Goal: Task Accomplishment & Management: Use online tool/utility

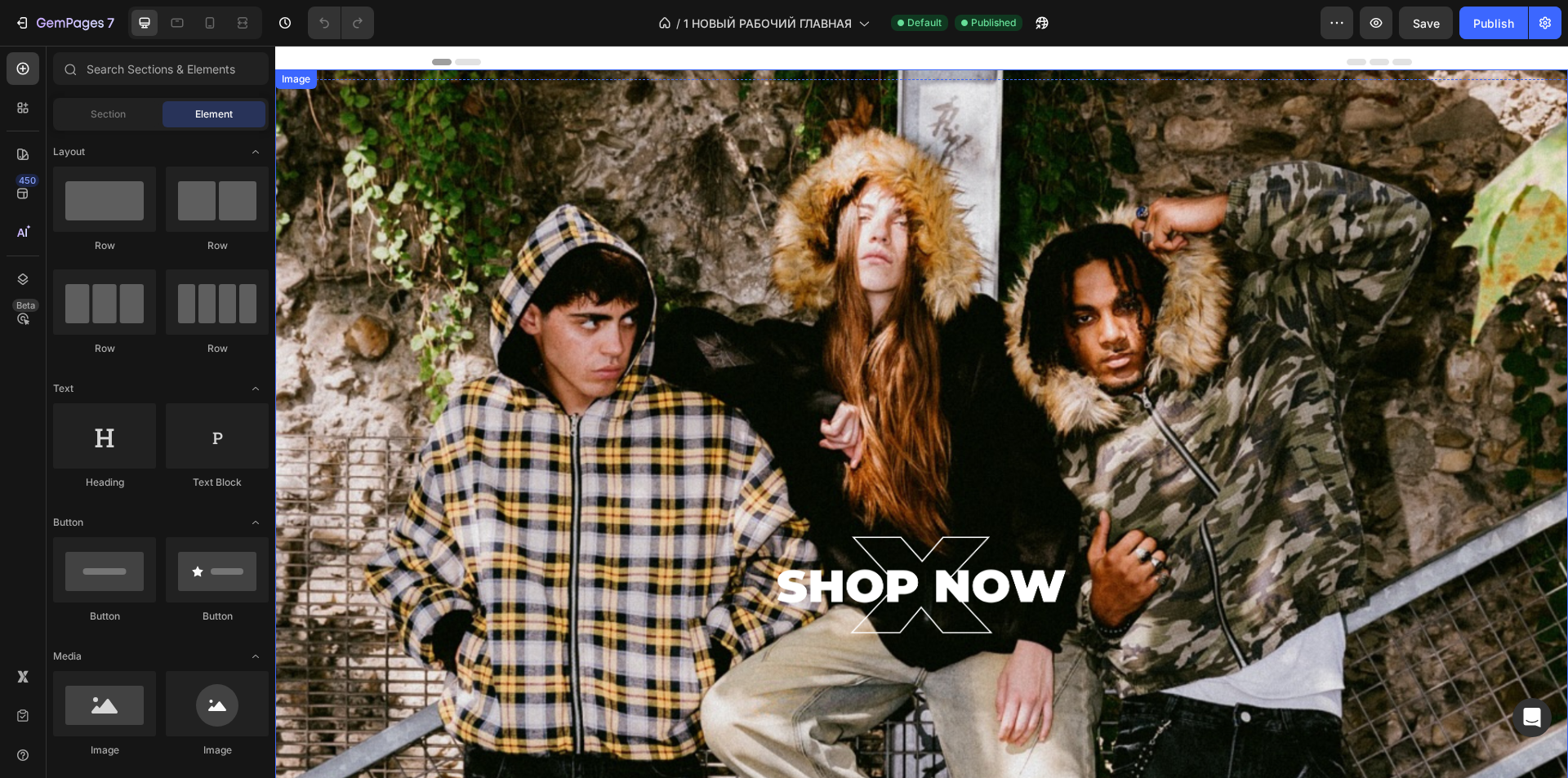
scroll to position [326, 0]
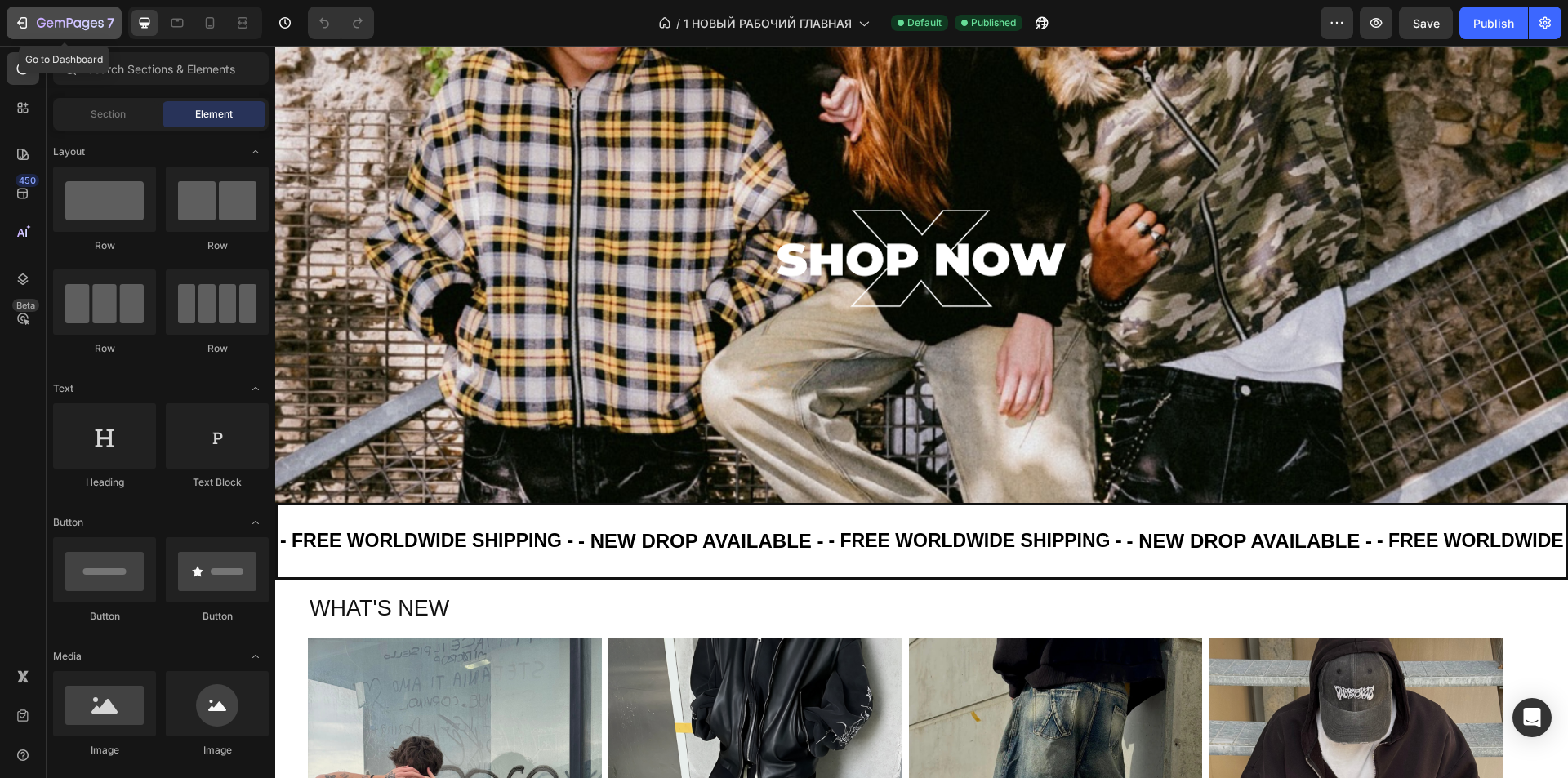
click at [32, 19] on div "7" at bounding box center [64, 22] width 100 height 19
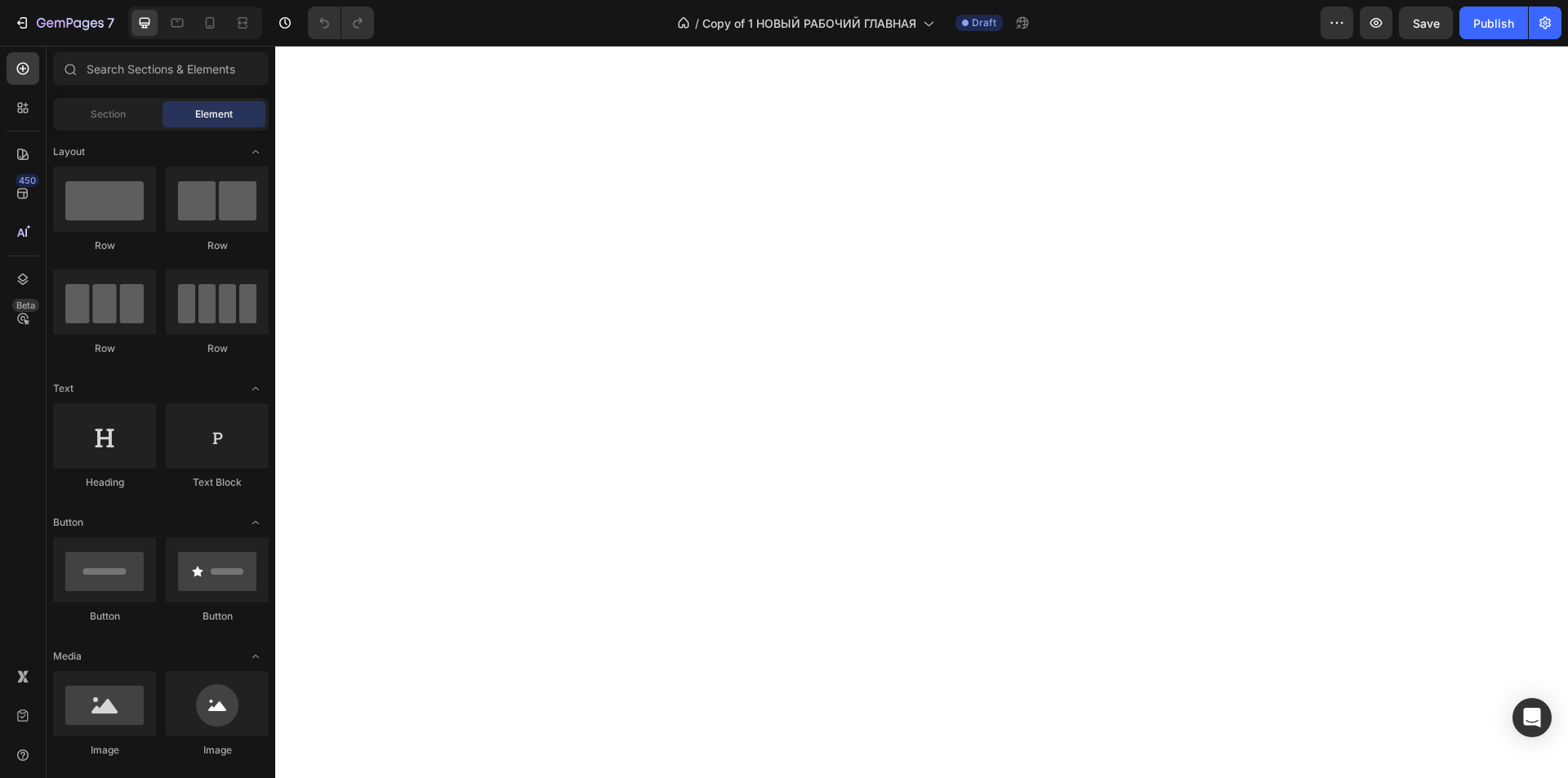
scroll to position [817, 0]
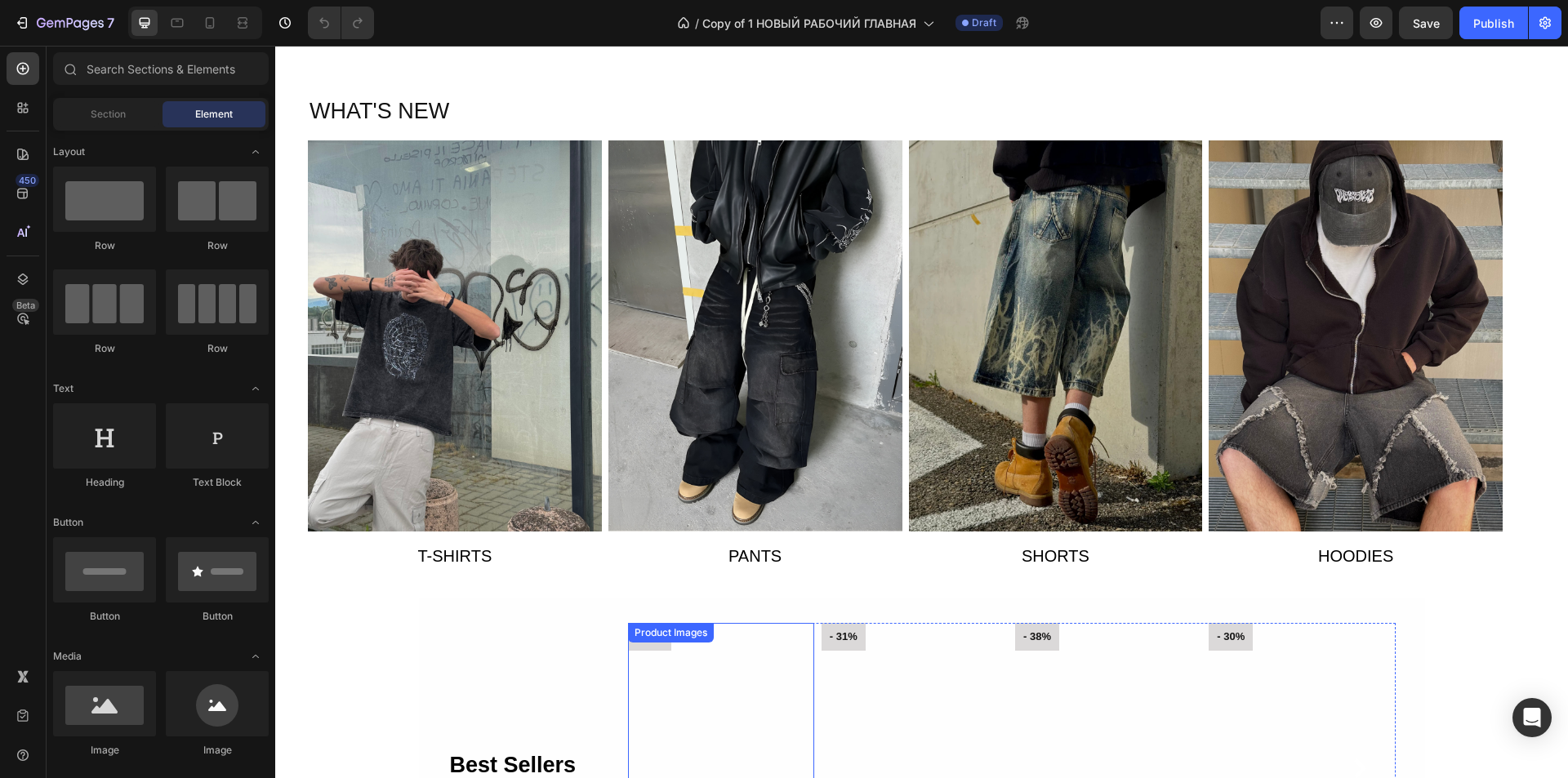
radio input "true"
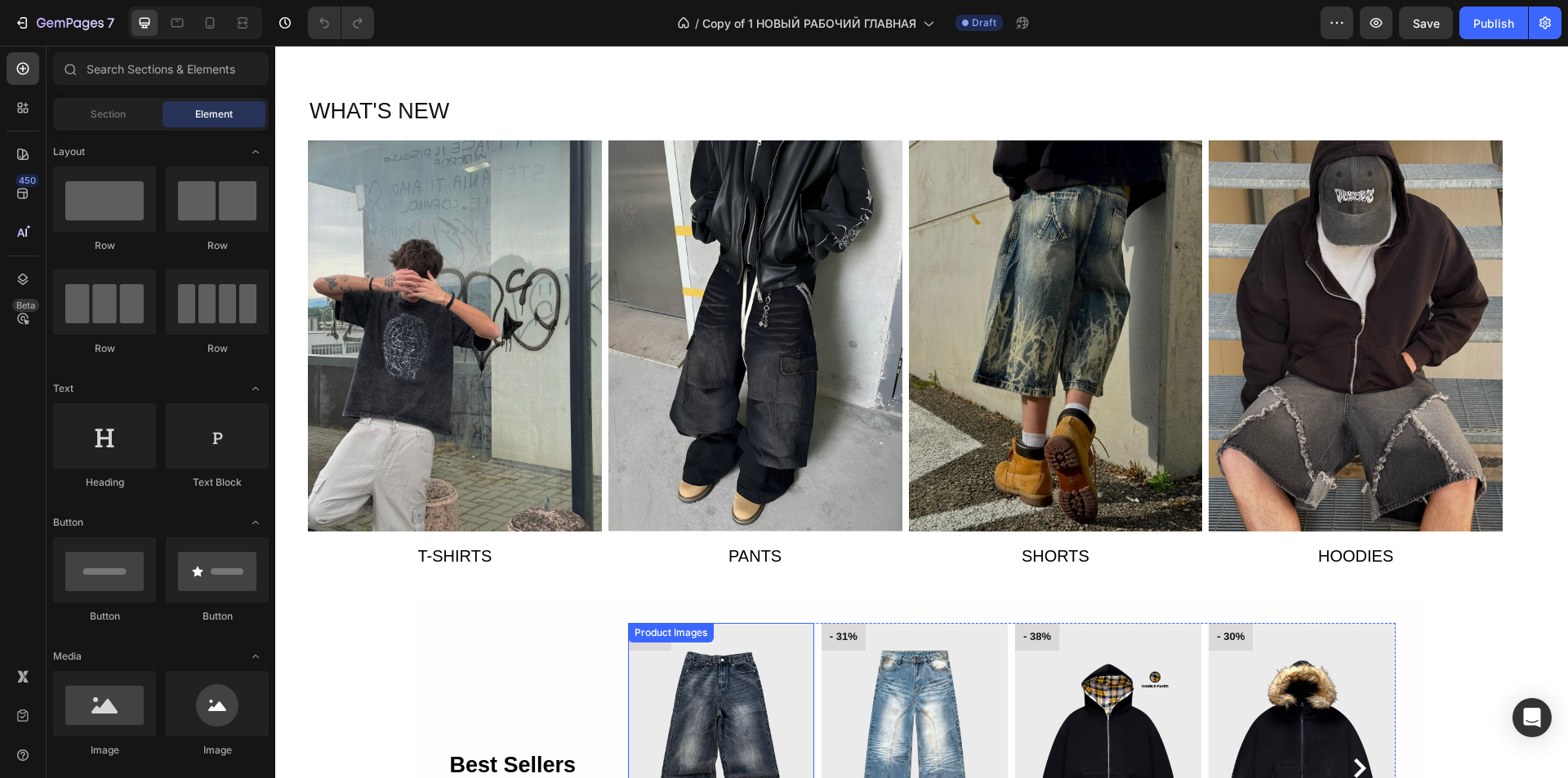
radio input "true"
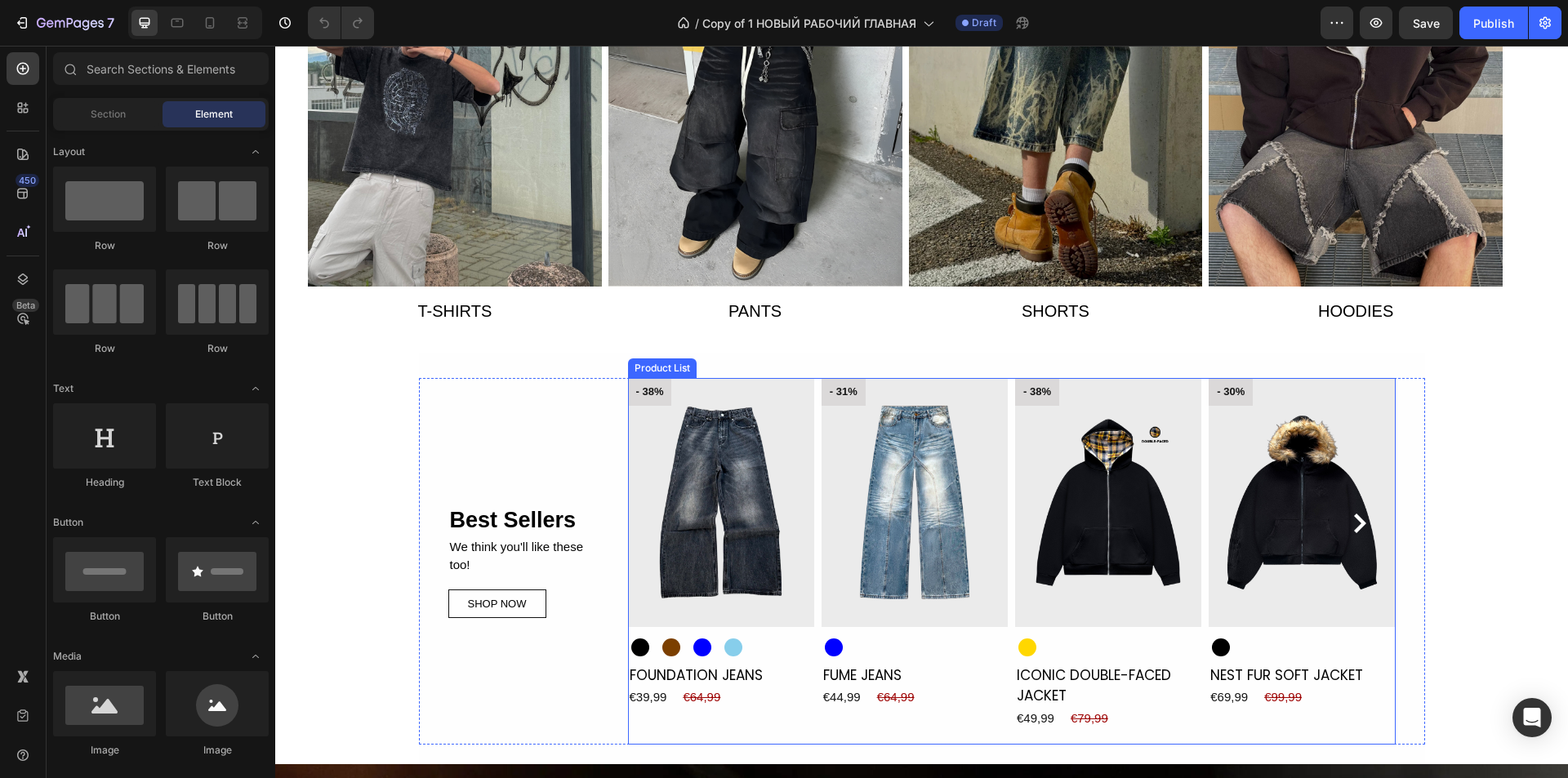
click at [810, 556] on div "- 38% Product Badge Product Images Black Black Brown Brown Blue Blue Light Blue…" at bounding box center [1011, 560] width 768 height 366
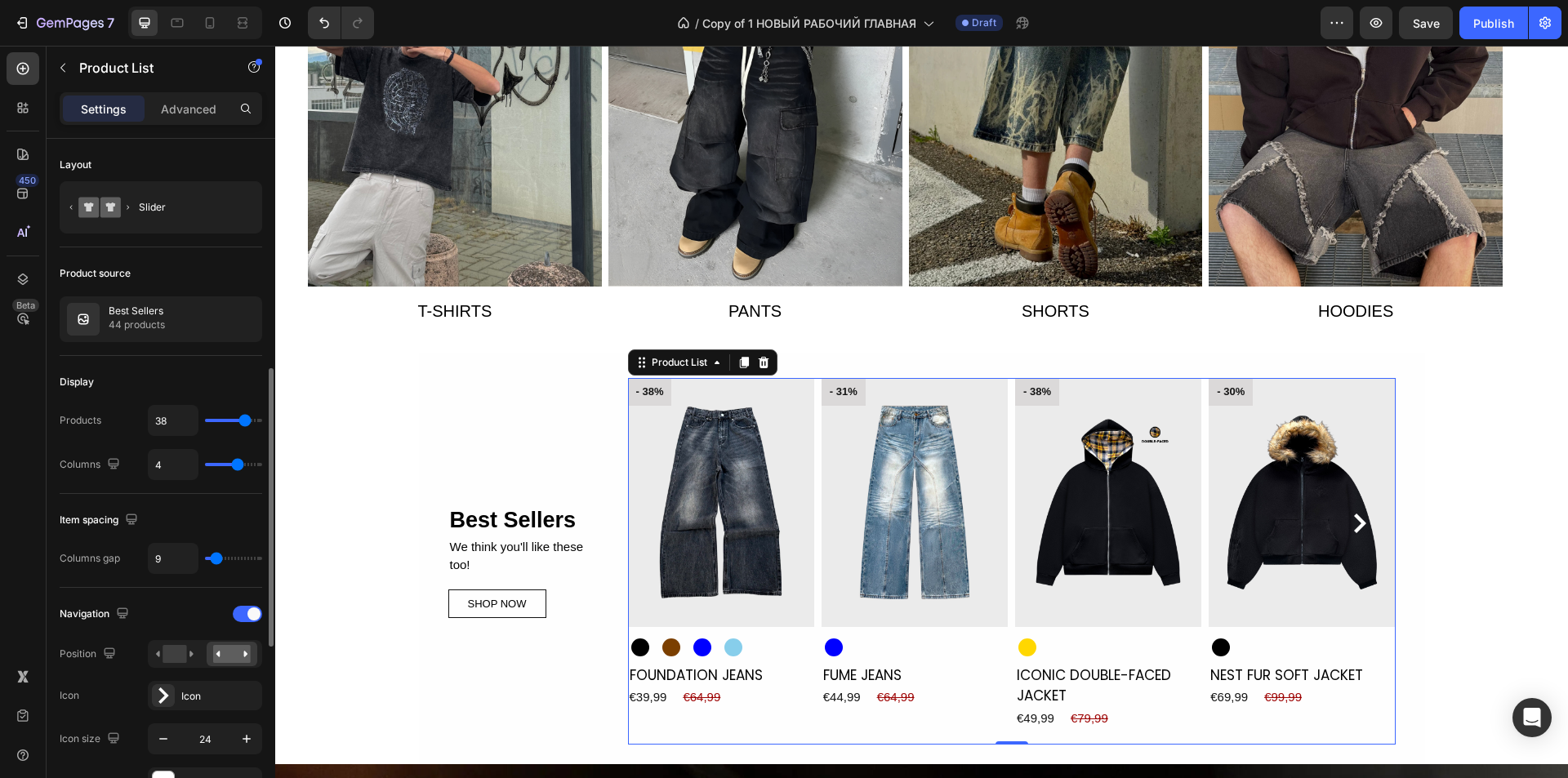
scroll to position [163, 0]
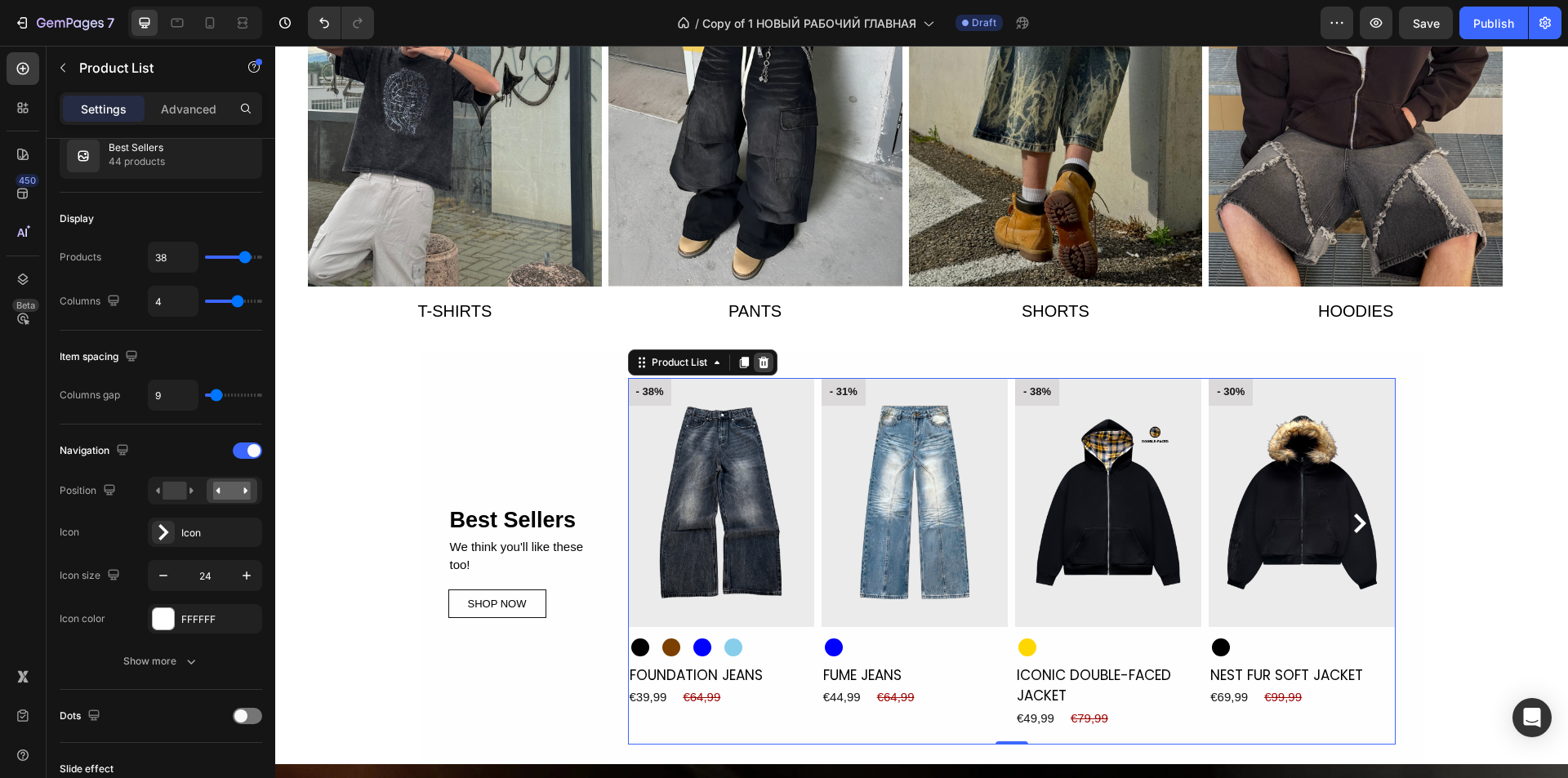
click at [763, 363] on icon at bounding box center [763, 362] width 13 height 13
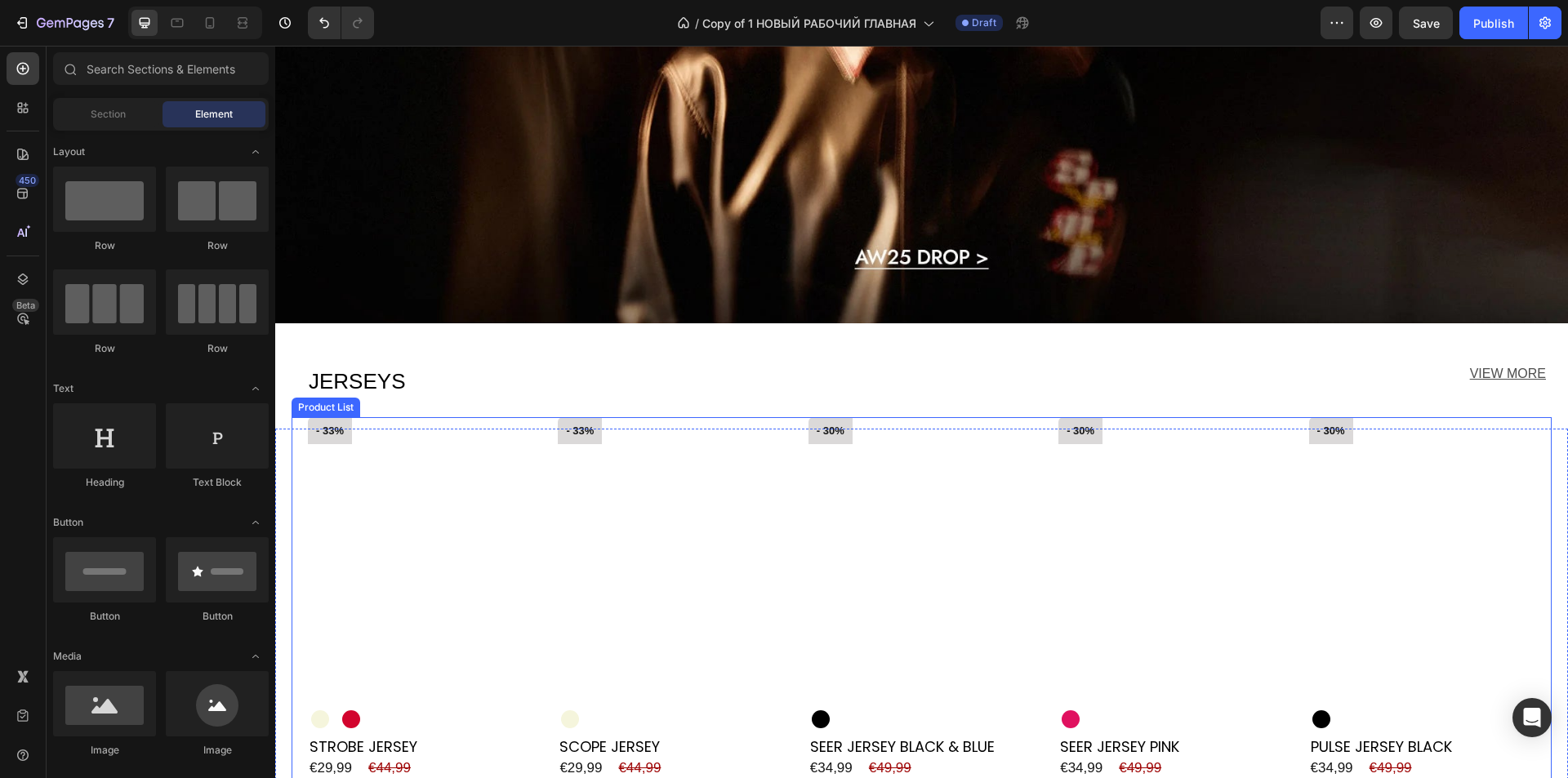
scroll to position [2124, 0]
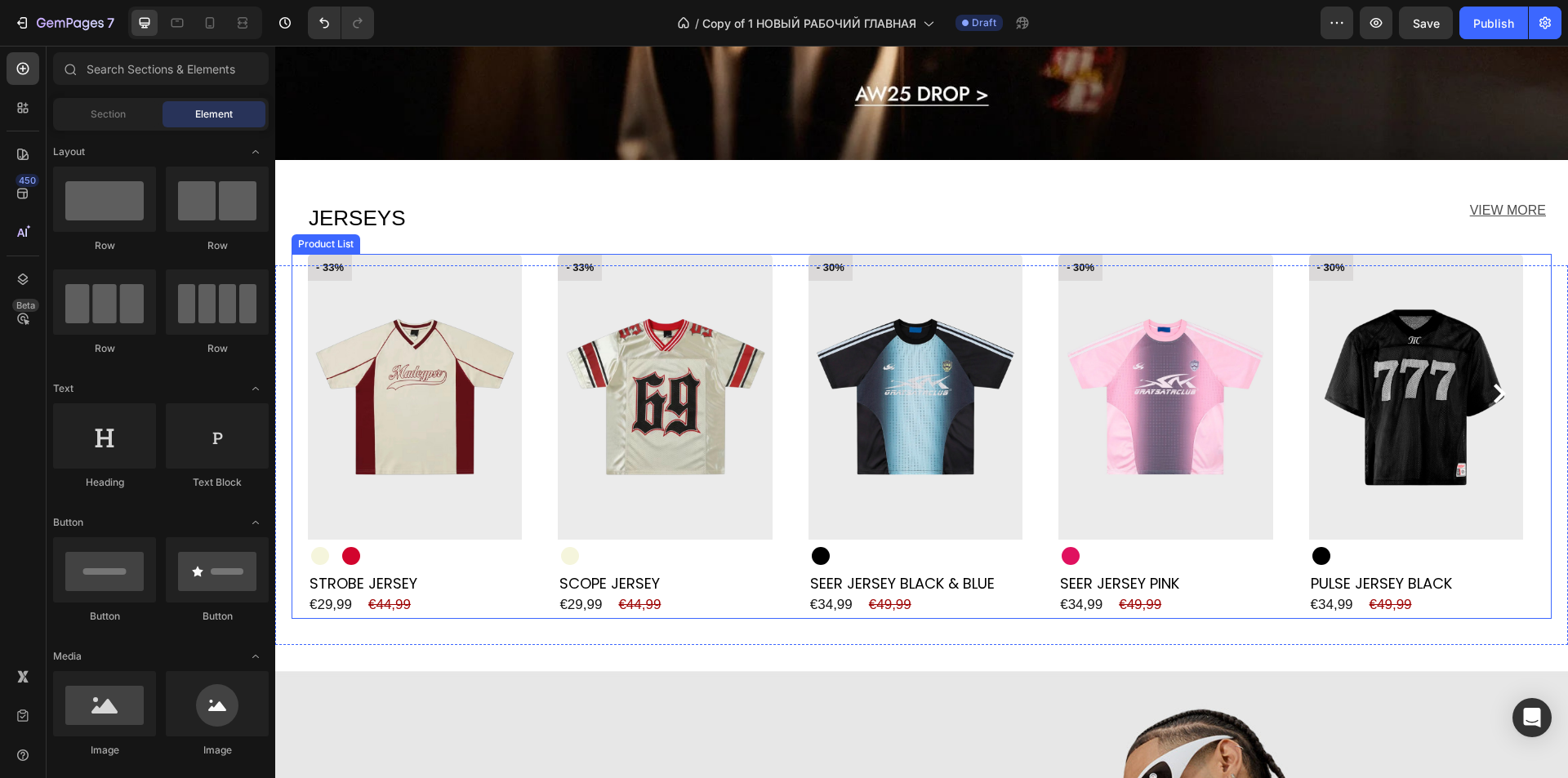
click at [528, 459] on div "- 33% Product Badge Product Images Beige Beige Red Red Product Variants & Swatc…" at bounding box center [922, 437] width 1228 height 365
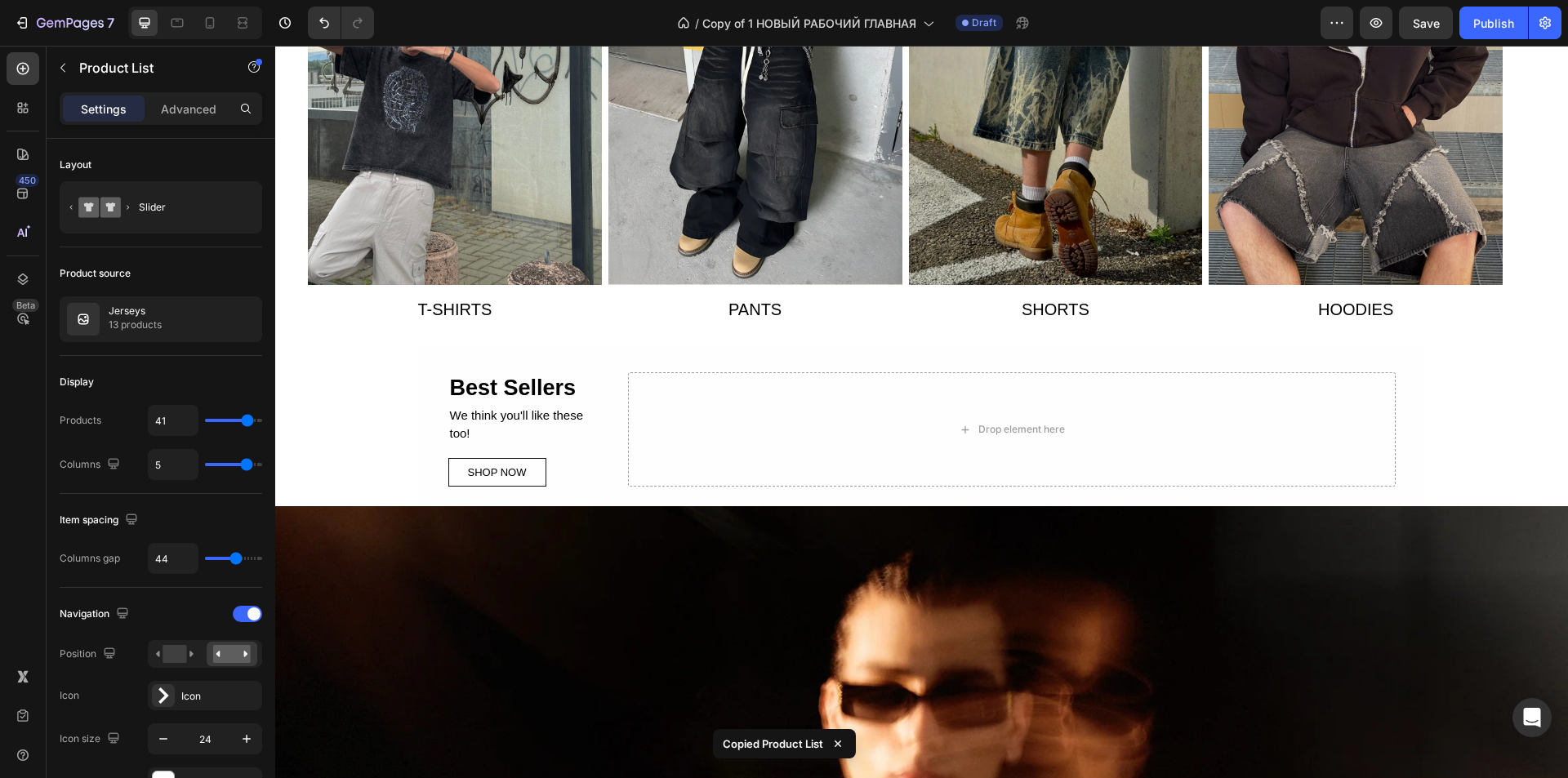
scroll to position [1062, 0]
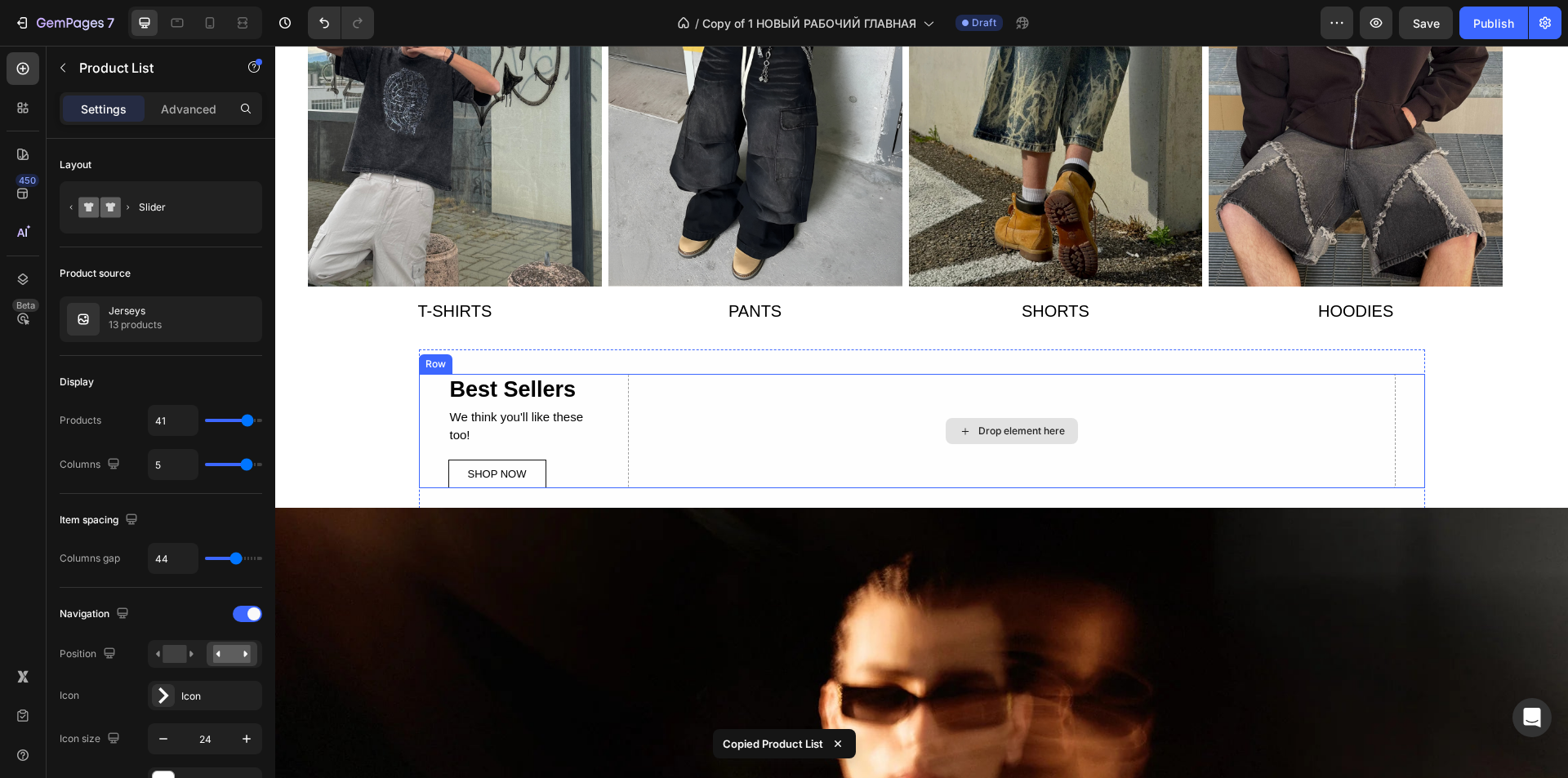
click at [774, 420] on div "Drop element here" at bounding box center [1011, 431] width 768 height 114
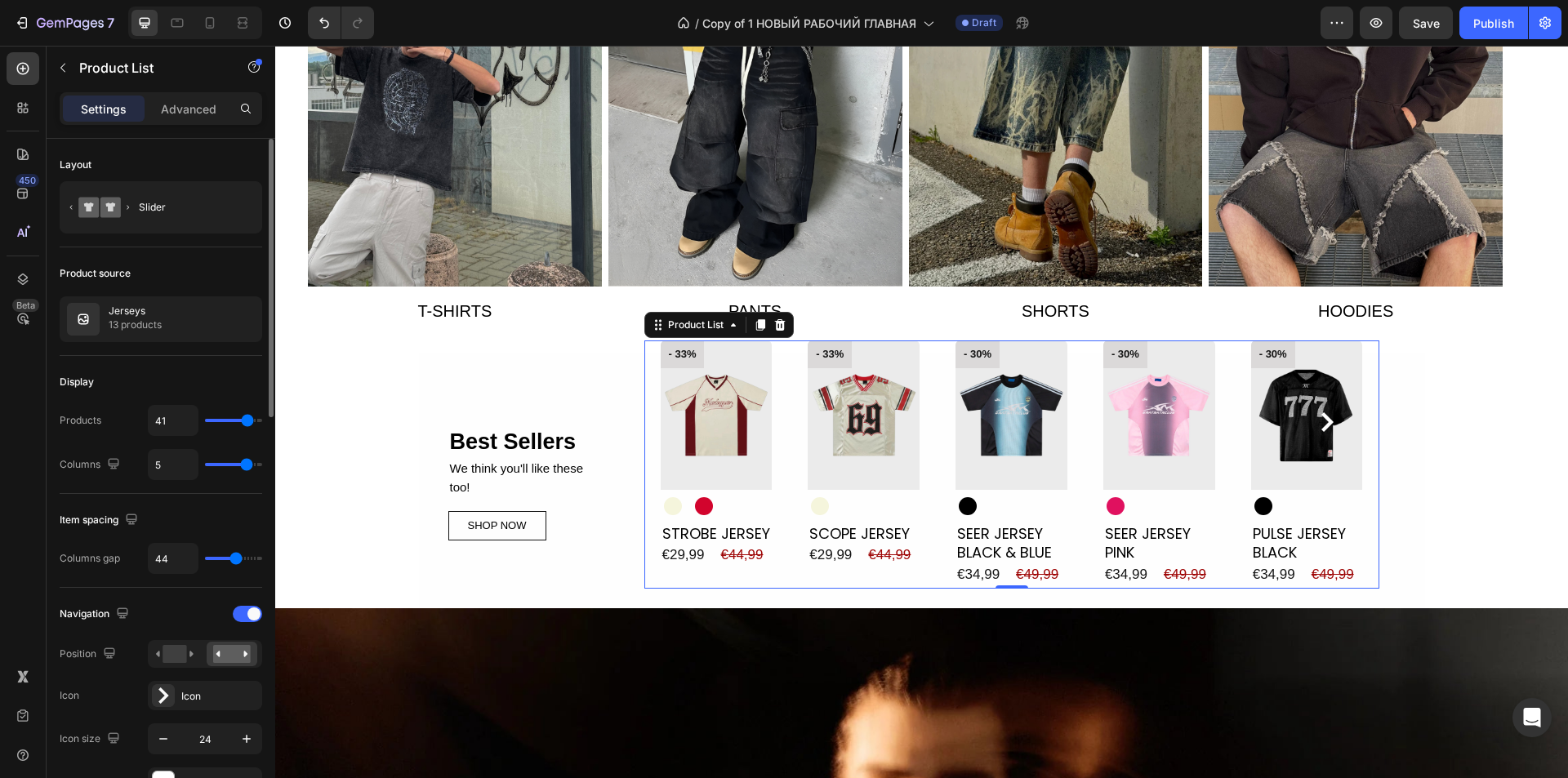
scroll to position [163, 0]
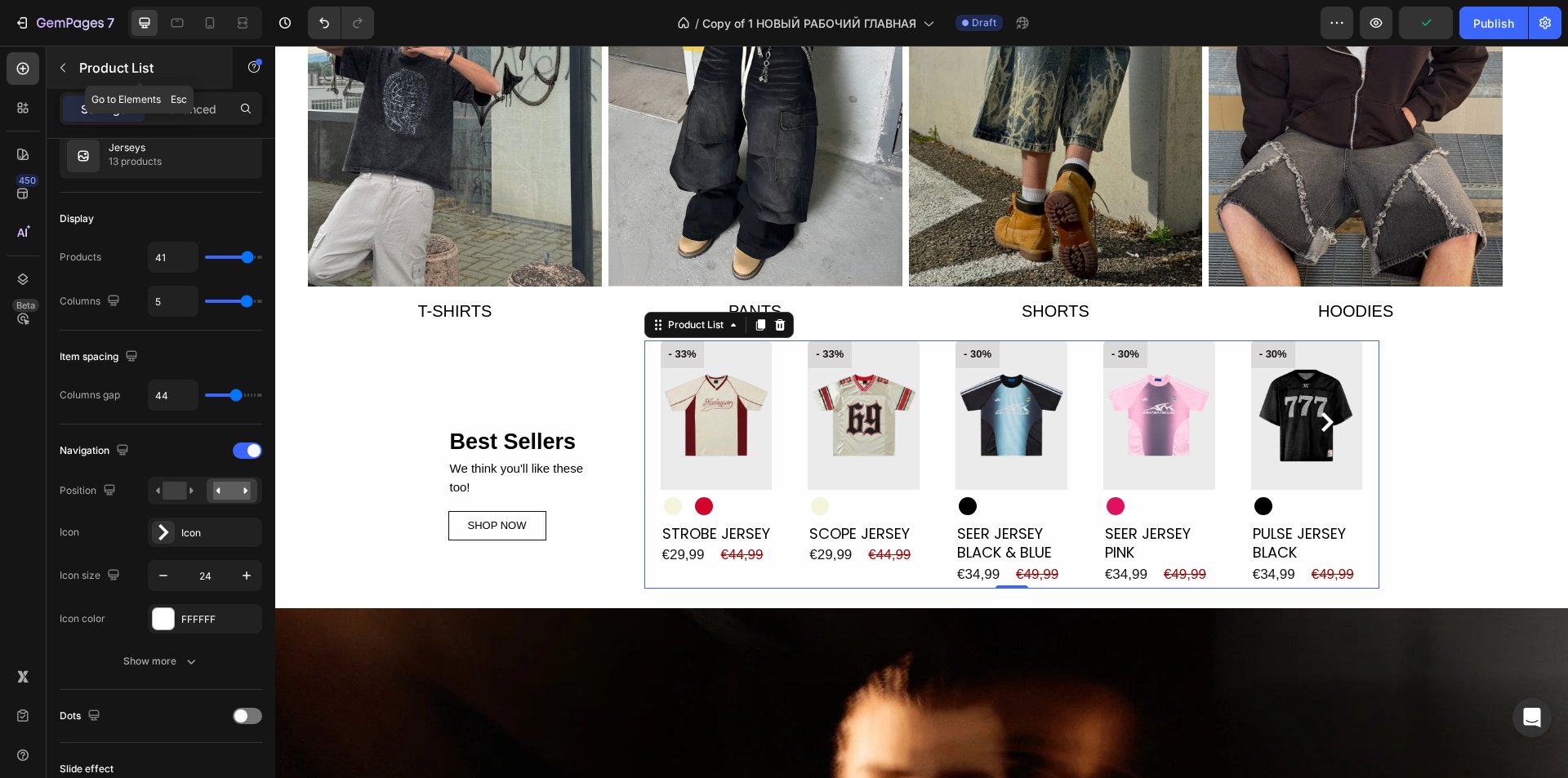
click at [64, 68] on icon "button" at bounding box center [63, 67] width 13 height 13
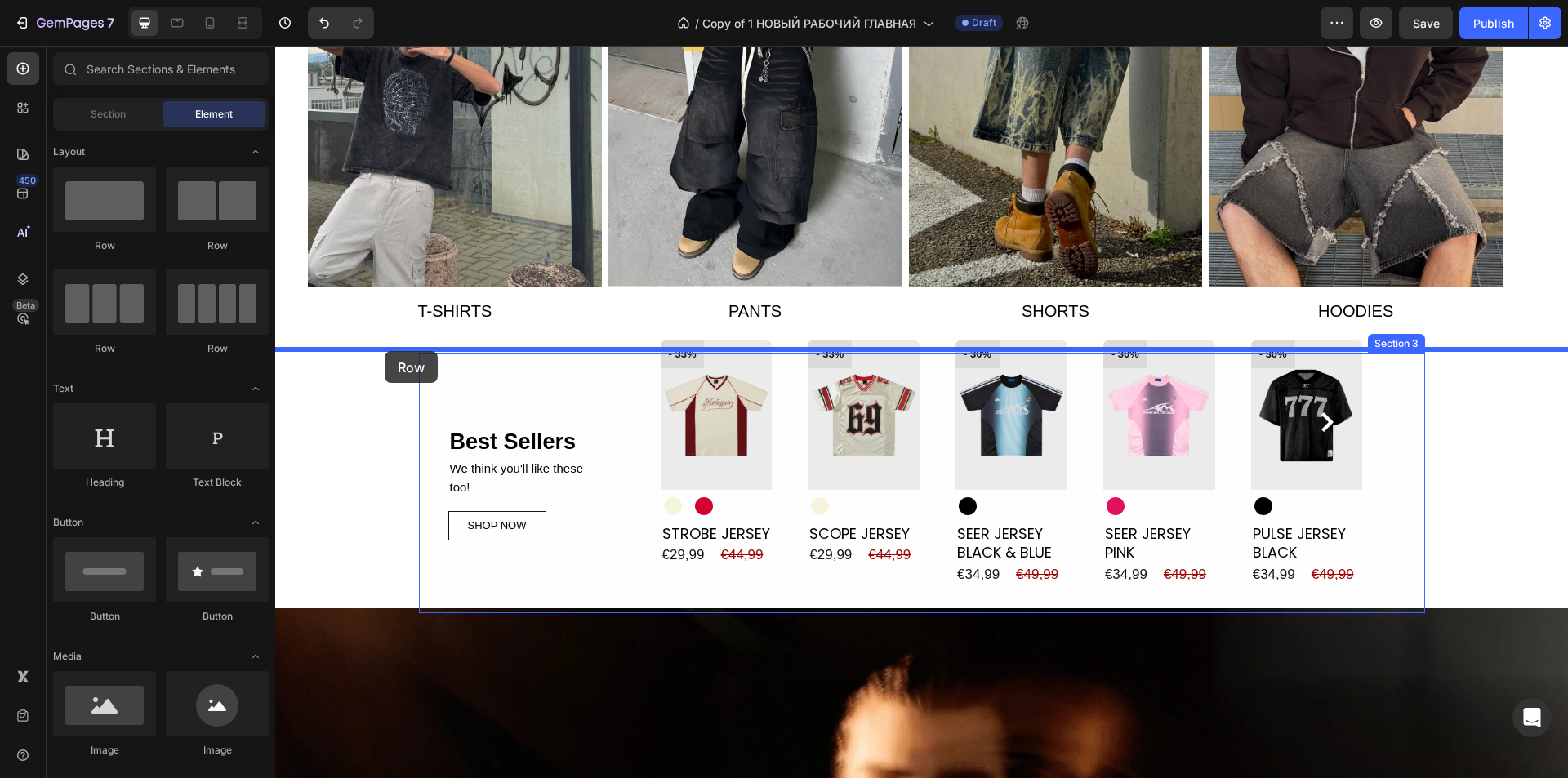
drag, startPoint x: 380, startPoint y: 255, endPoint x: 389, endPoint y: 354, distance: 99.4
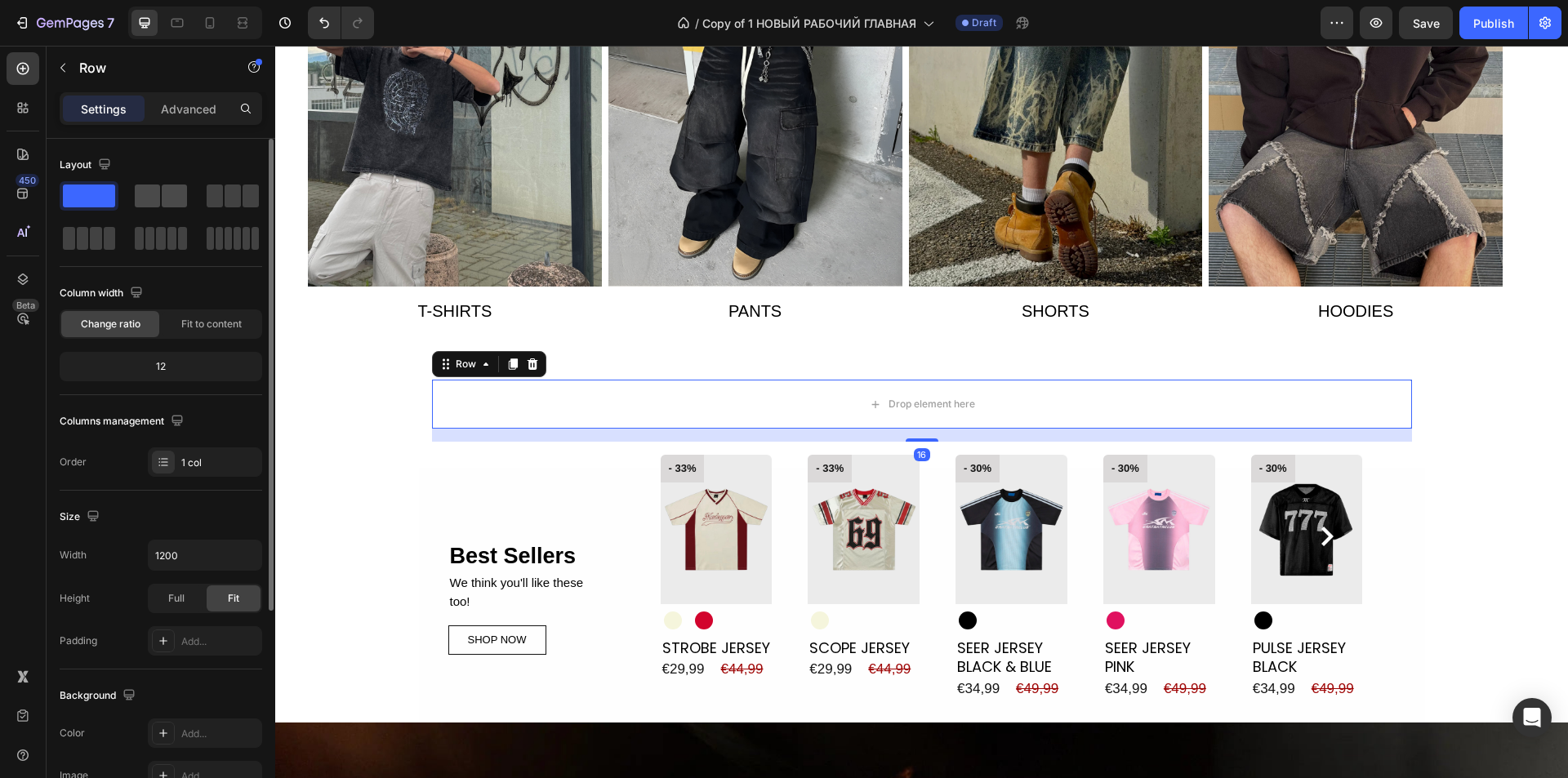
click at [148, 184] on span at bounding box center [147, 195] width 25 height 23
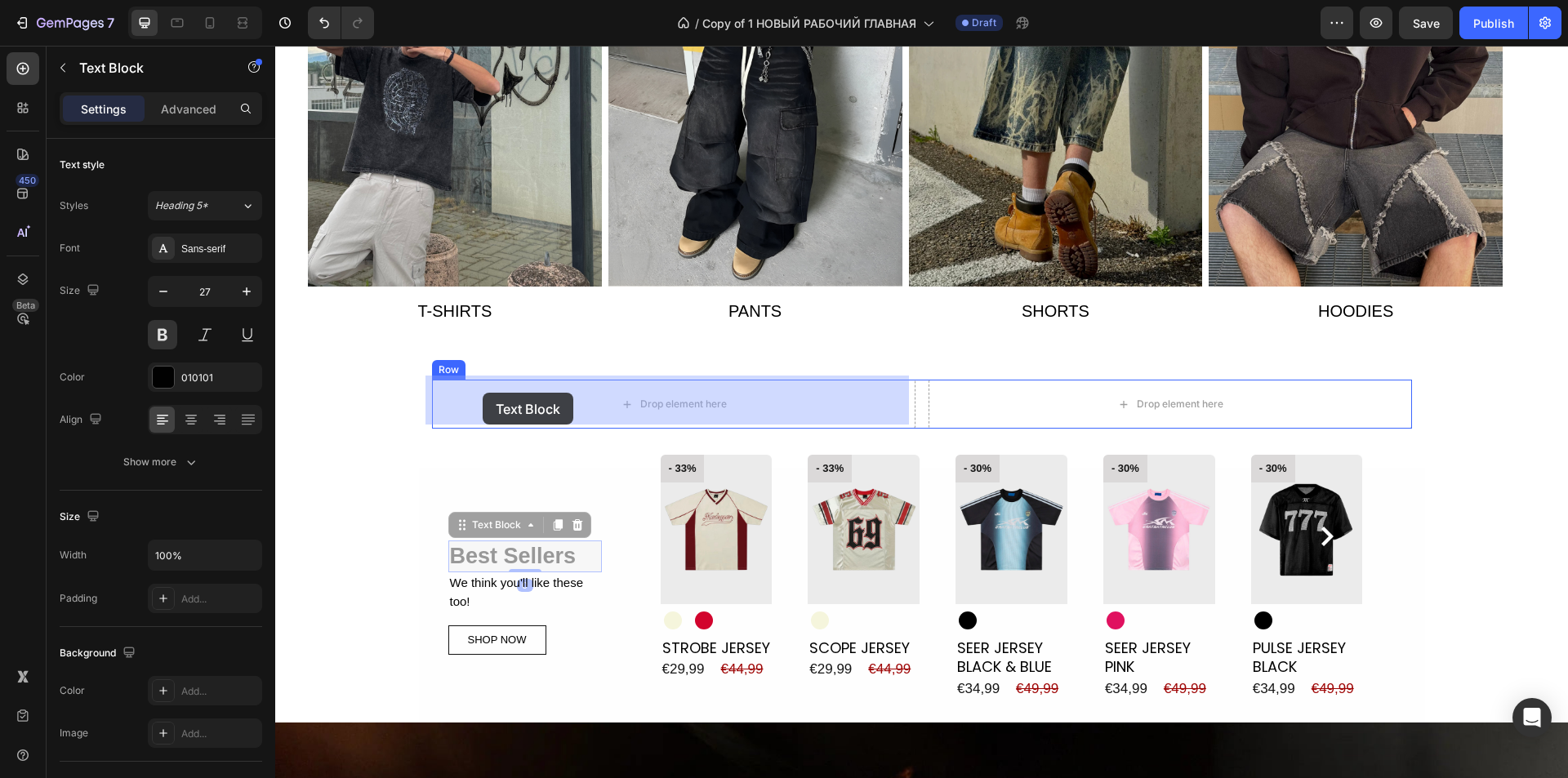
drag, startPoint x: 490, startPoint y: 558, endPoint x: 483, endPoint y: 393, distance: 165.1
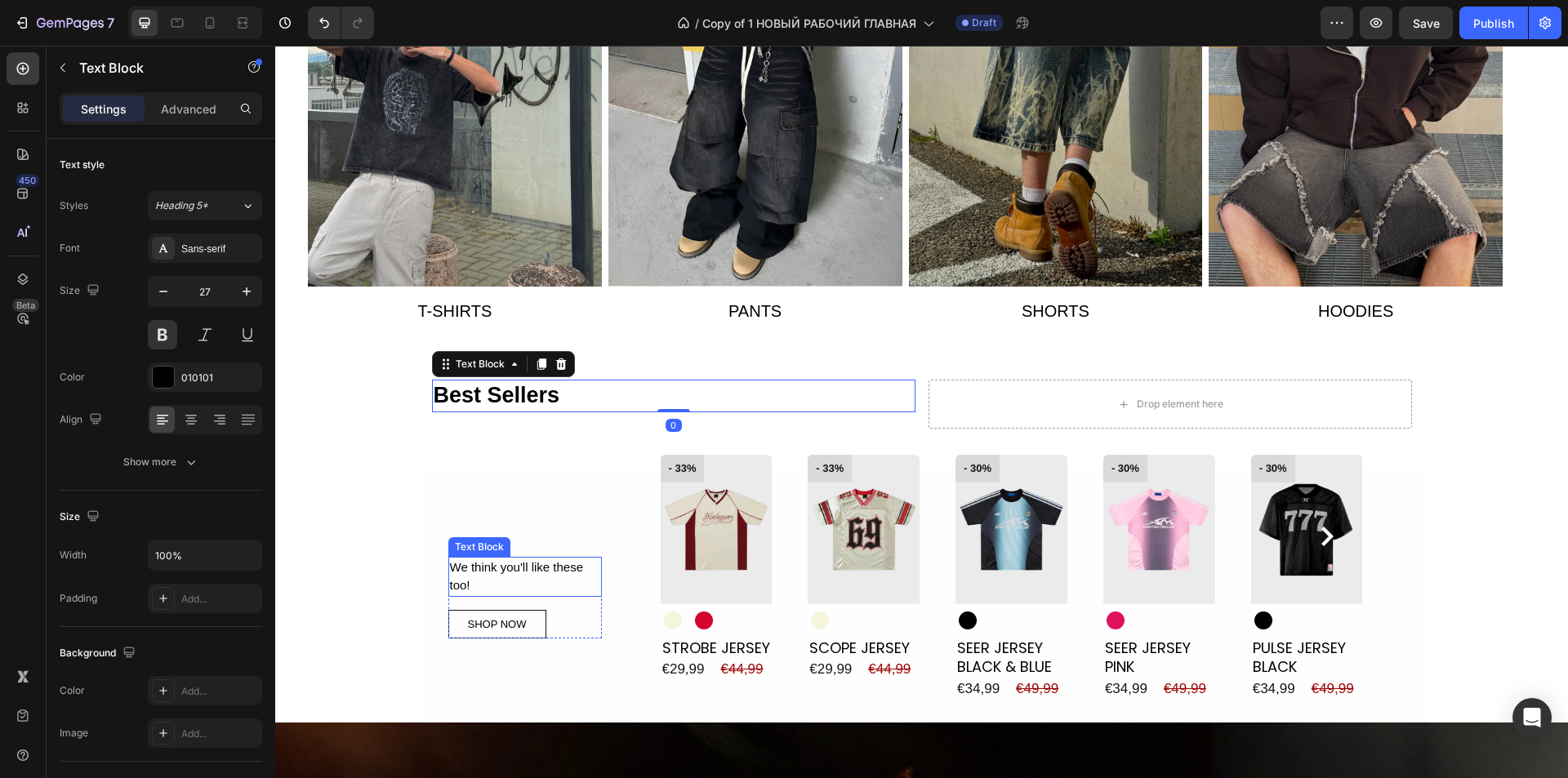
click at [489, 563] on p "We think you'll like these too!" at bounding box center [525, 577] width 150 height 37
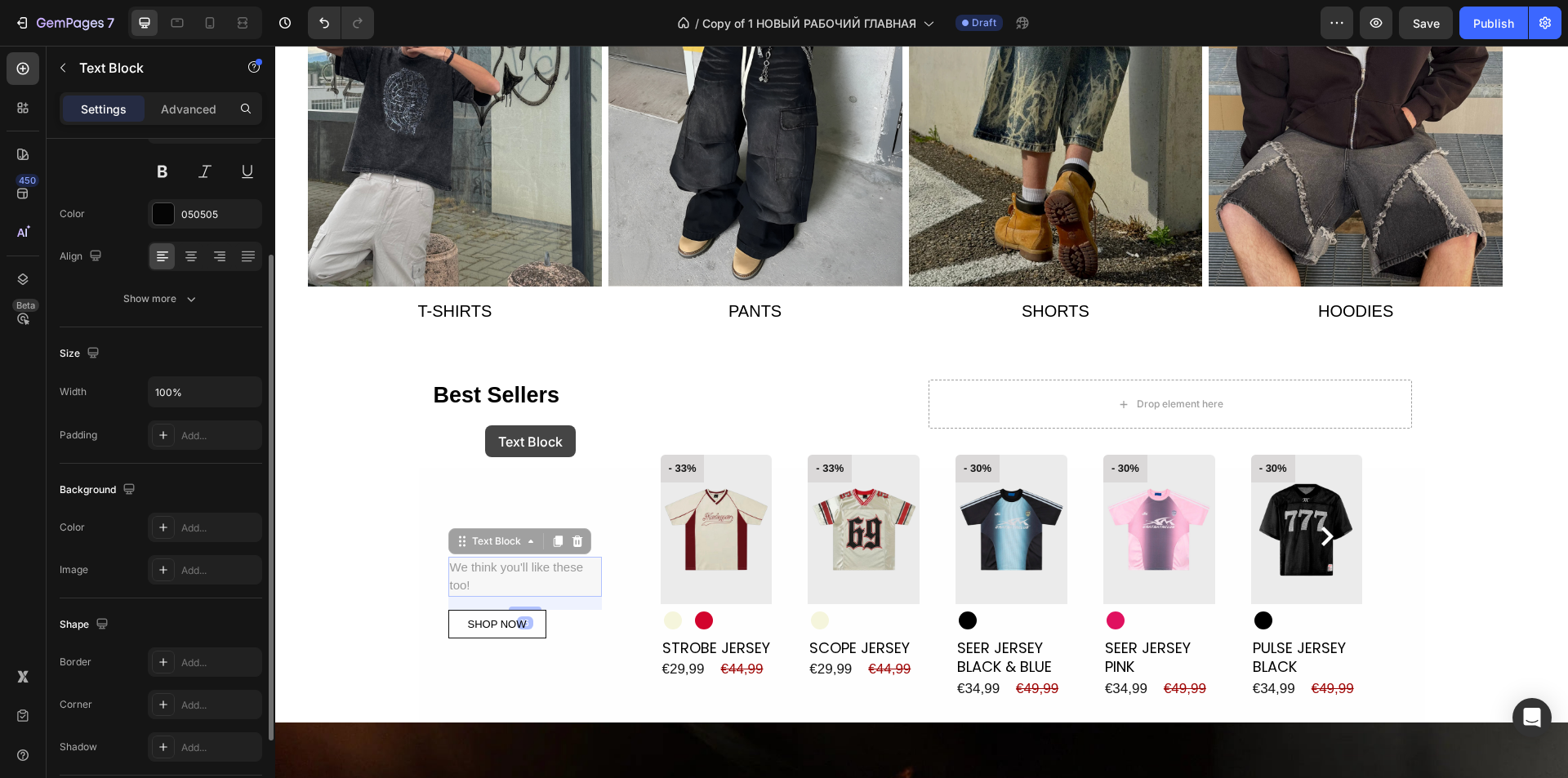
scroll to position [1035, 0]
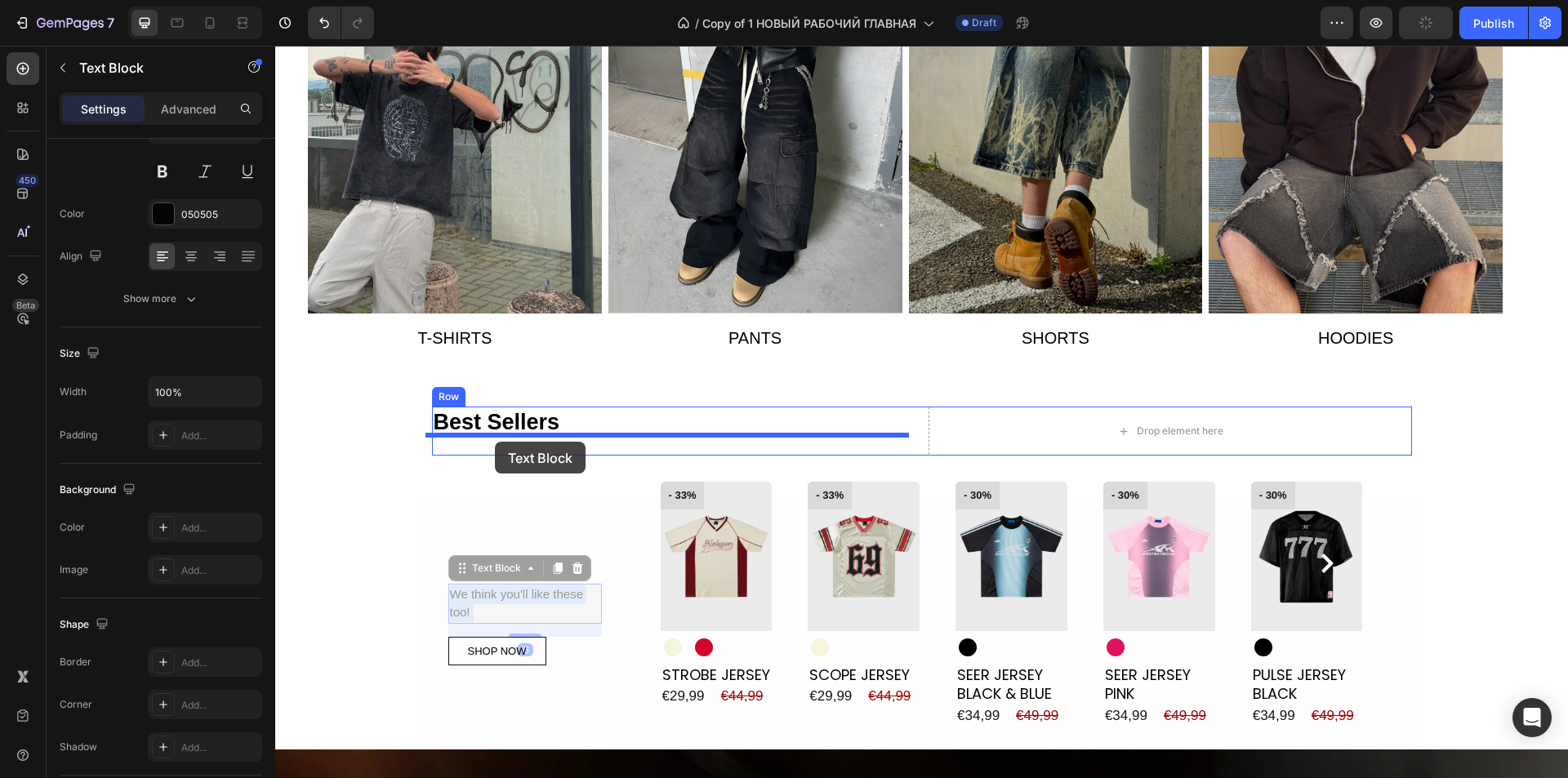
drag, startPoint x: 489, startPoint y: 563, endPoint x: 495, endPoint y: 442, distance: 121.1
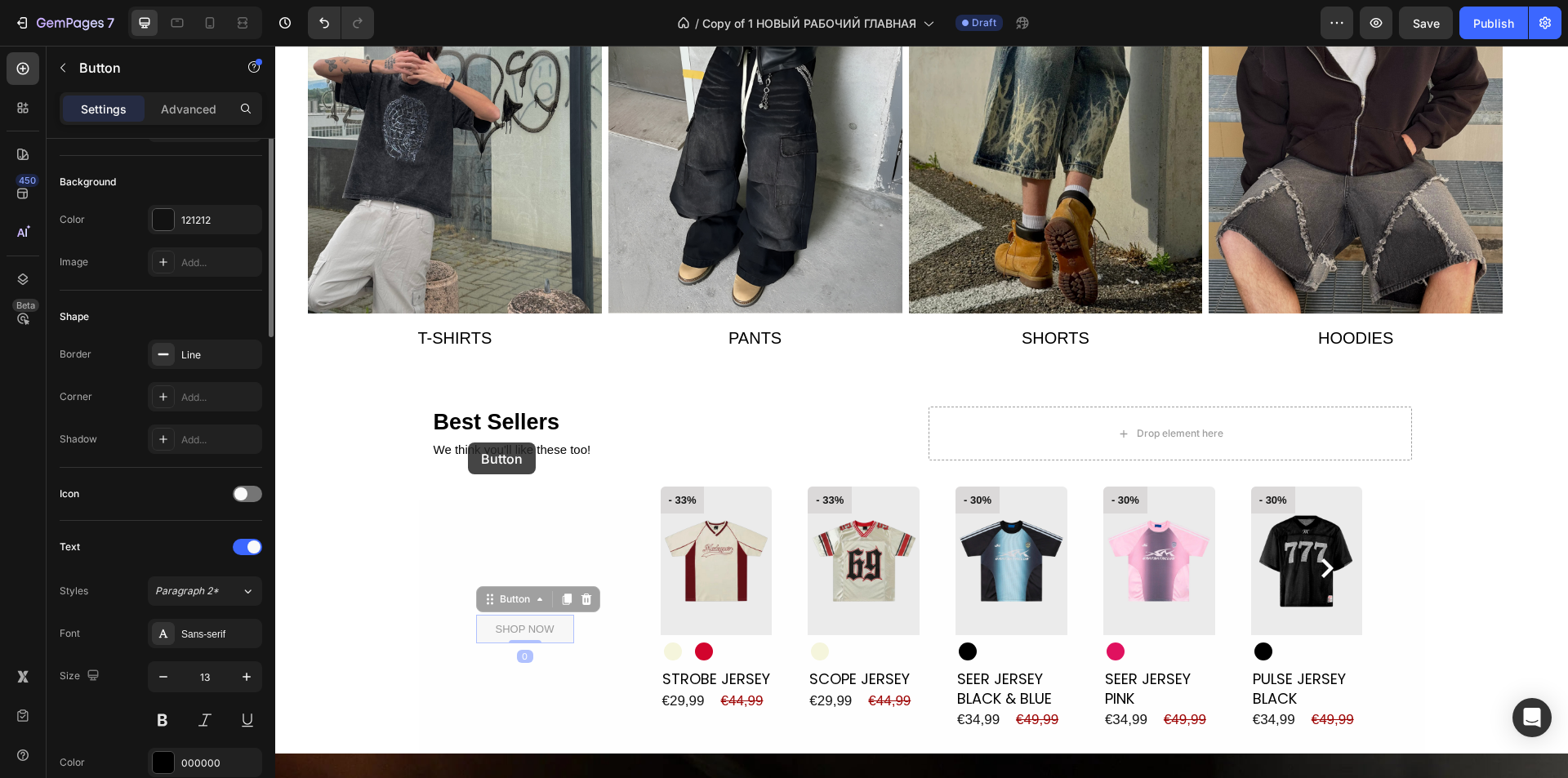
scroll to position [0, 0]
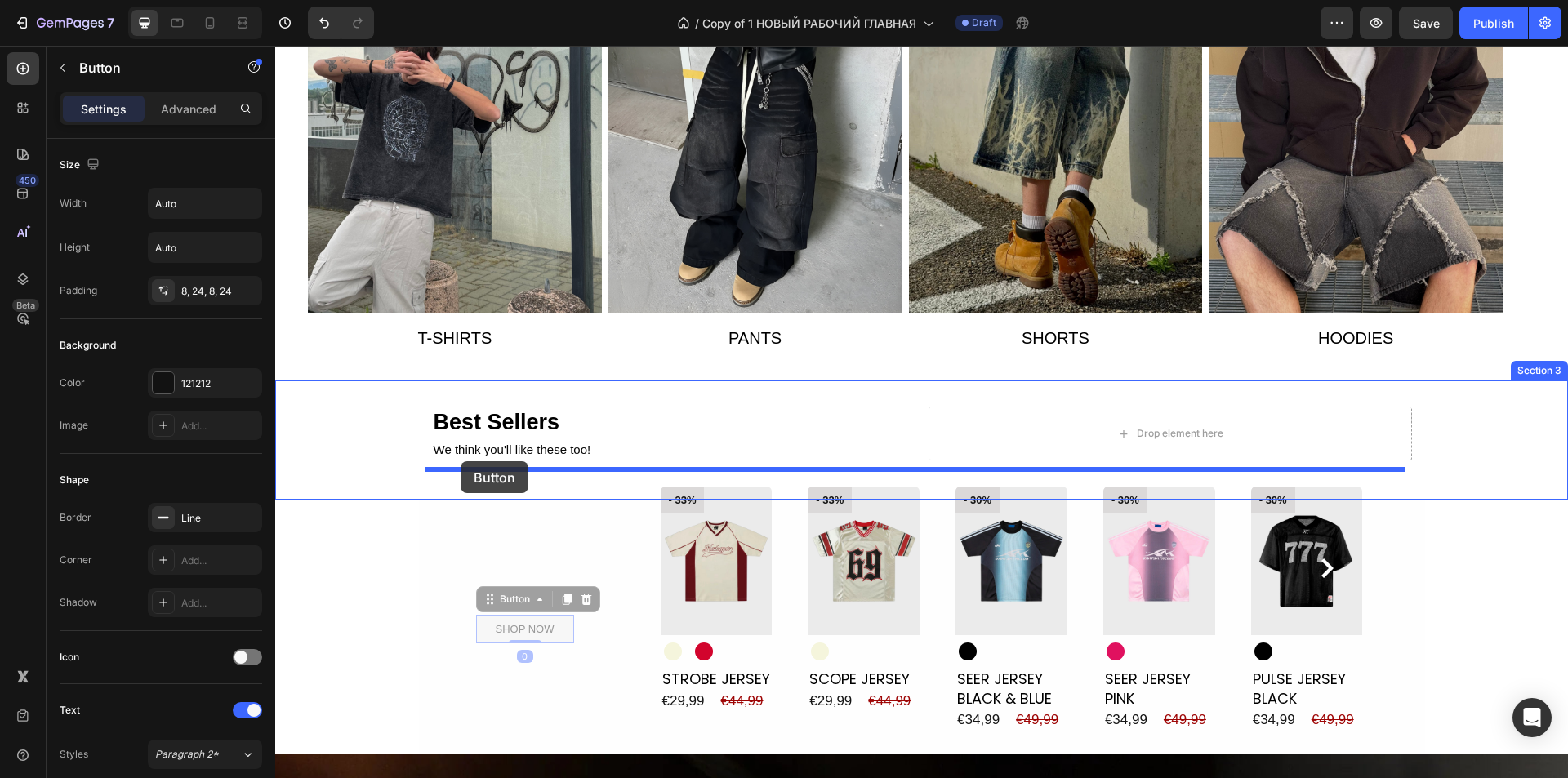
drag, startPoint x: 517, startPoint y: 624, endPoint x: 461, endPoint y: 462, distance: 171.4
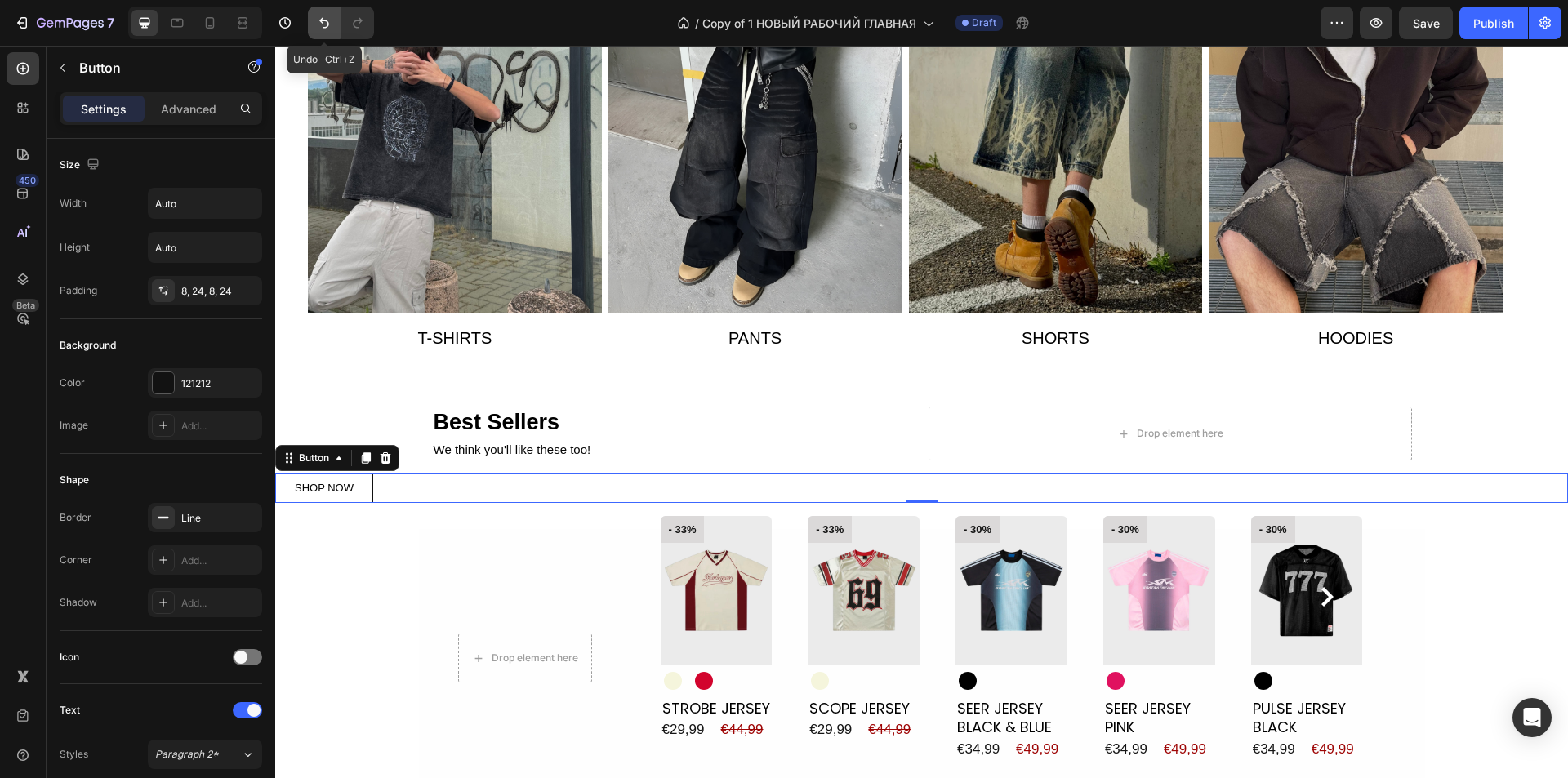
click at [334, 14] on button "Undo/Redo" at bounding box center [324, 22] width 32 height 32
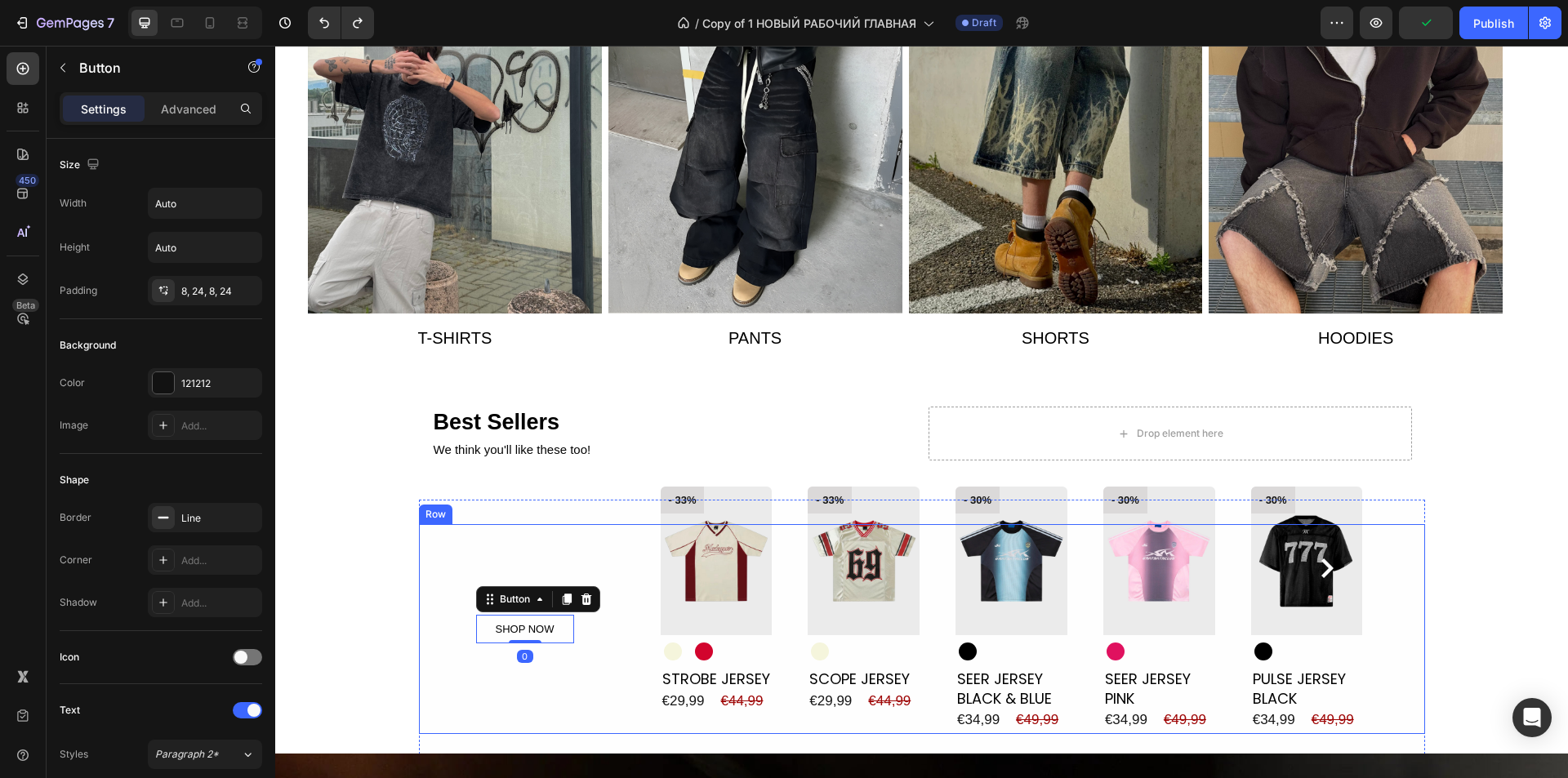
click at [568, 632] on div "SHOP NOW Button 0 Row" at bounding box center [525, 630] width 154 height 210
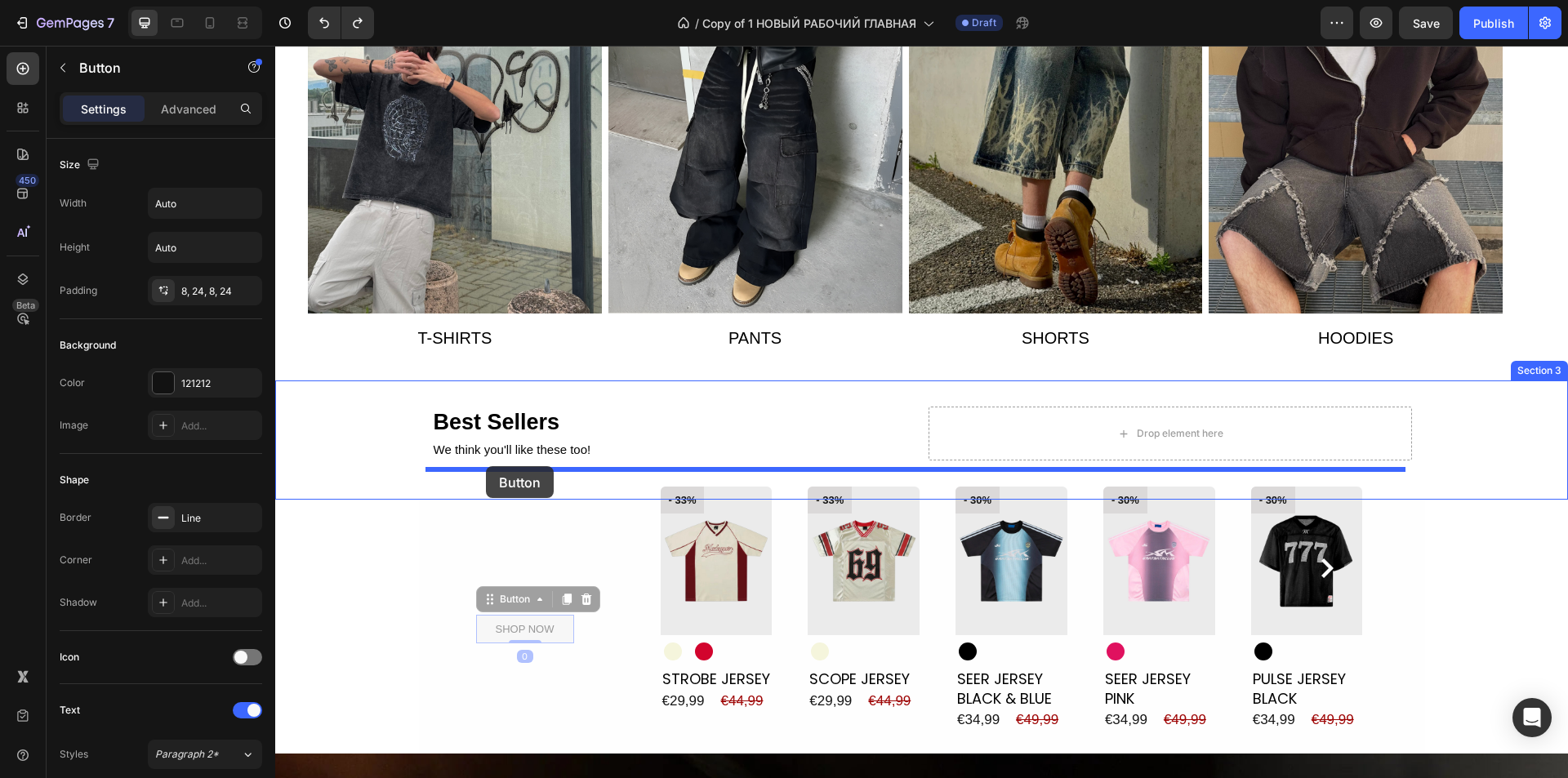
drag, startPoint x: 505, startPoint y: 619, endPoint x: 486, endPoint y: 466, distance: 154.2
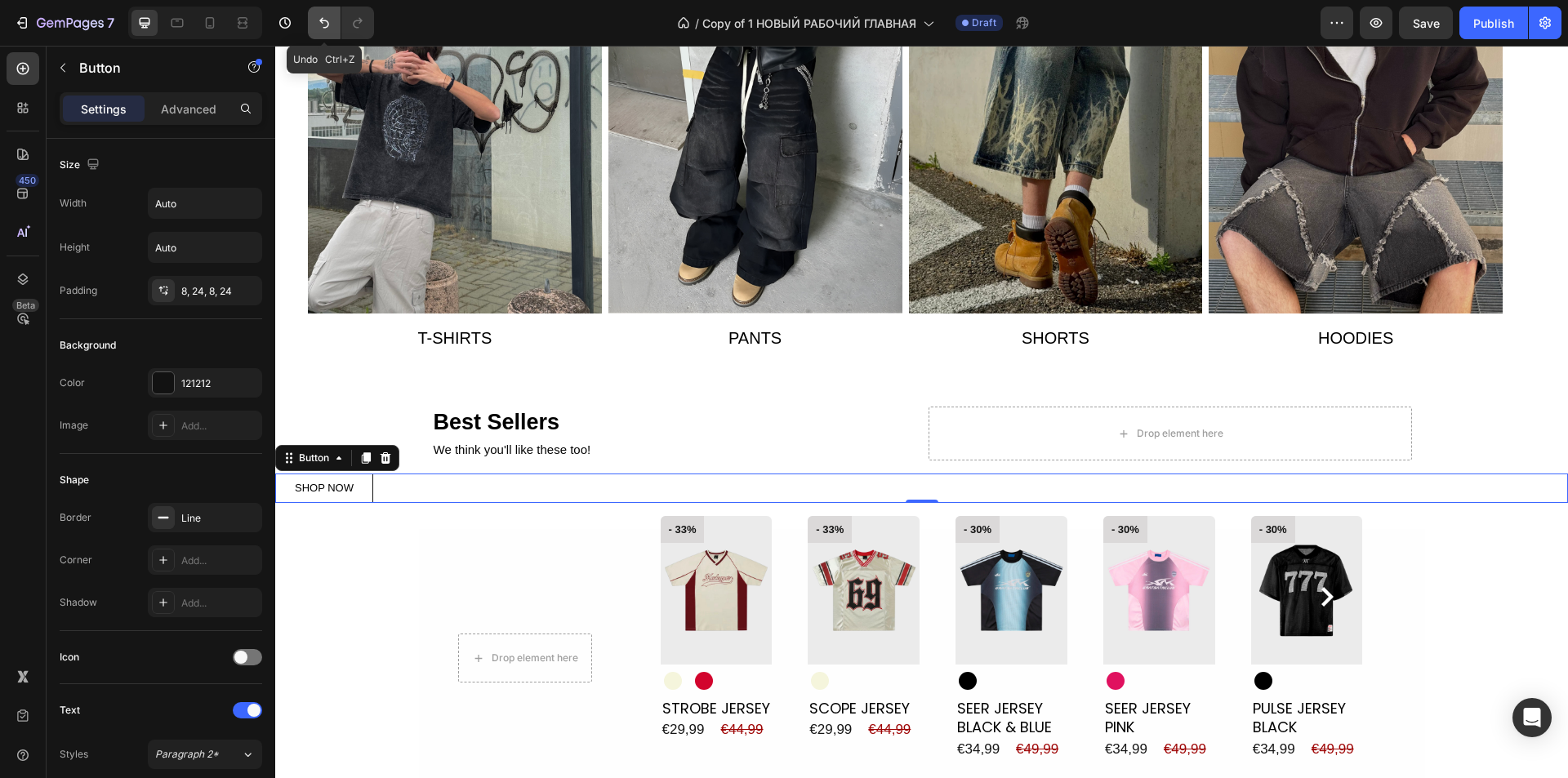
click at [332, 16] on icon "Undo/Redo" at bounding box center [324, 23] width 17 height 17
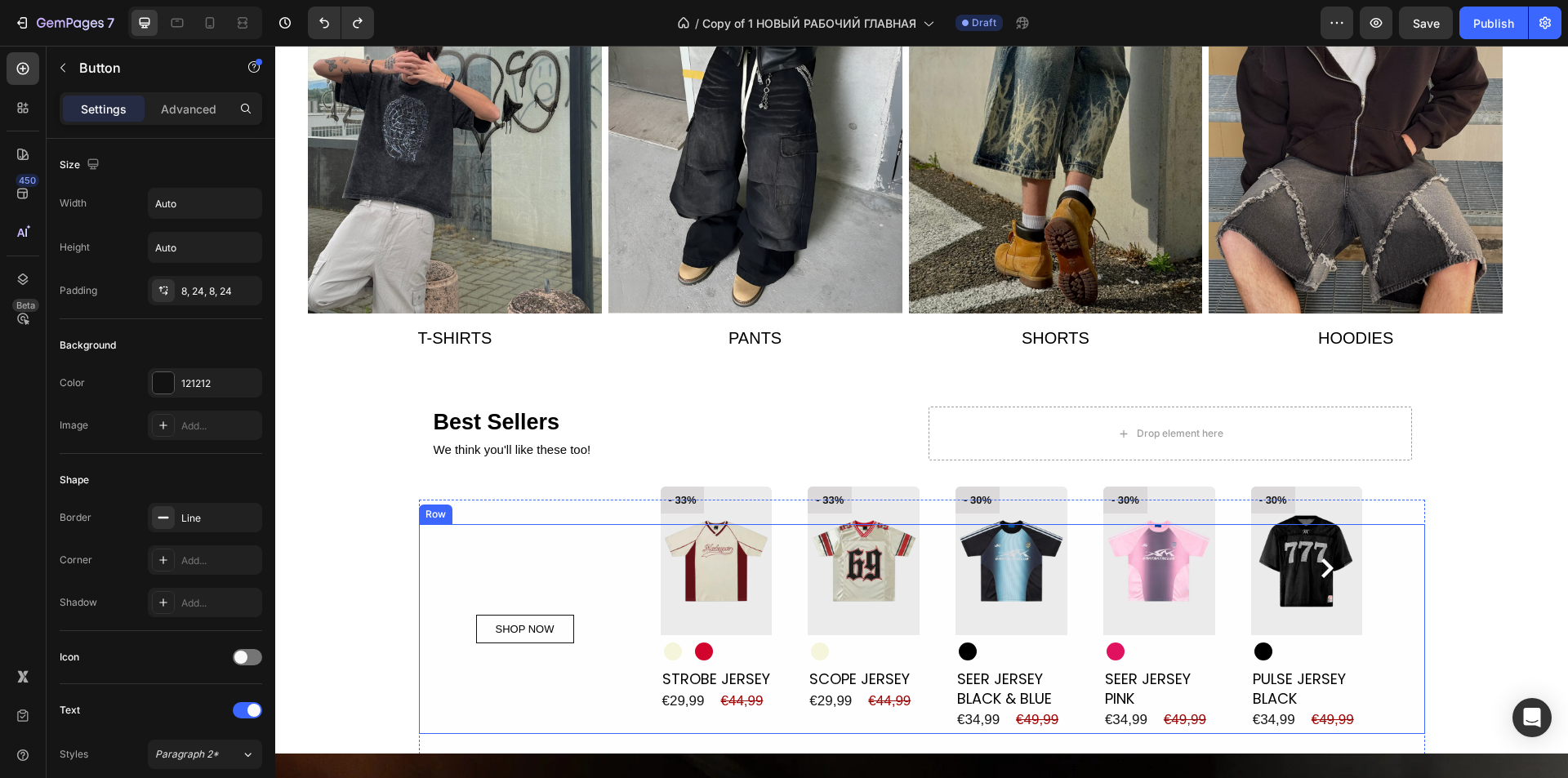
click at [590, 628] on div "SHOP NOW Button Row" at bounding box center [525, 630] width 154 height 210
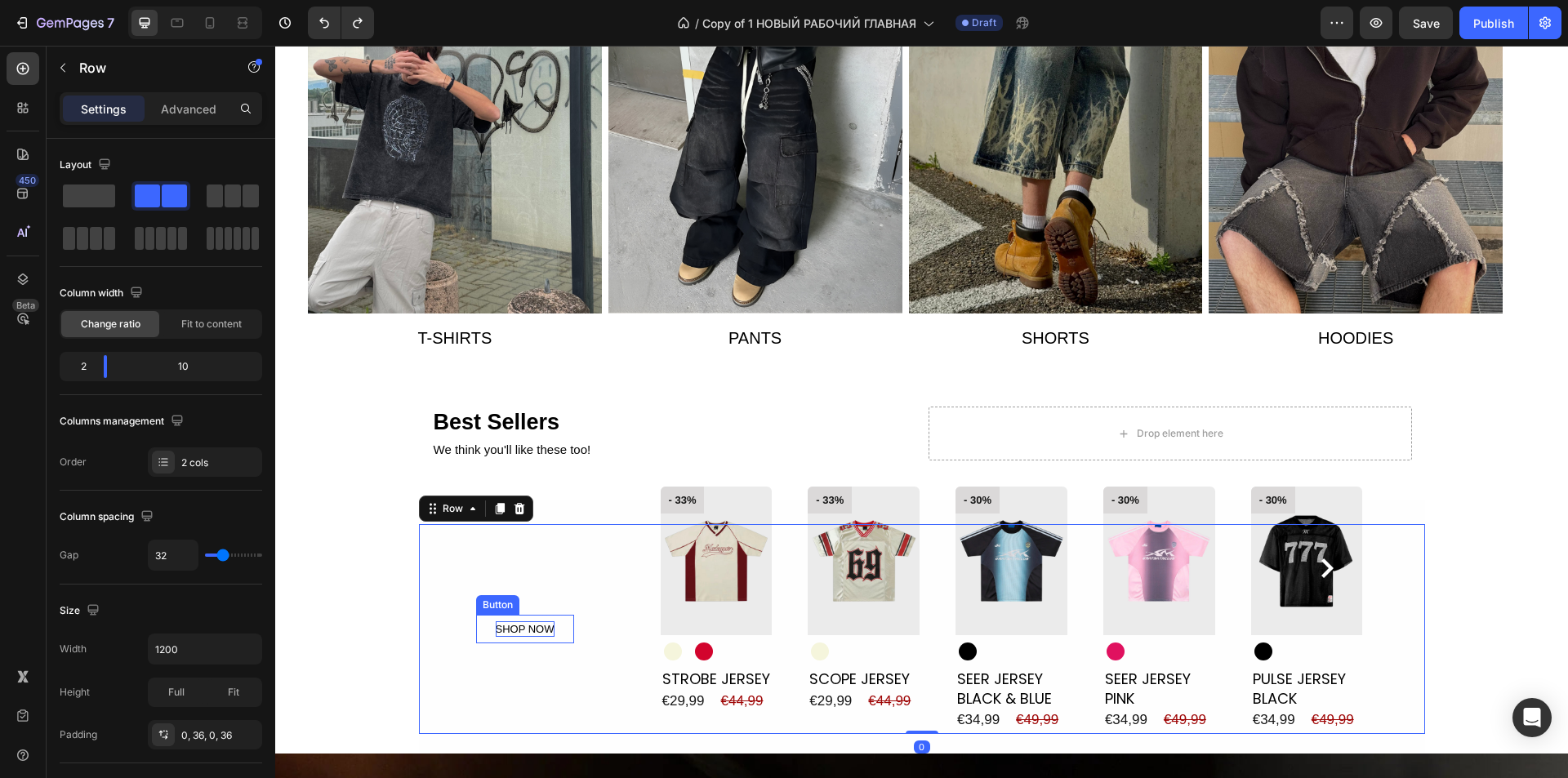
click at [526, 623] on div "SHOP NOW" at bounding box center [525, 630] width 59 height 17
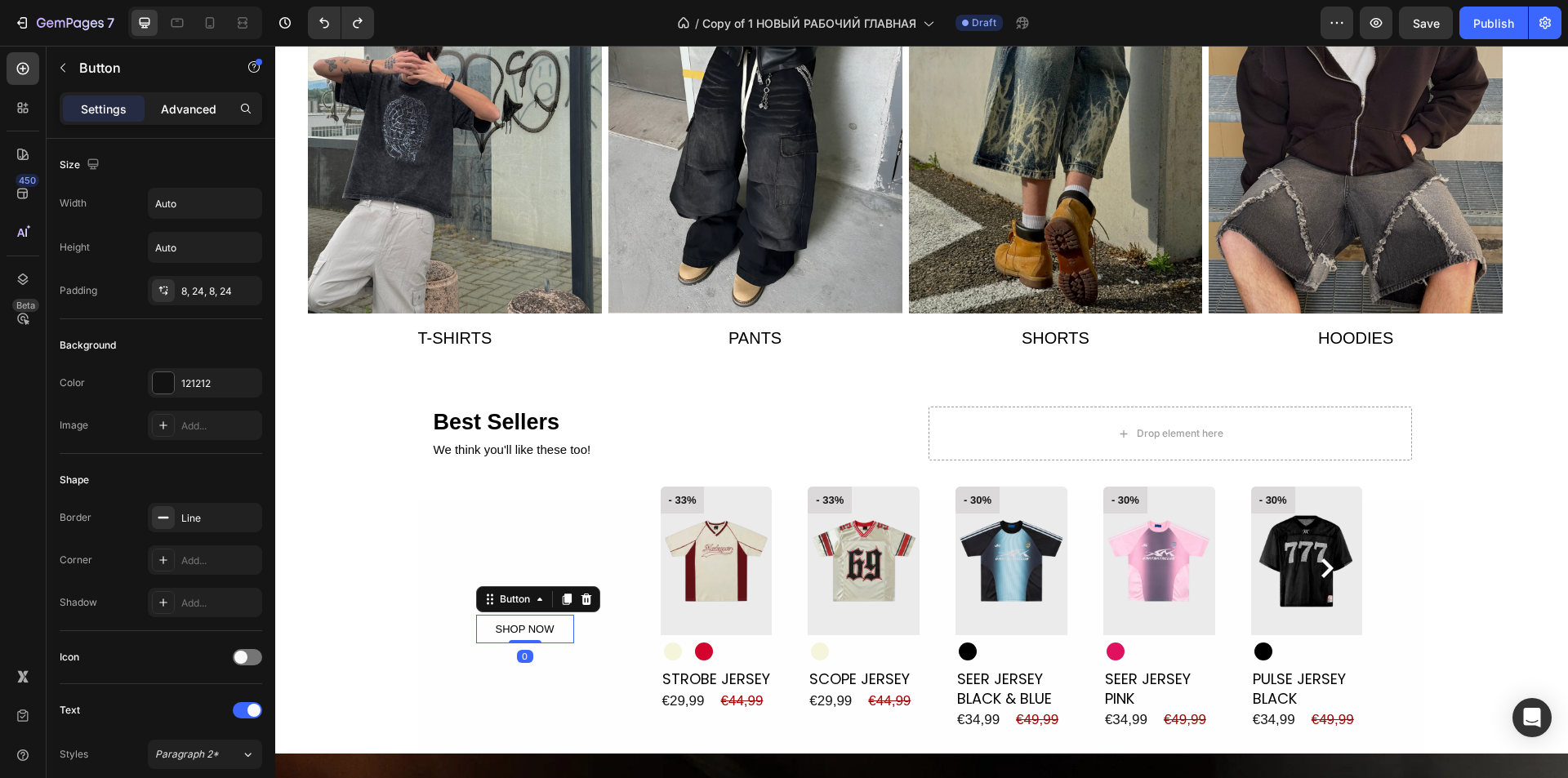
click at [183, 111] on p "Advanced" at bounding box center [189, 109] width 55 height 18
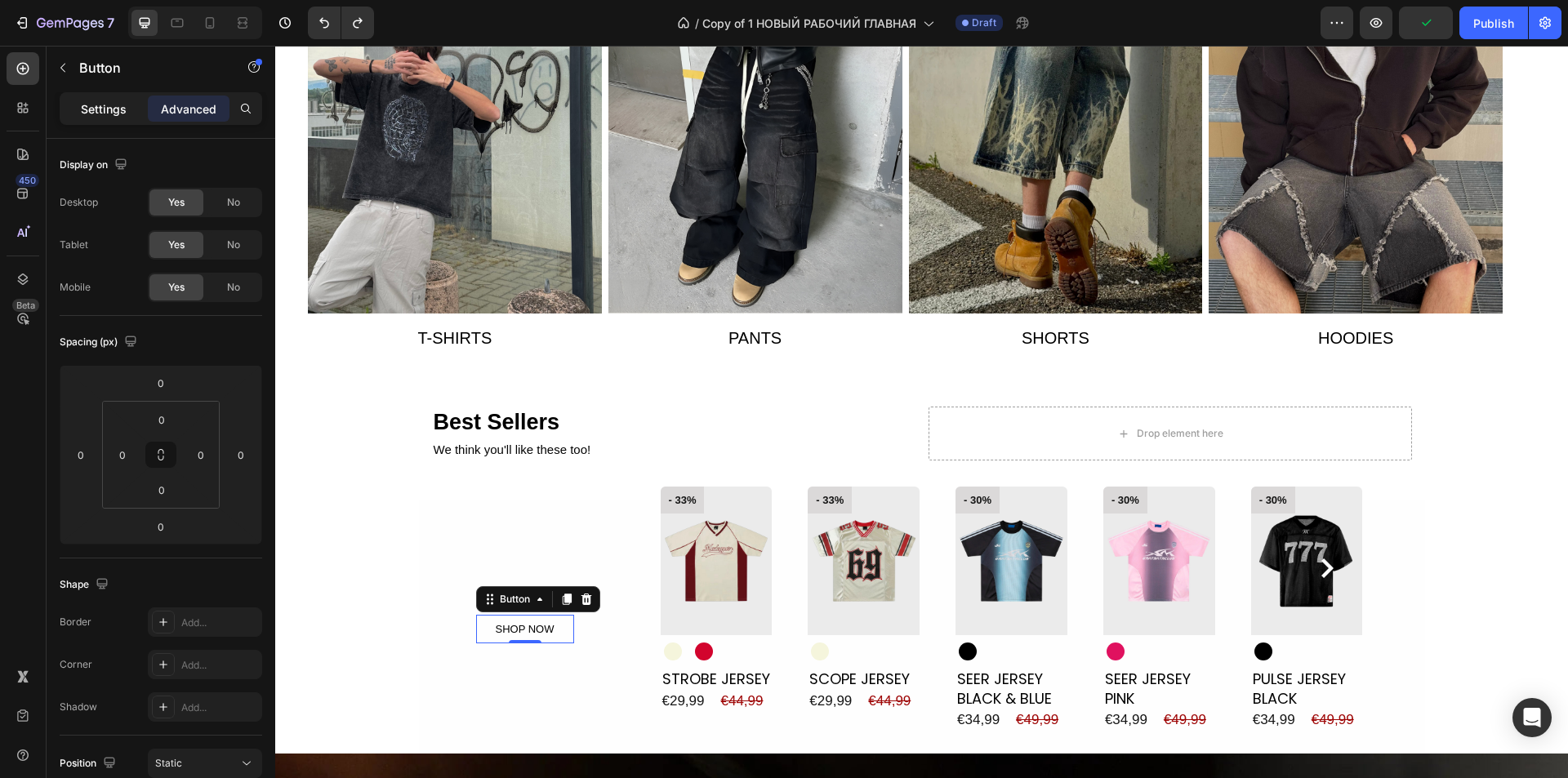
click at [82, 100] on p "Settings" at bounding box center [104, 109] width 46 height 18
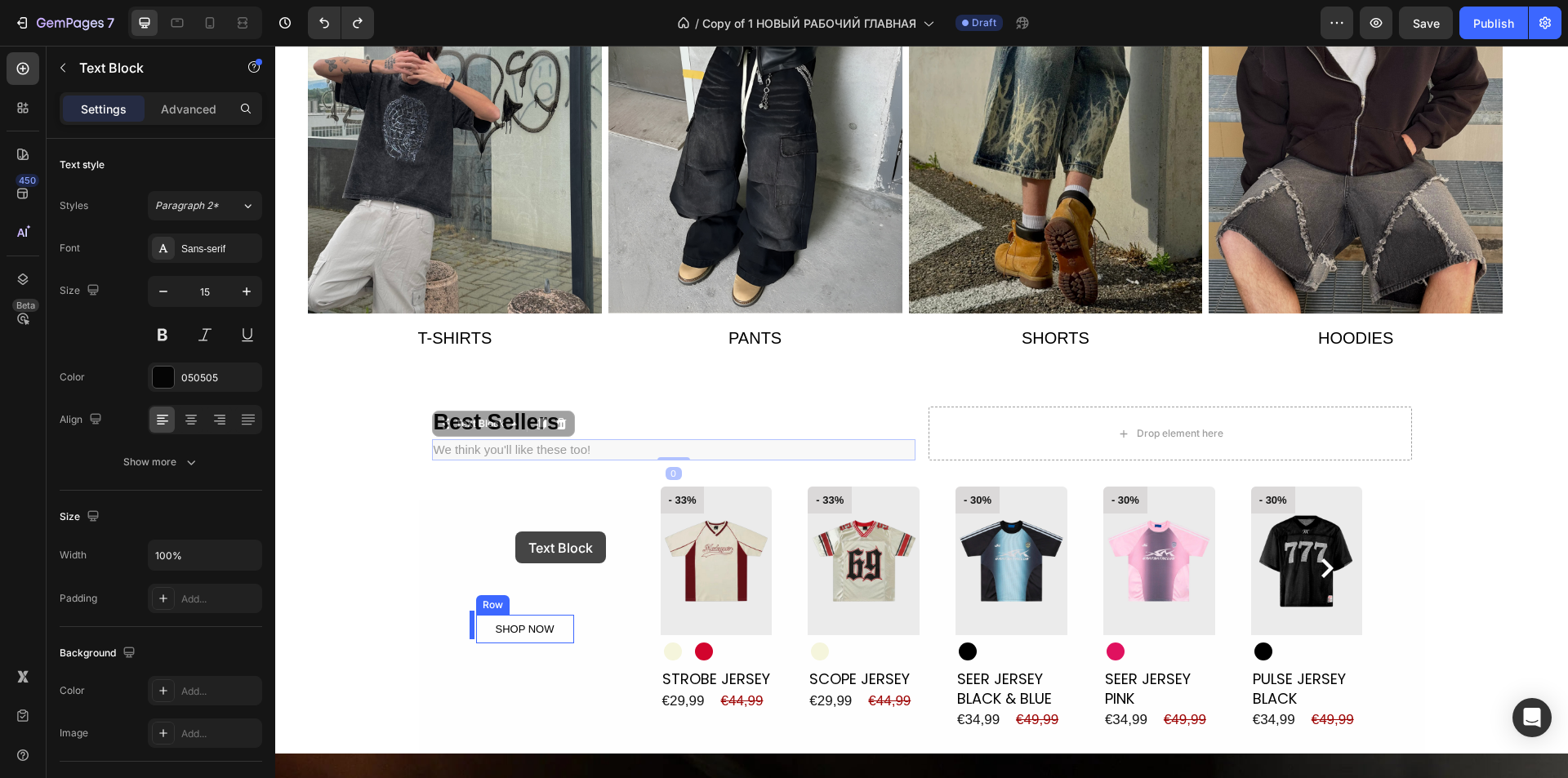
drag, startPoint x: 559, startPoint y: 447, endPoint x: 490, endPoint y: 140, distance: 314.7
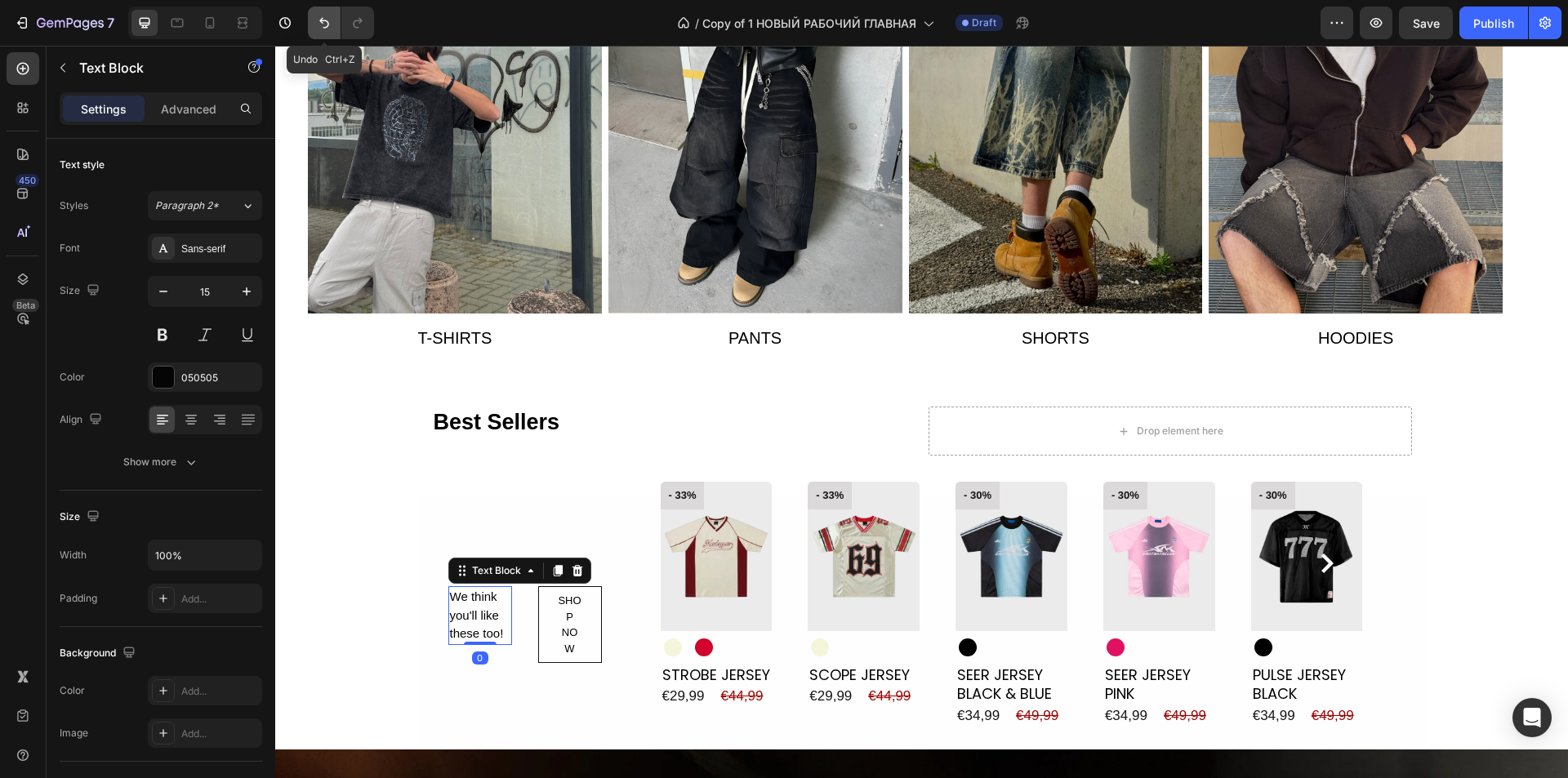
click at [326, 22] on icon "Undo/Redo" at bounding box center [324, 23] width 17 height 17
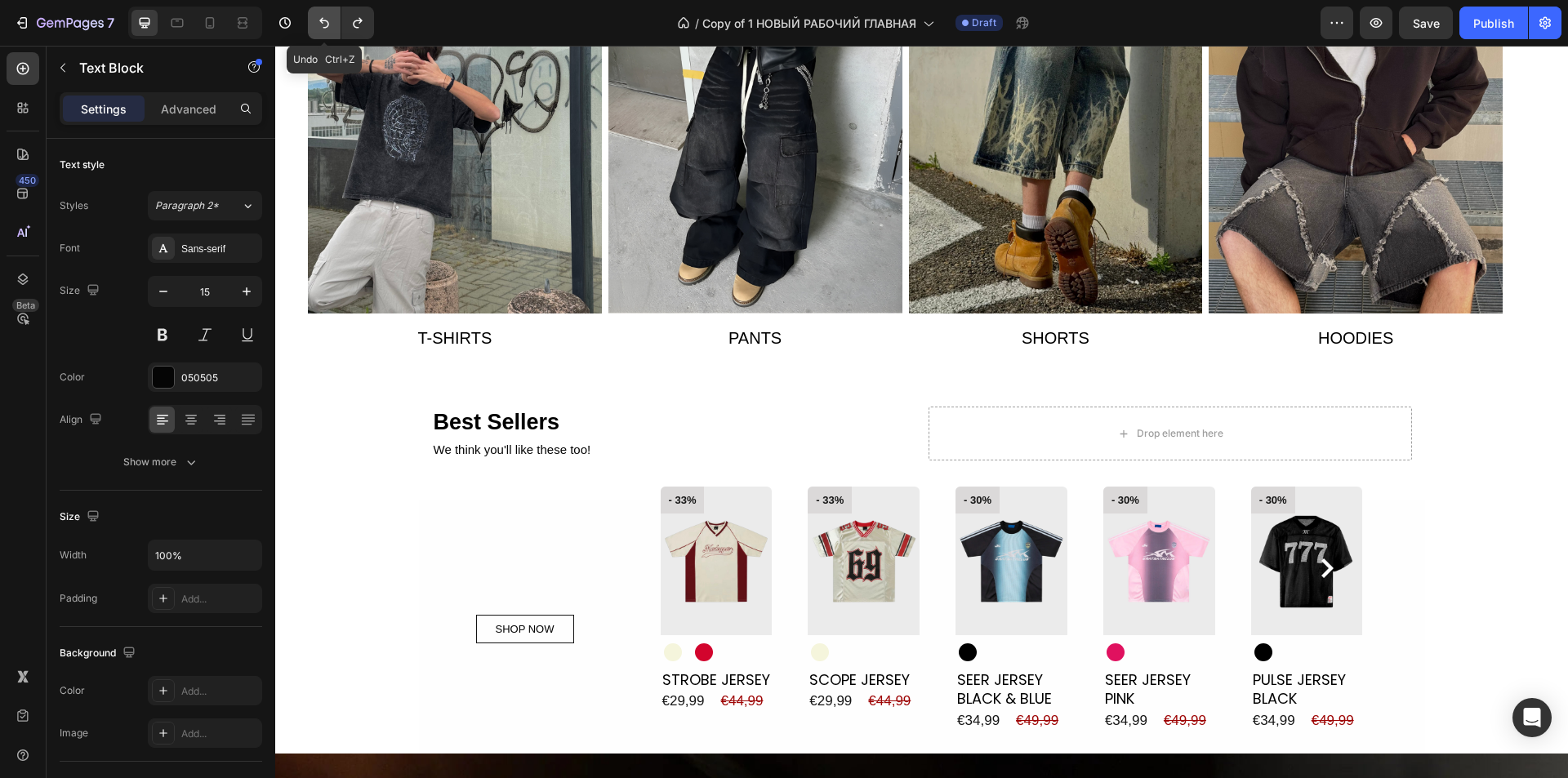
click at [326, 22] on icon "Undo/Redo" at bounding box center [324, 23] width 17 height 17
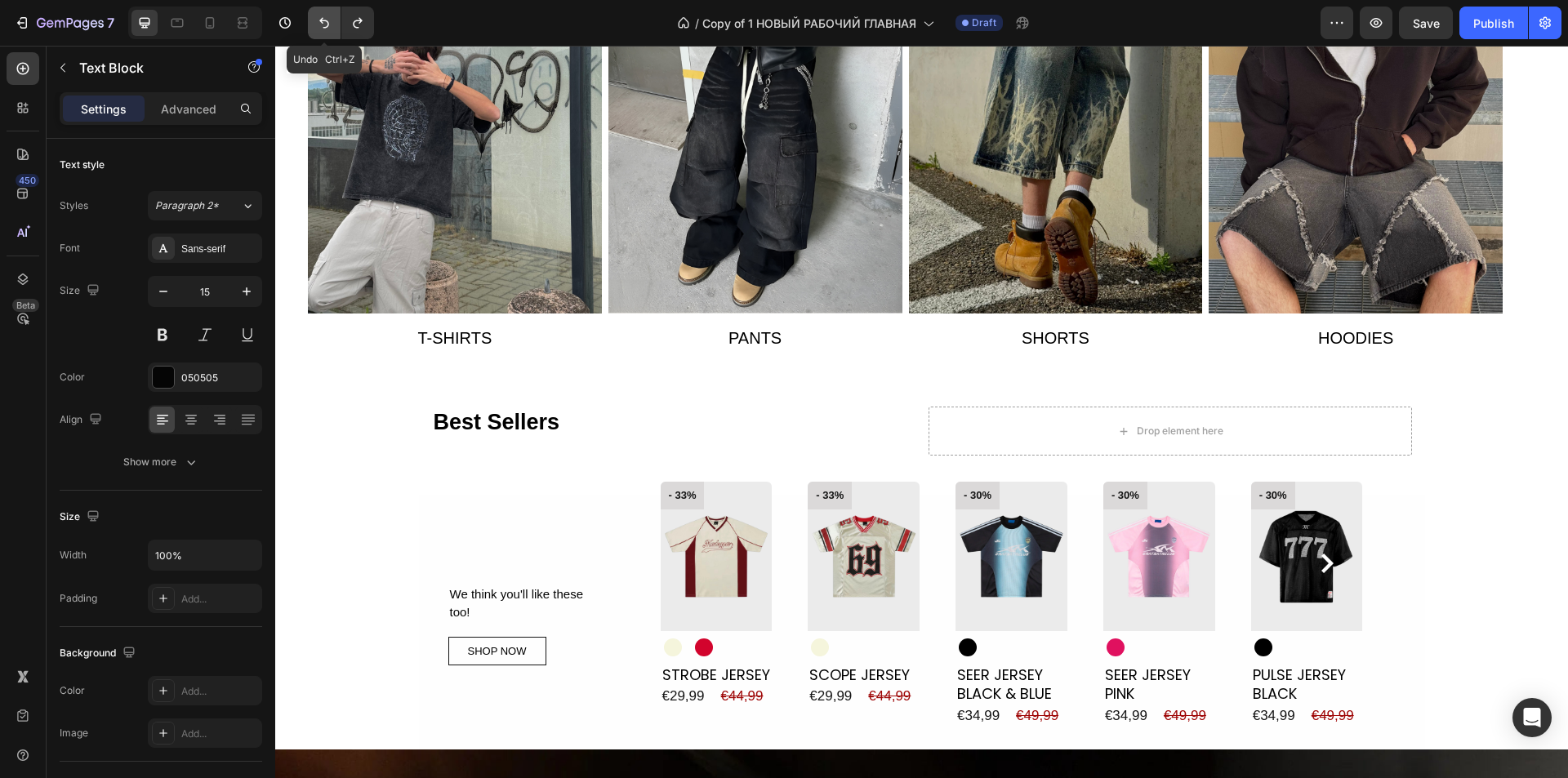
click at [326, 22] on icon "Undo/Redo" at bounding box center [324, 23] width 17 height 17
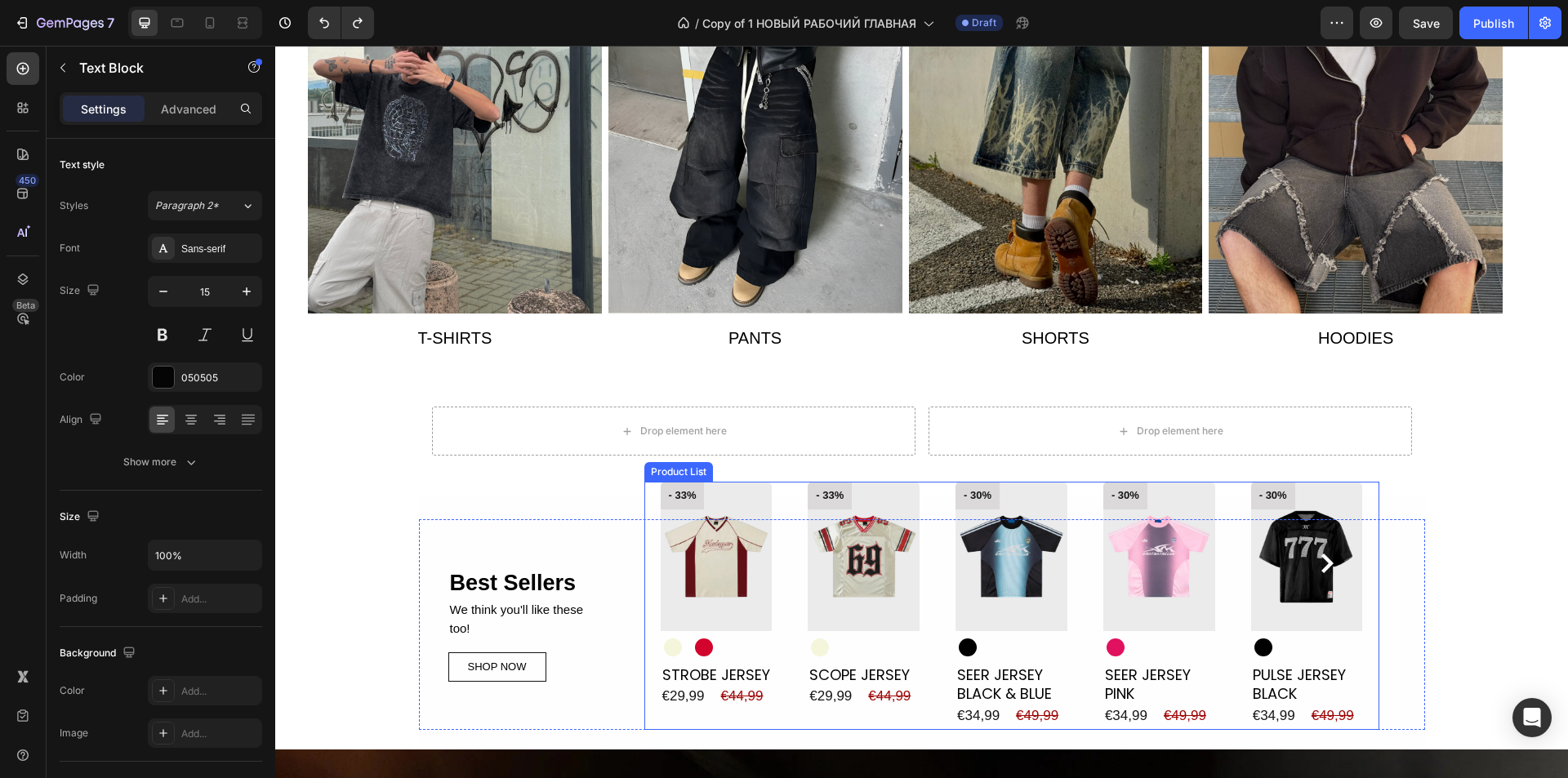
click at [796, 597] on div "- 33% Product Badge Product Images Beige Beige Red Red Product Variants & Swatc…" at bounding box center [1012, 606] width 702 height 247
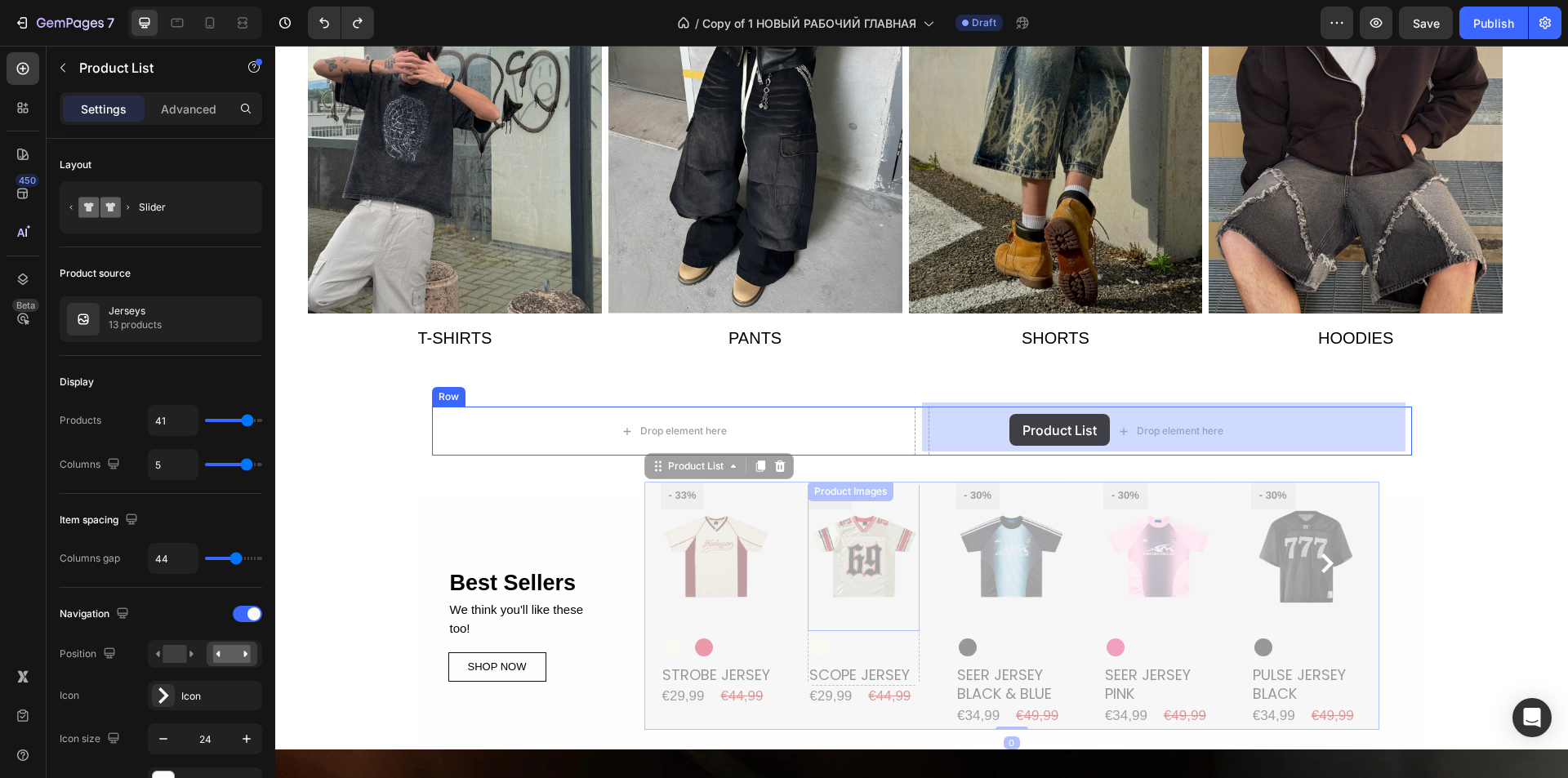
drag, startPoint x: 796, startPoint y: 597, endPoint x: 1007, endPoint y: 439, distance: 263.6
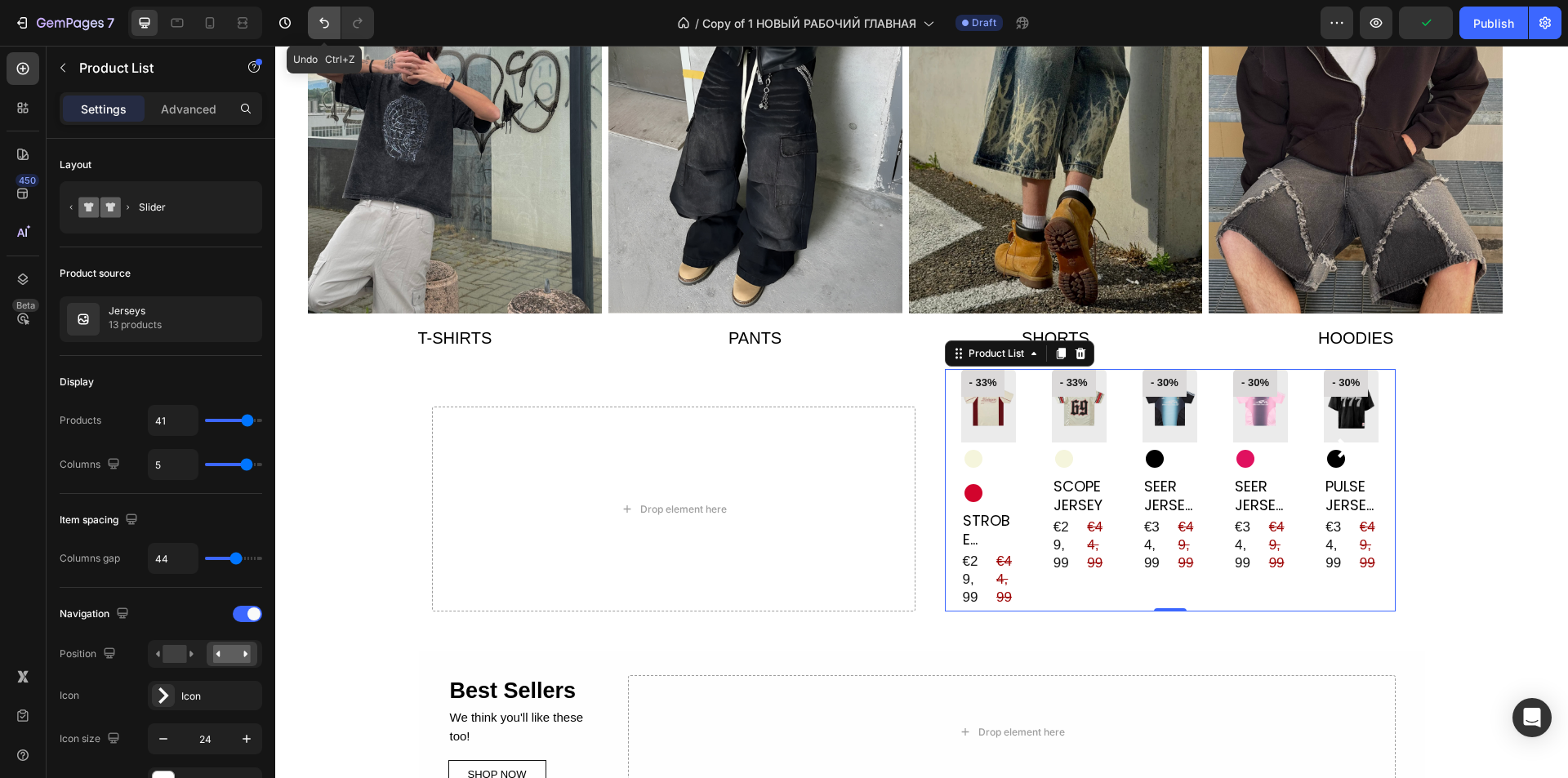
click at [319, 24] on icon "Undo/Redo" at bounding box center [324, 23] width 17 height 17
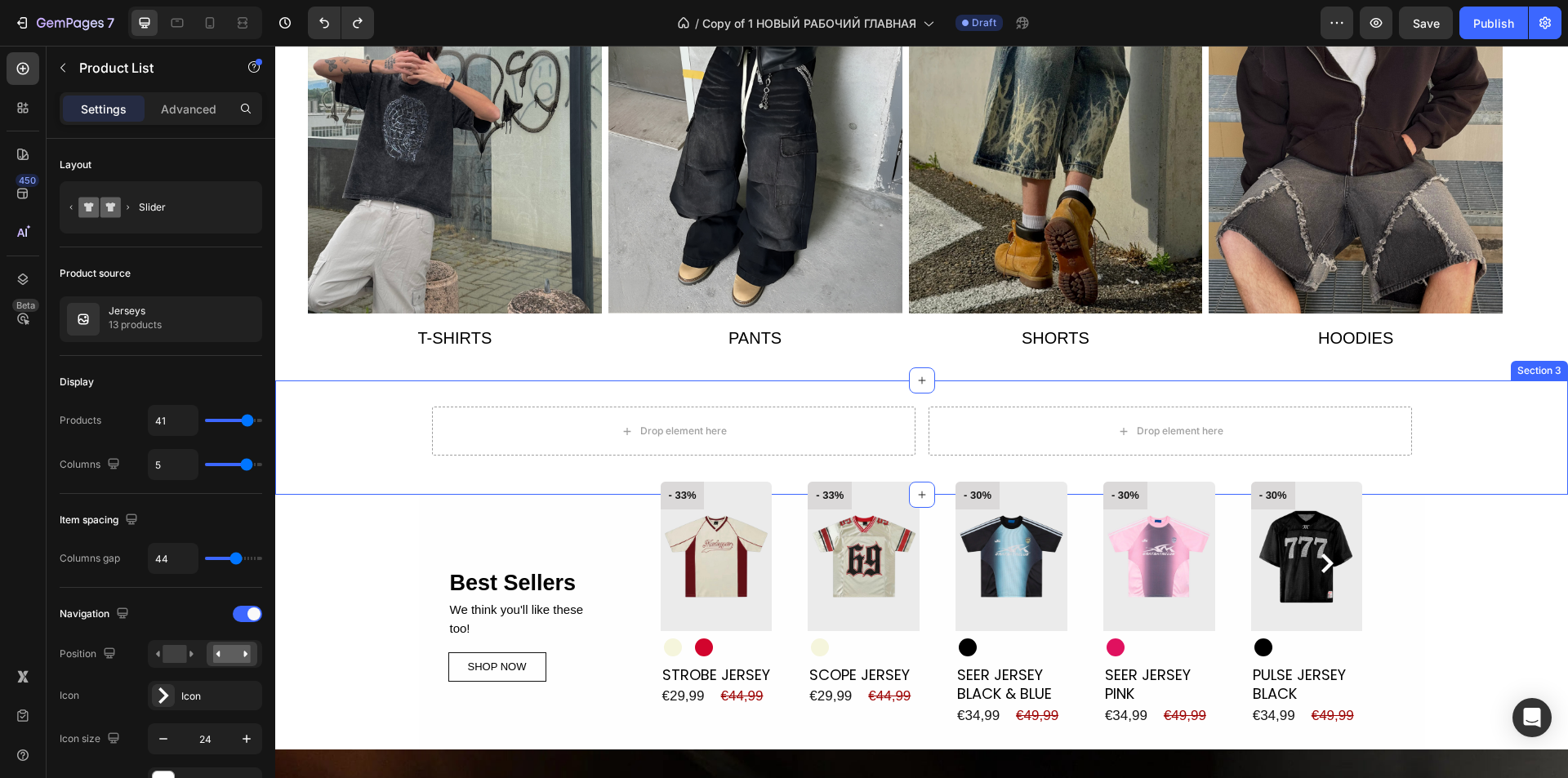
click at [385, 414] on div "Drop element here Drop element here Row" at bounding box center [922, 437] width 1293 height 62
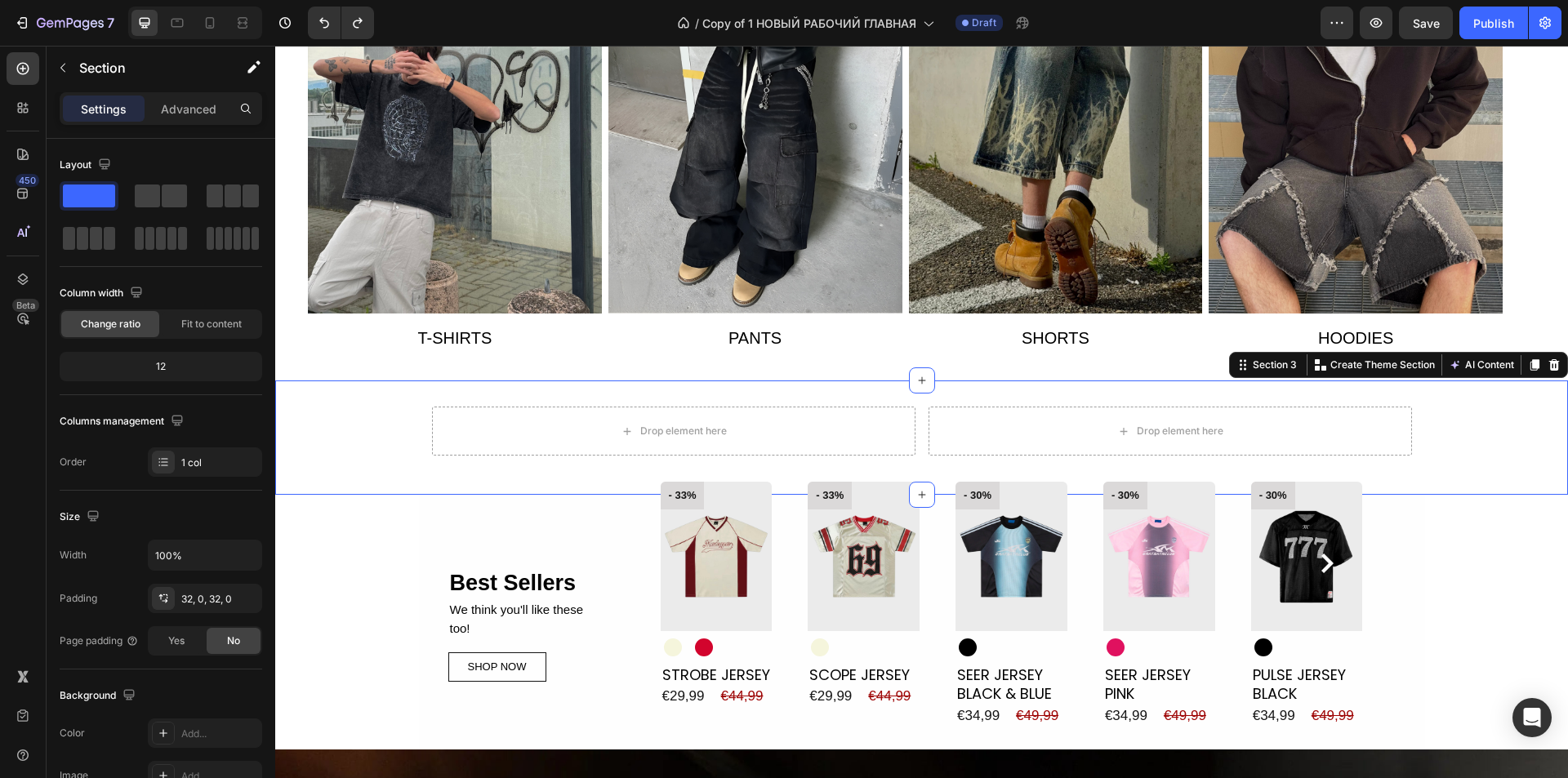
click at [1551, 369] on div "Section 3 You can create reusable sections Create Theme Section AI Content Writ…" at bounding box center [1398, 365] width 339 height 26
click at [1544, 355] on div at bounding box center [1553, 364] width 19 height 19
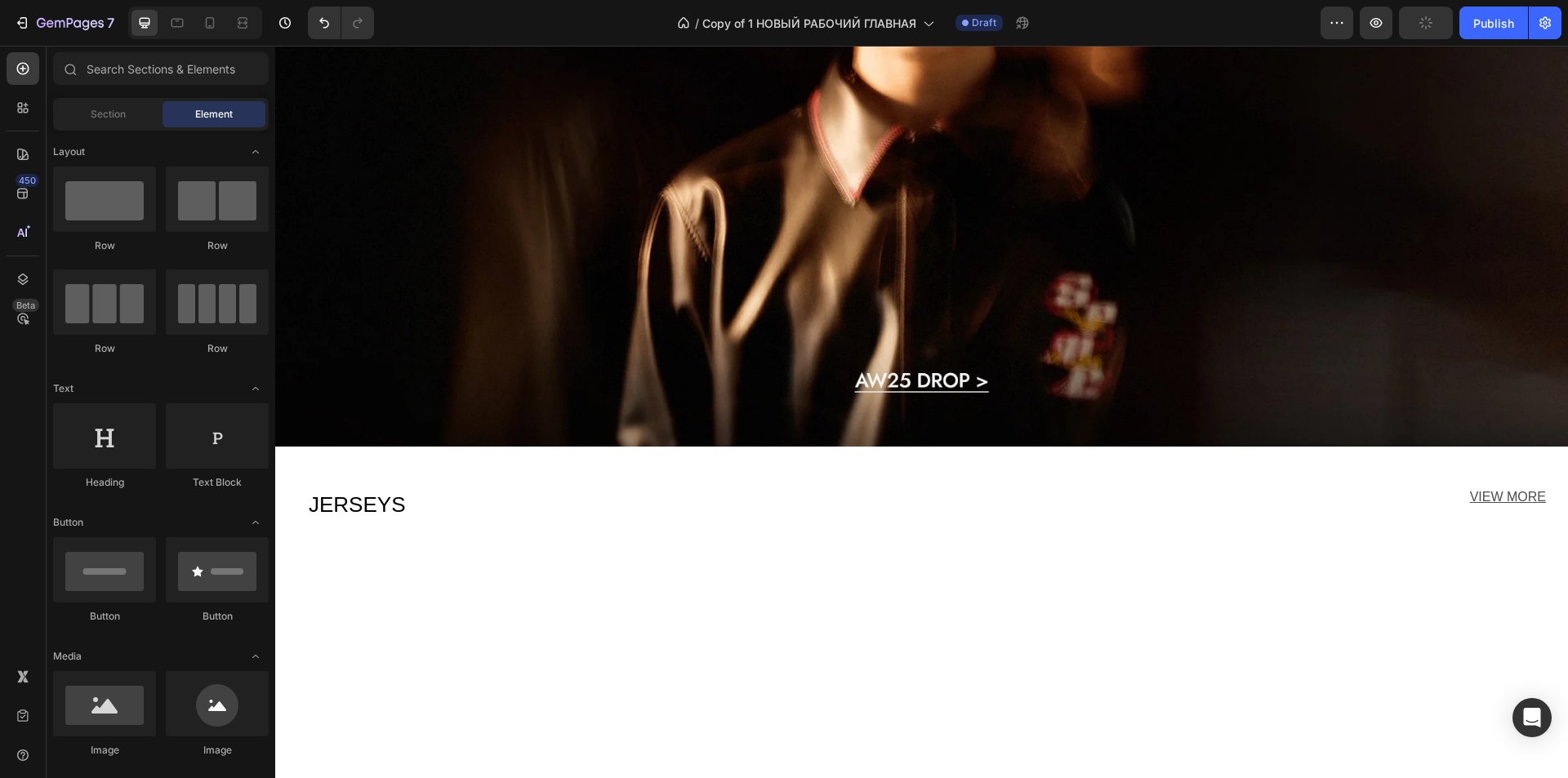
scroll to position [1279, 0]
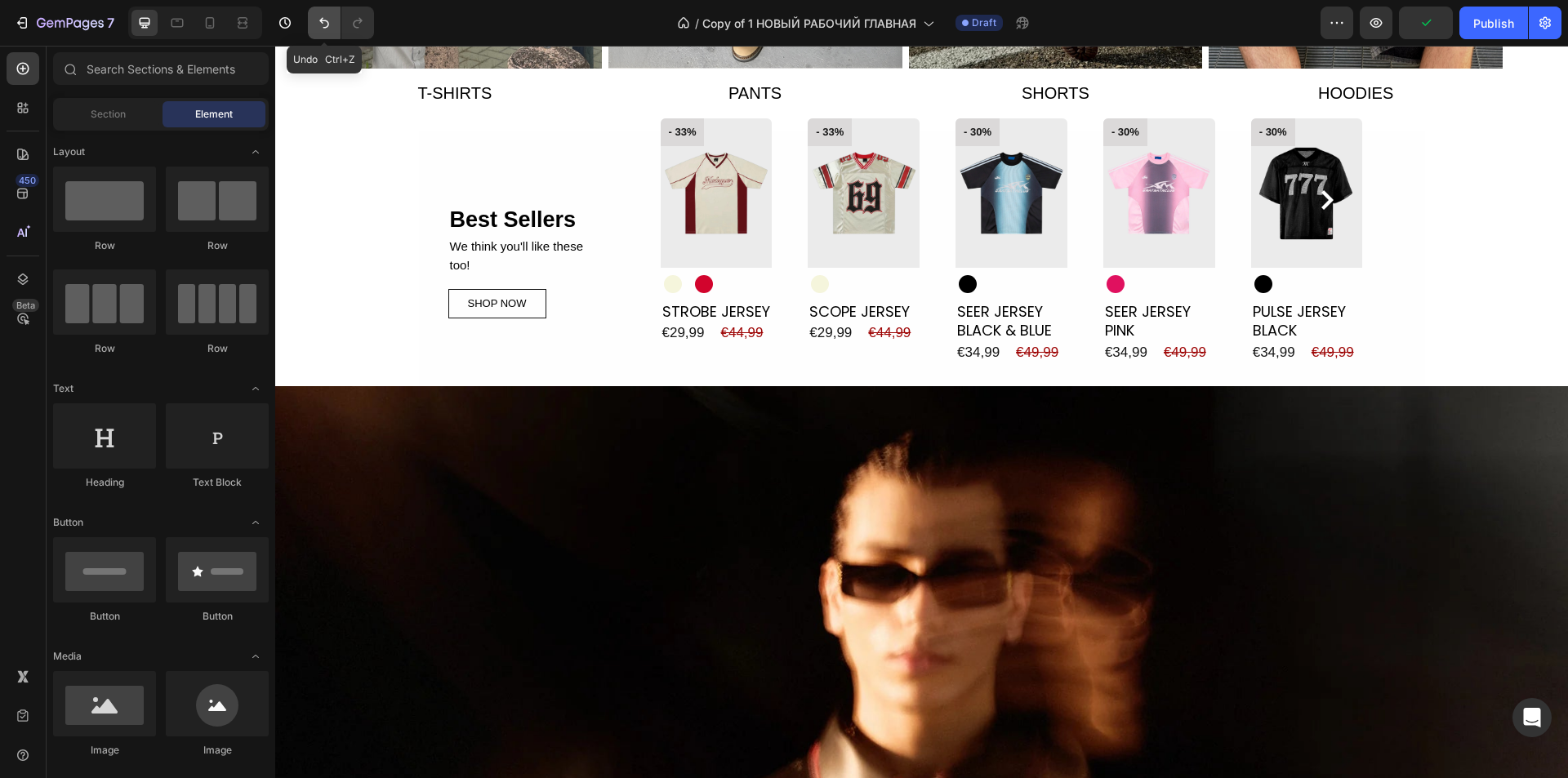
click at [319, 30] on icon "Undo/Redo" at bounding box center [324, 23] width 17 height 17
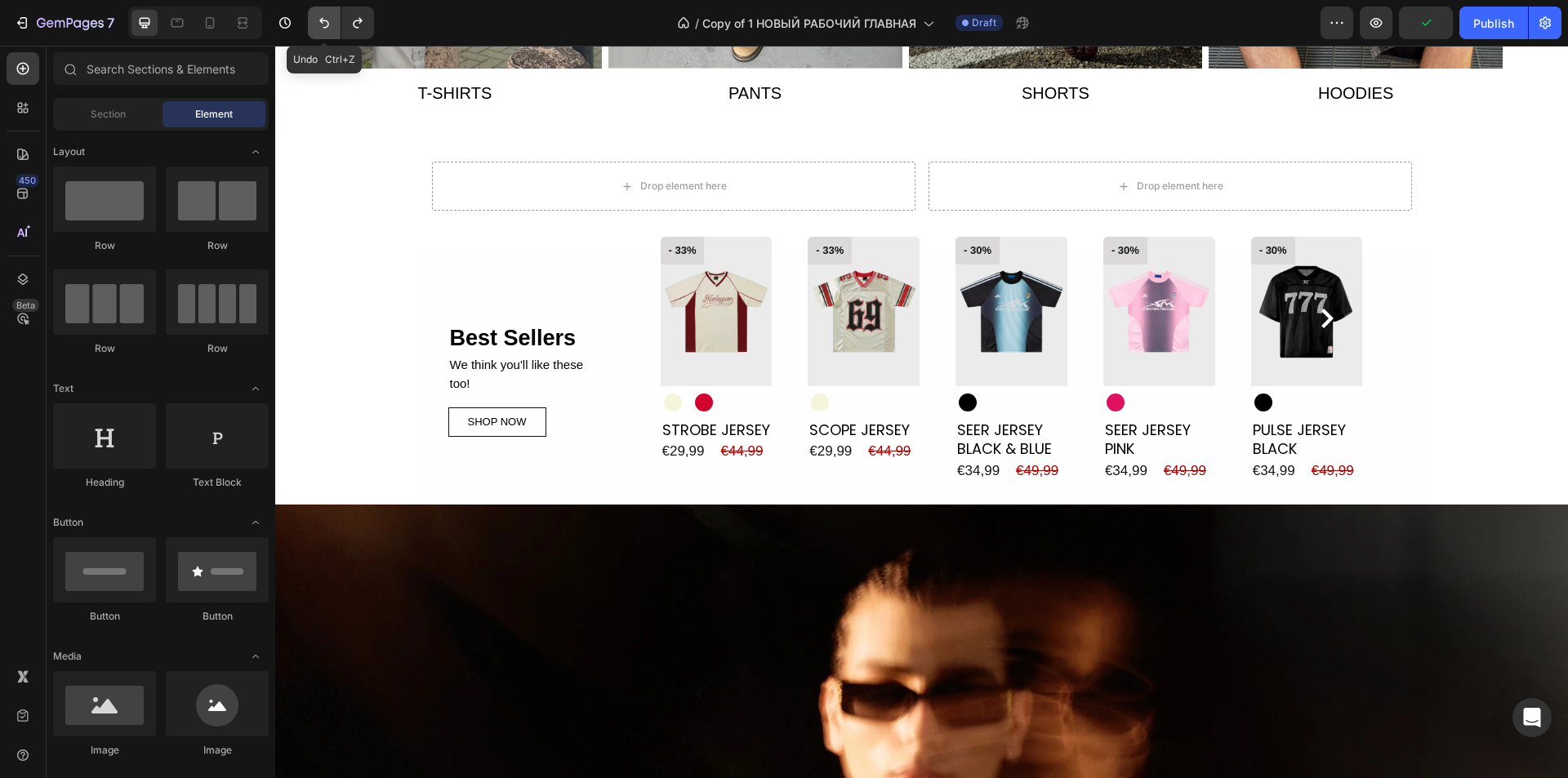
click at [319, 30] on icon "Undo/Redo" at bounding box center [324, 23] width 17 height 17
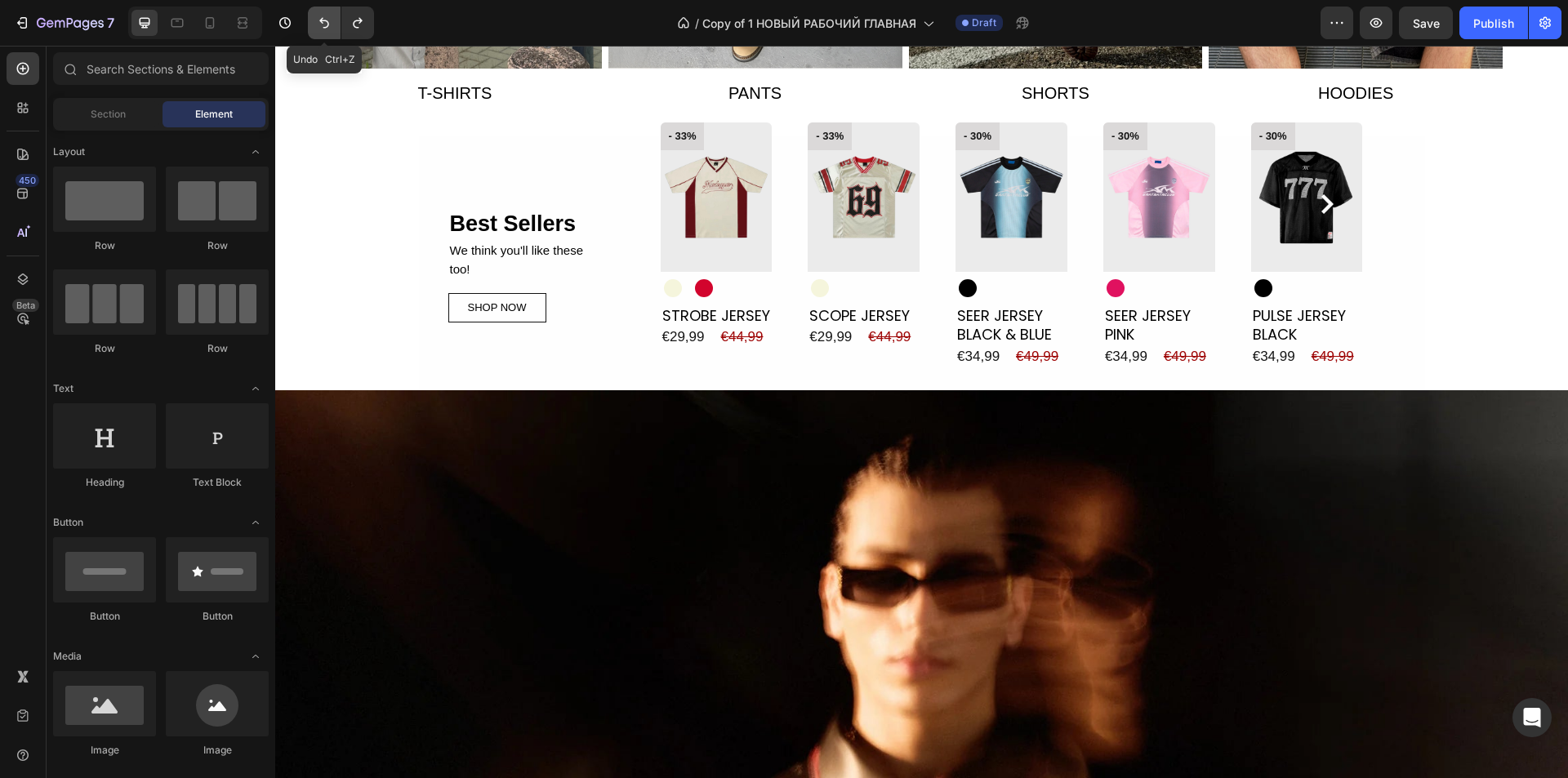
click at [319, 30] on icon "Undo/Redo" at bounding box center [324, 23] width 17 height 17
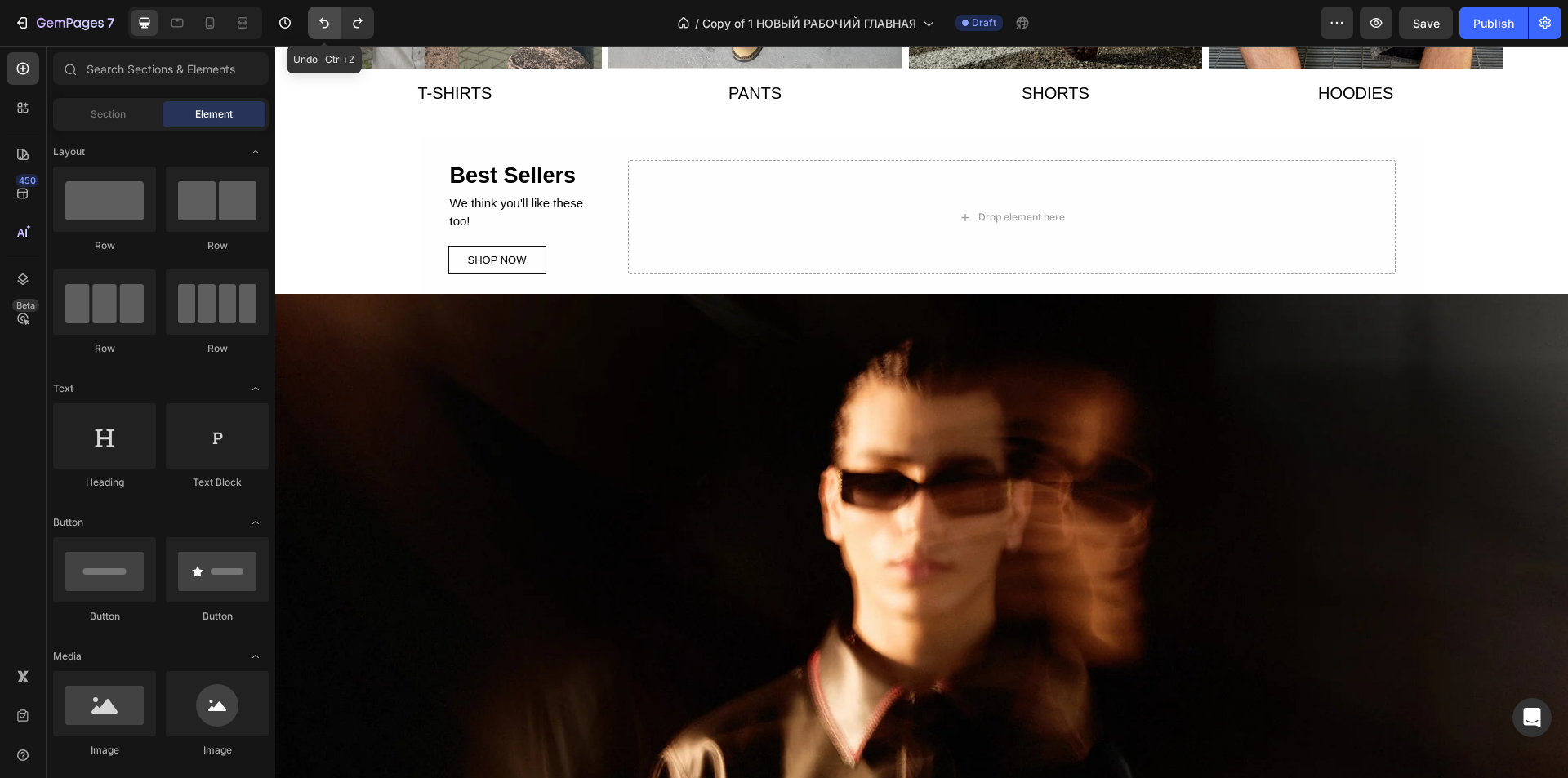
click at [319, 30] on icon "Undo/Redo" at bounding box center [324, 23] width 17 height 17
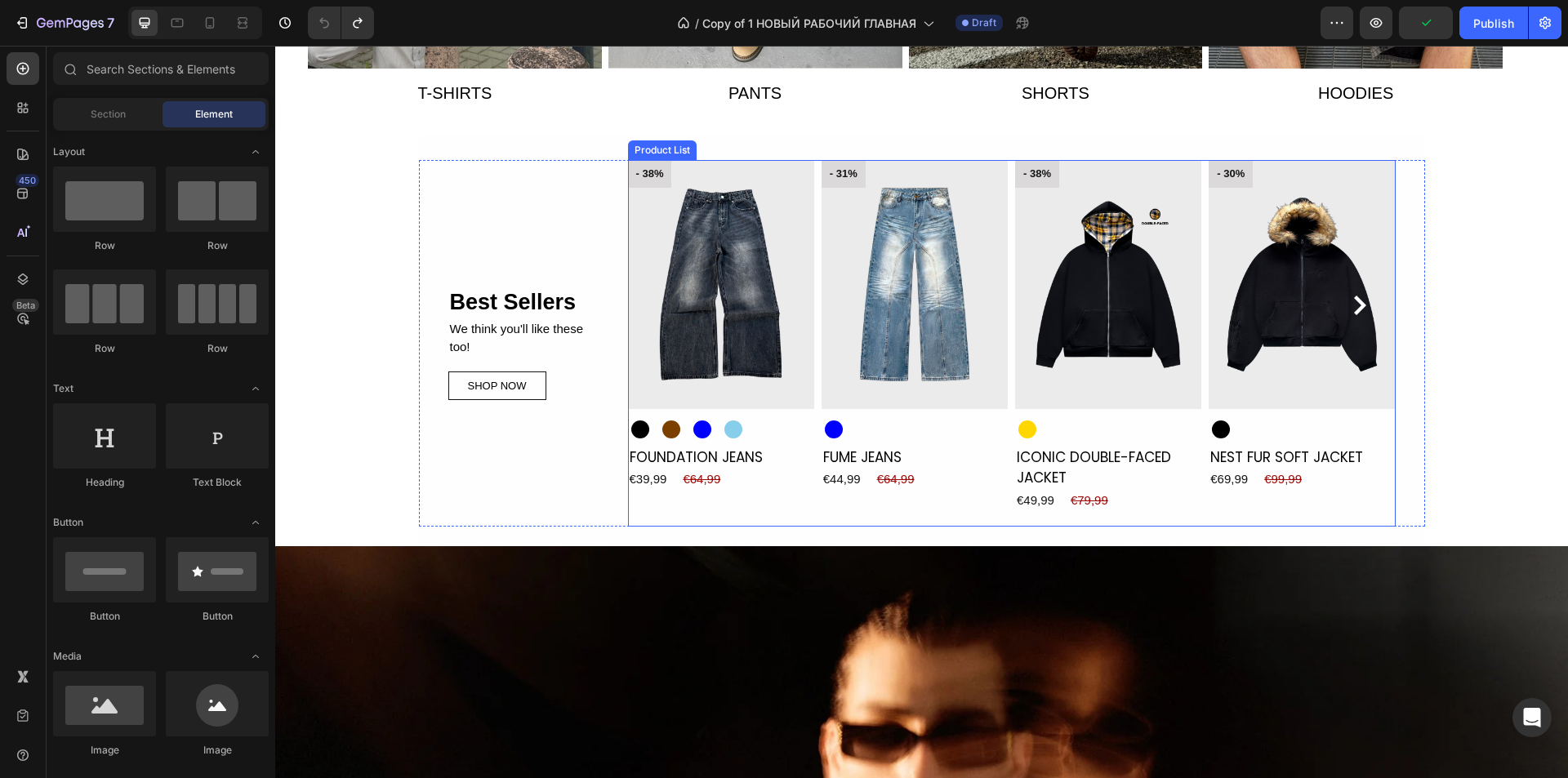
click at [813, 359] on div "- 38% Product Badge Product Images Black Black Brown Brown Blue Blue Light Blue…" at bounding box center [1011, 343] width 768 height 366
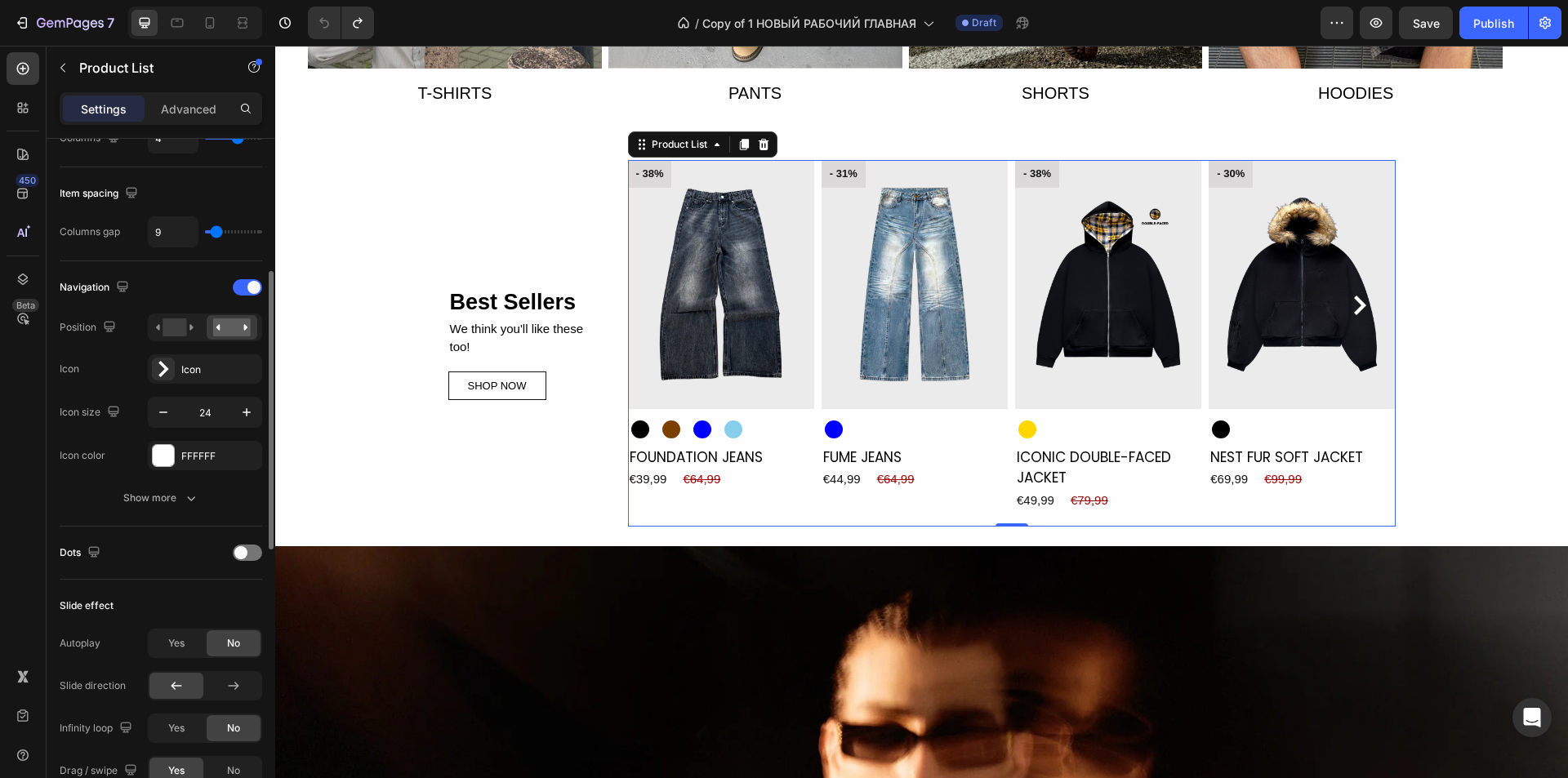
scroll to position [490, 0]
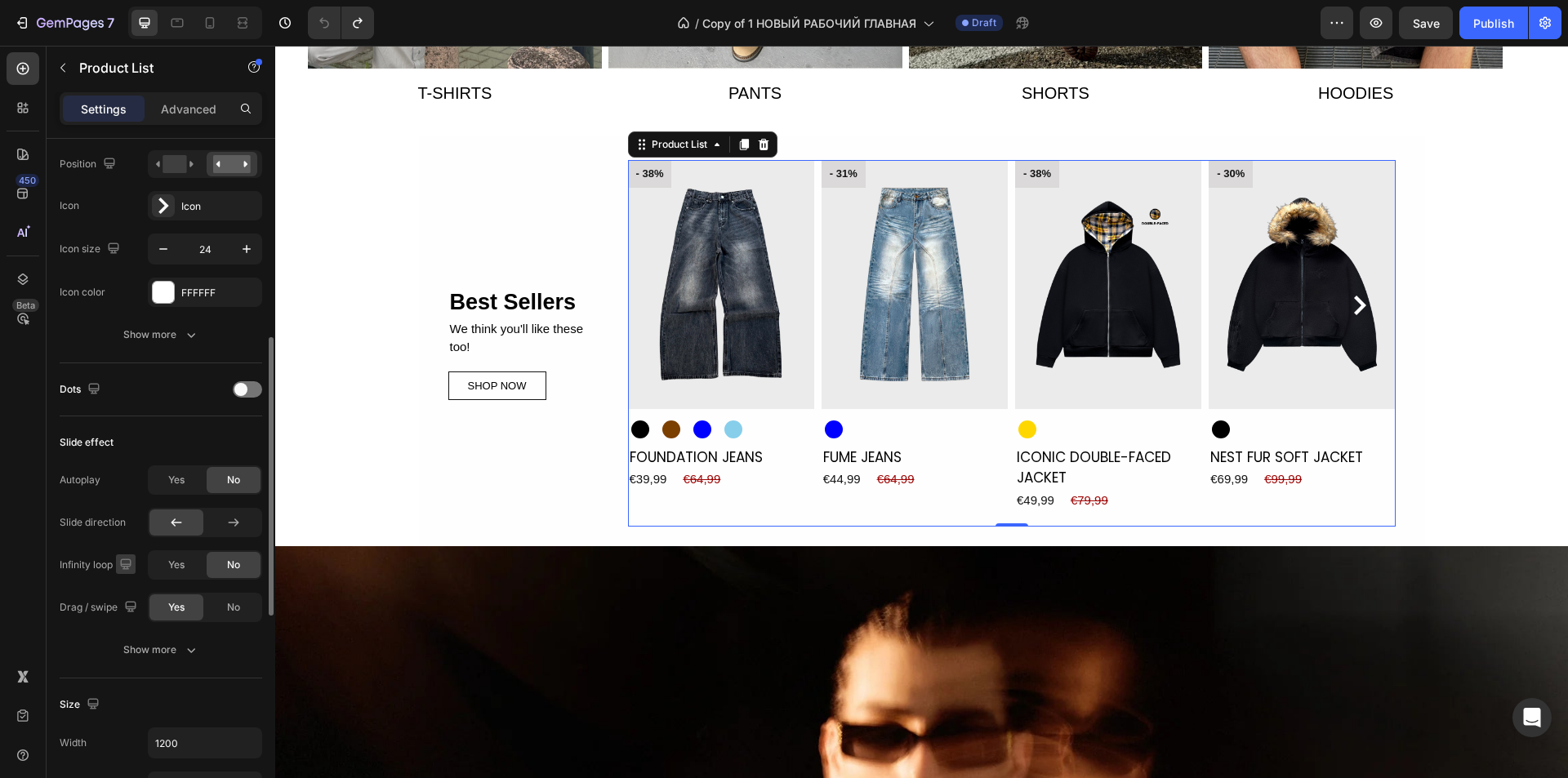
click at [131, 563] on icon "button" at bounding box center [126, 564] width 17 height 17
click at [176, 570] on span "Yes" at bounding box center [177, 565] width 17 height 15
click at [233, 563] on span "No" at bounding box center [233, 565] width 13 height 15
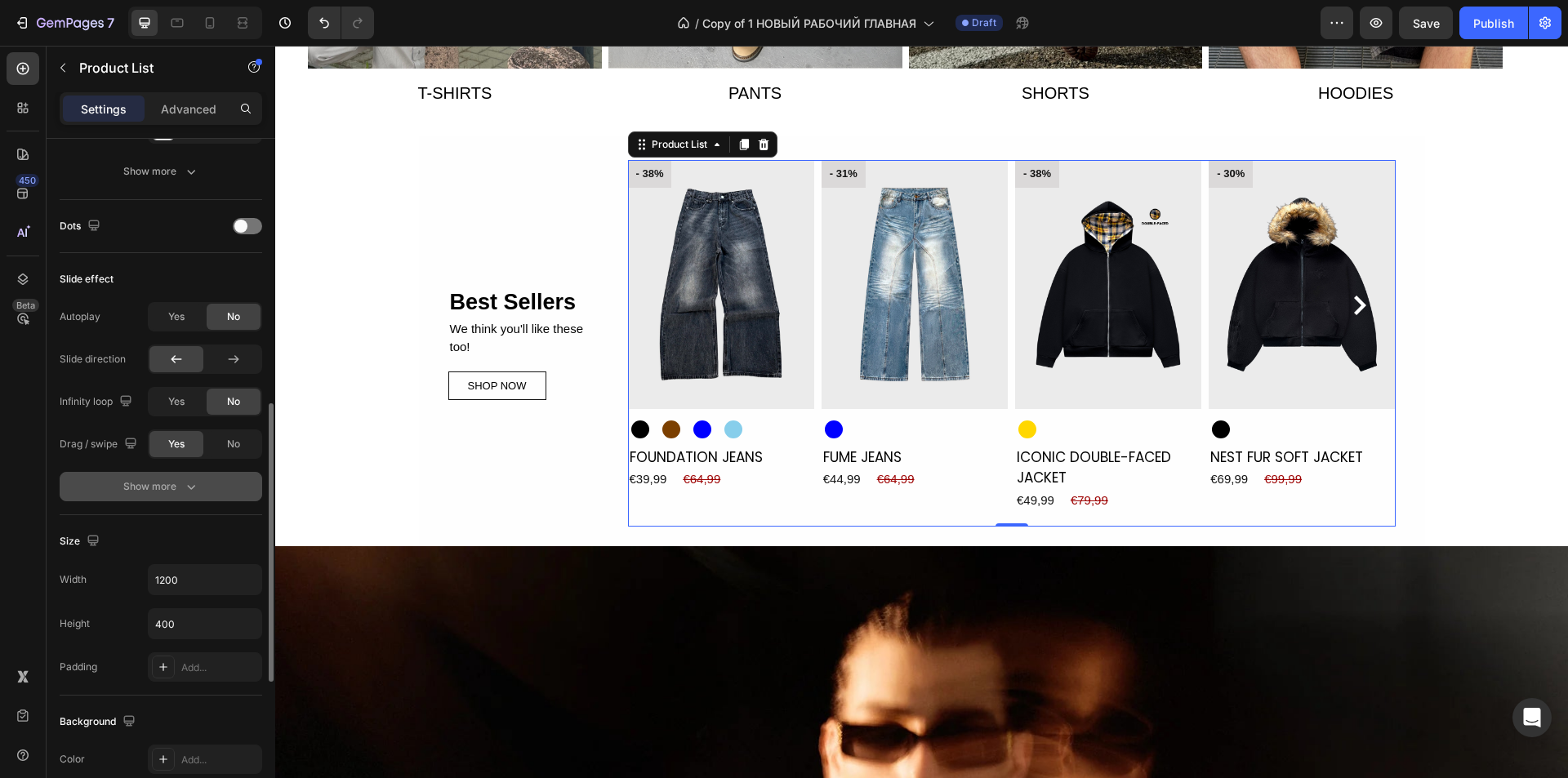
click at [153, 489] on div "Show more" at bounding box center [161, 487] width 76 height 17
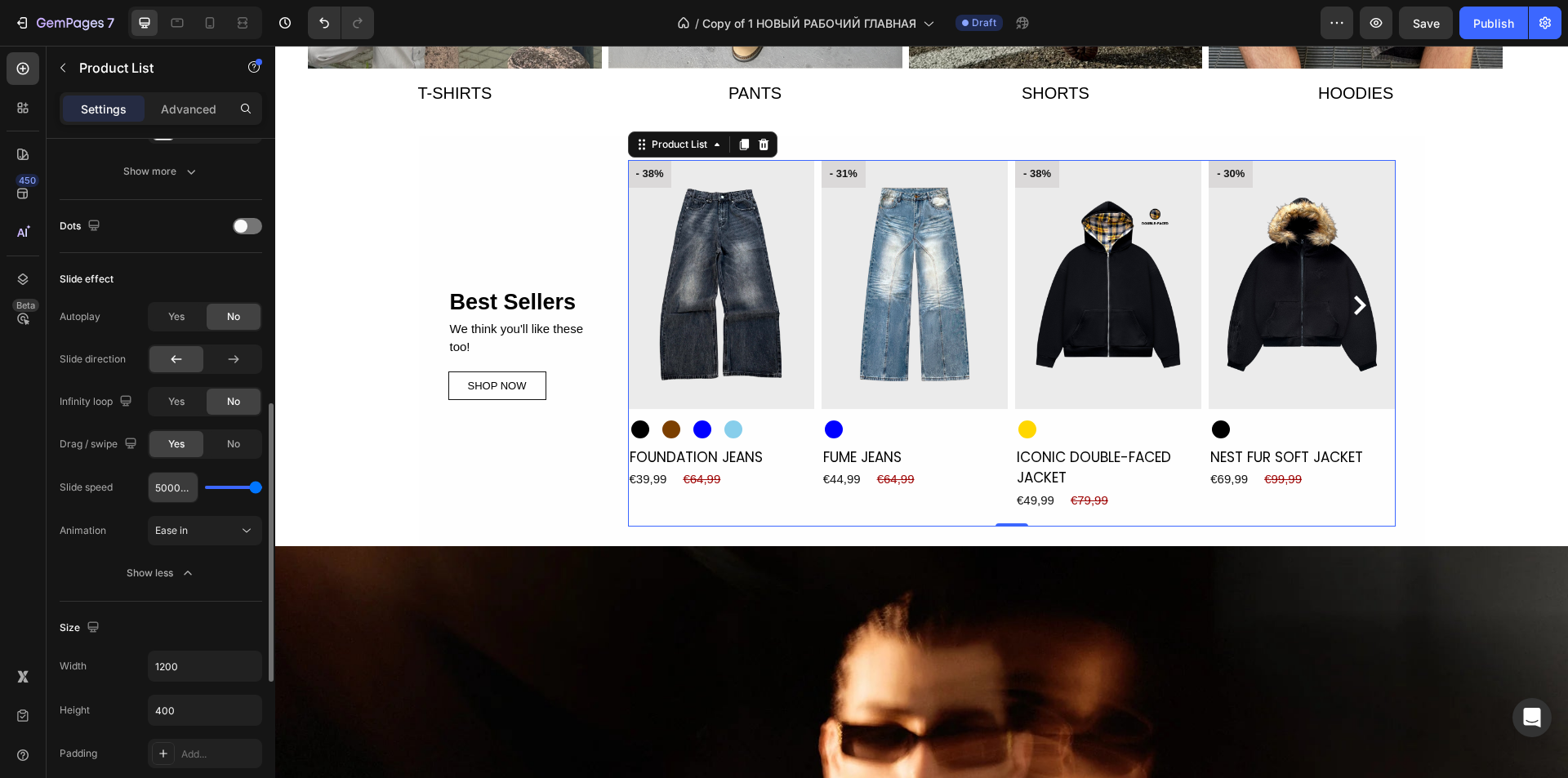
click at [177, 486] on input "5000ms" at bounding box center [172, 488] width 49 height 29
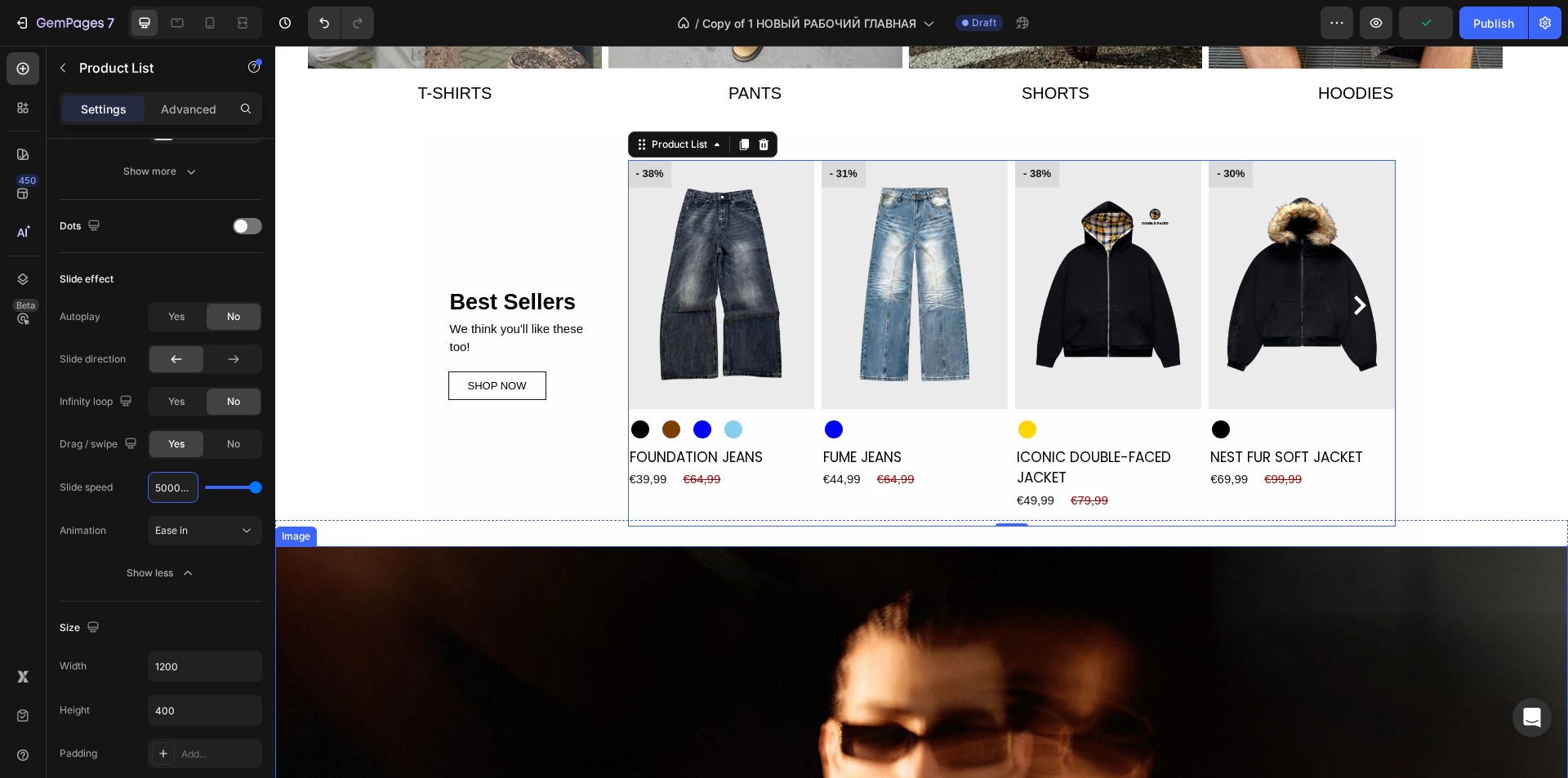
type input "5ms"
type input "100"
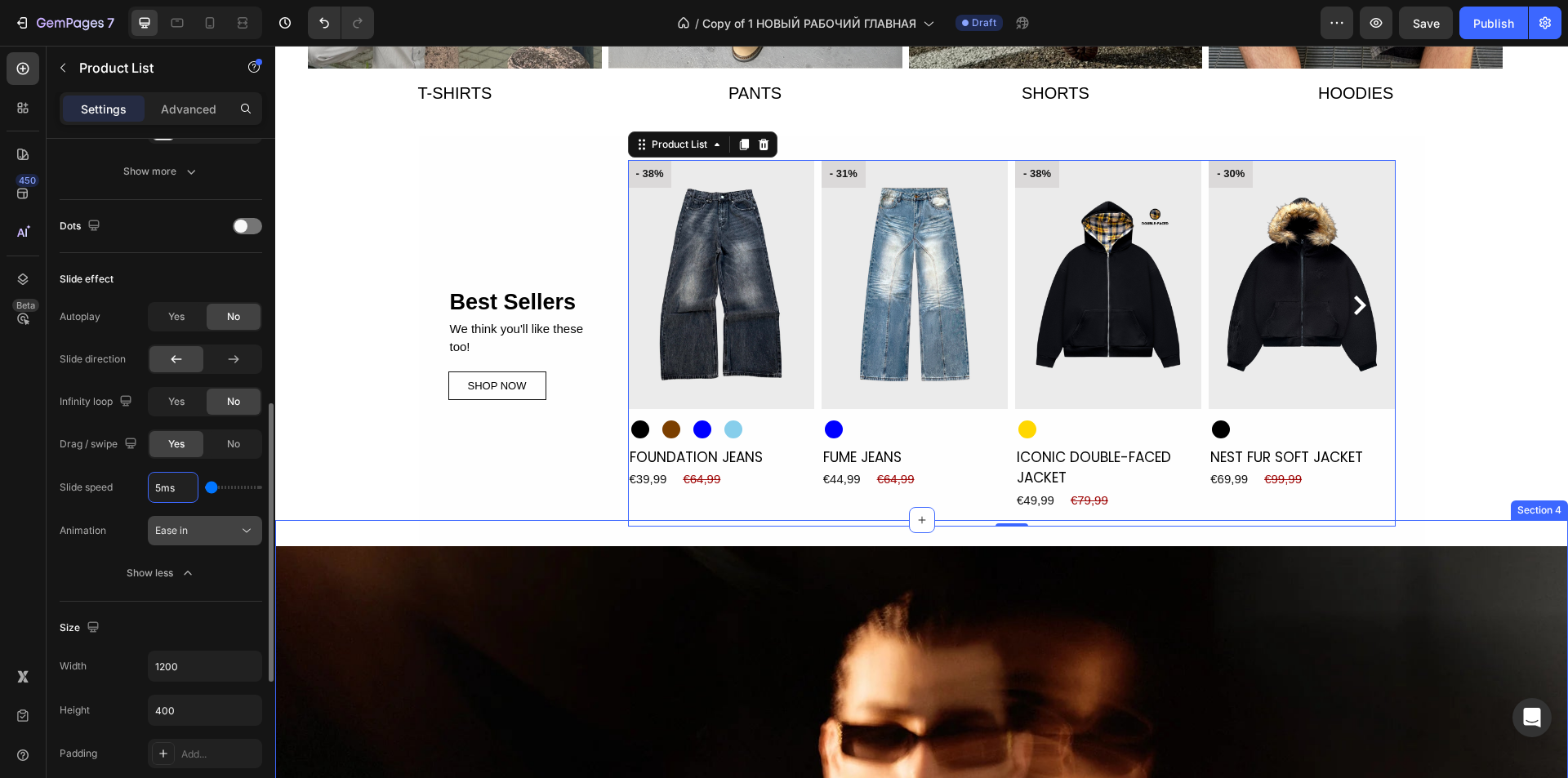
click at [240, 531] on icon at bounding box center [247, 531] width 17 height 17
type input "100ms"
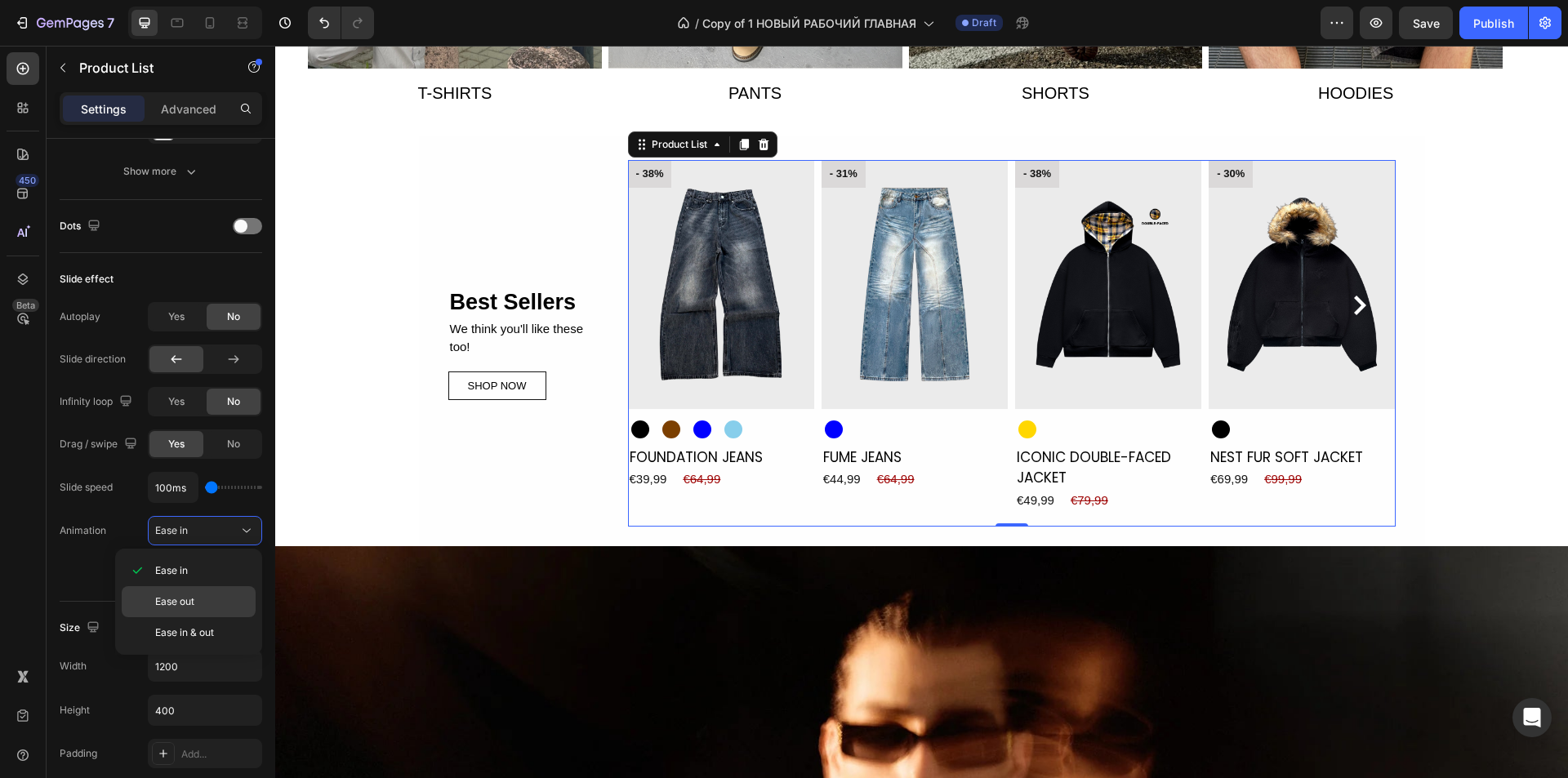
click at [186, 606] on span "Ease out" at bounding box center [174, 602] width 40 height 15
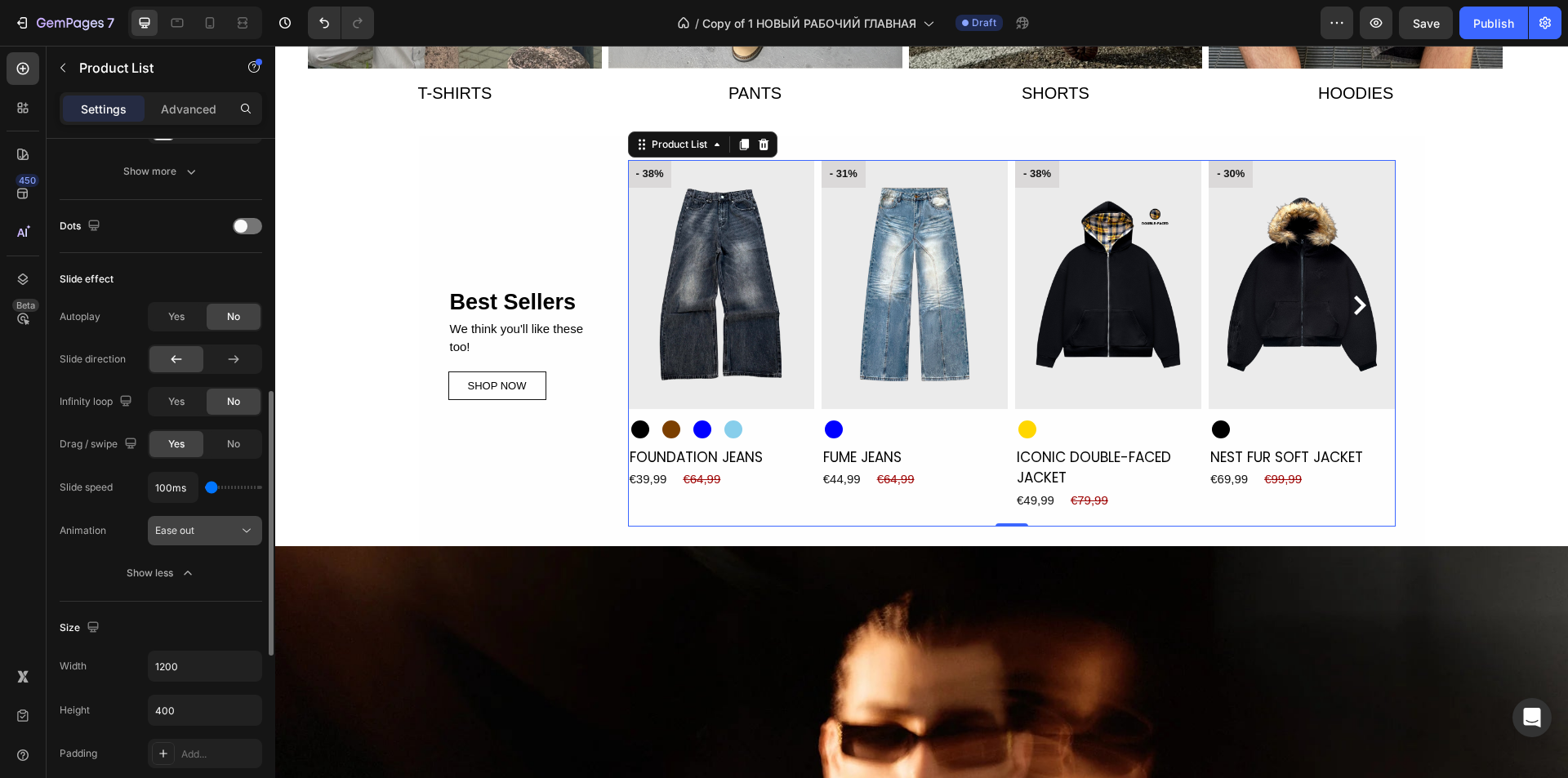
click at [205, 525] on div "Ease out" at bounding box center [196, 531] width 83 height 15
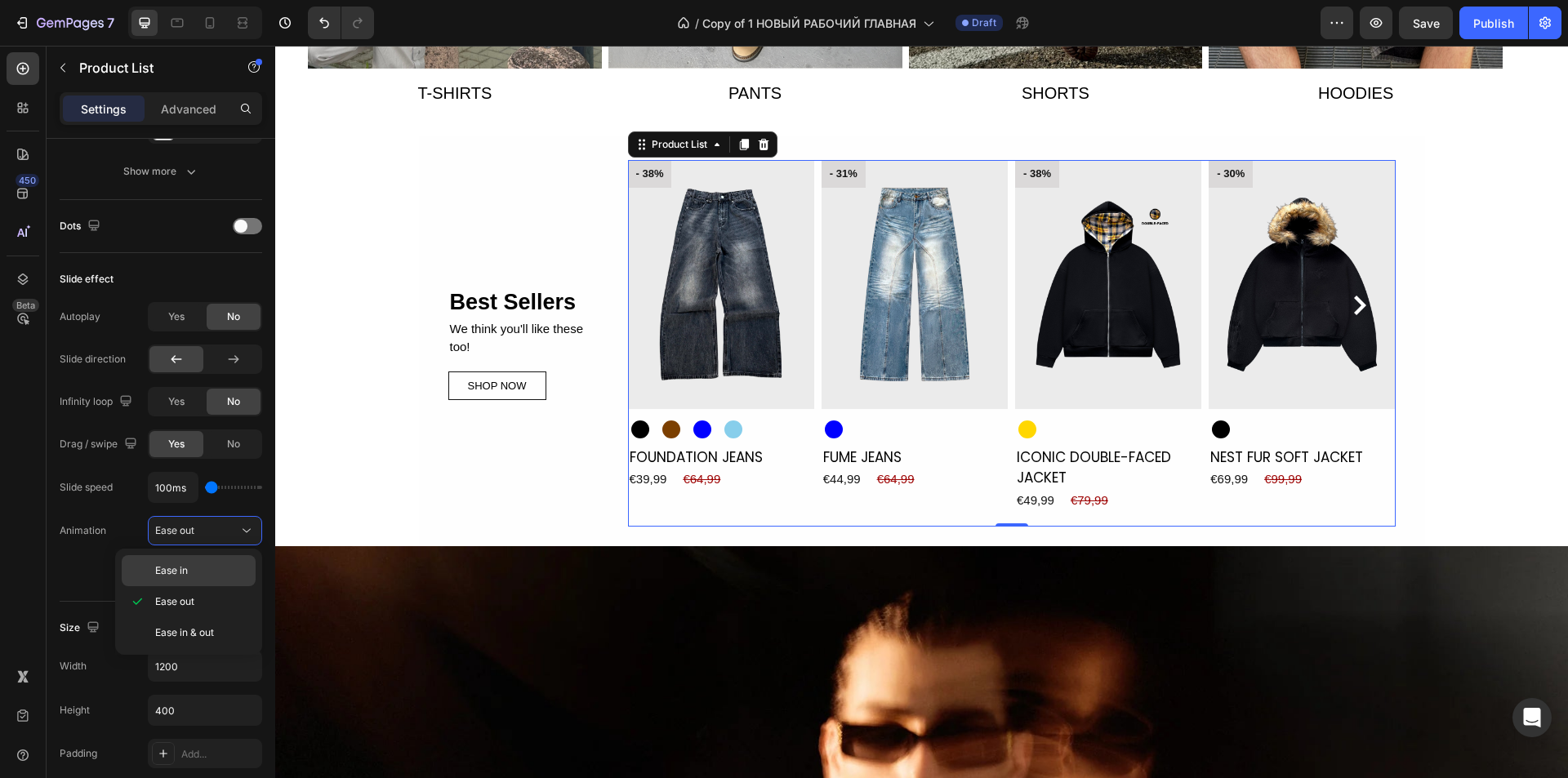
drag, startPoint x: 199, startPoint y: 570, endPoint x: 1044, endPoint y: 367, distance: 869.0
click at [199, 570] on p "Ease in" at bounding box center [201, 571] width 93 height 15
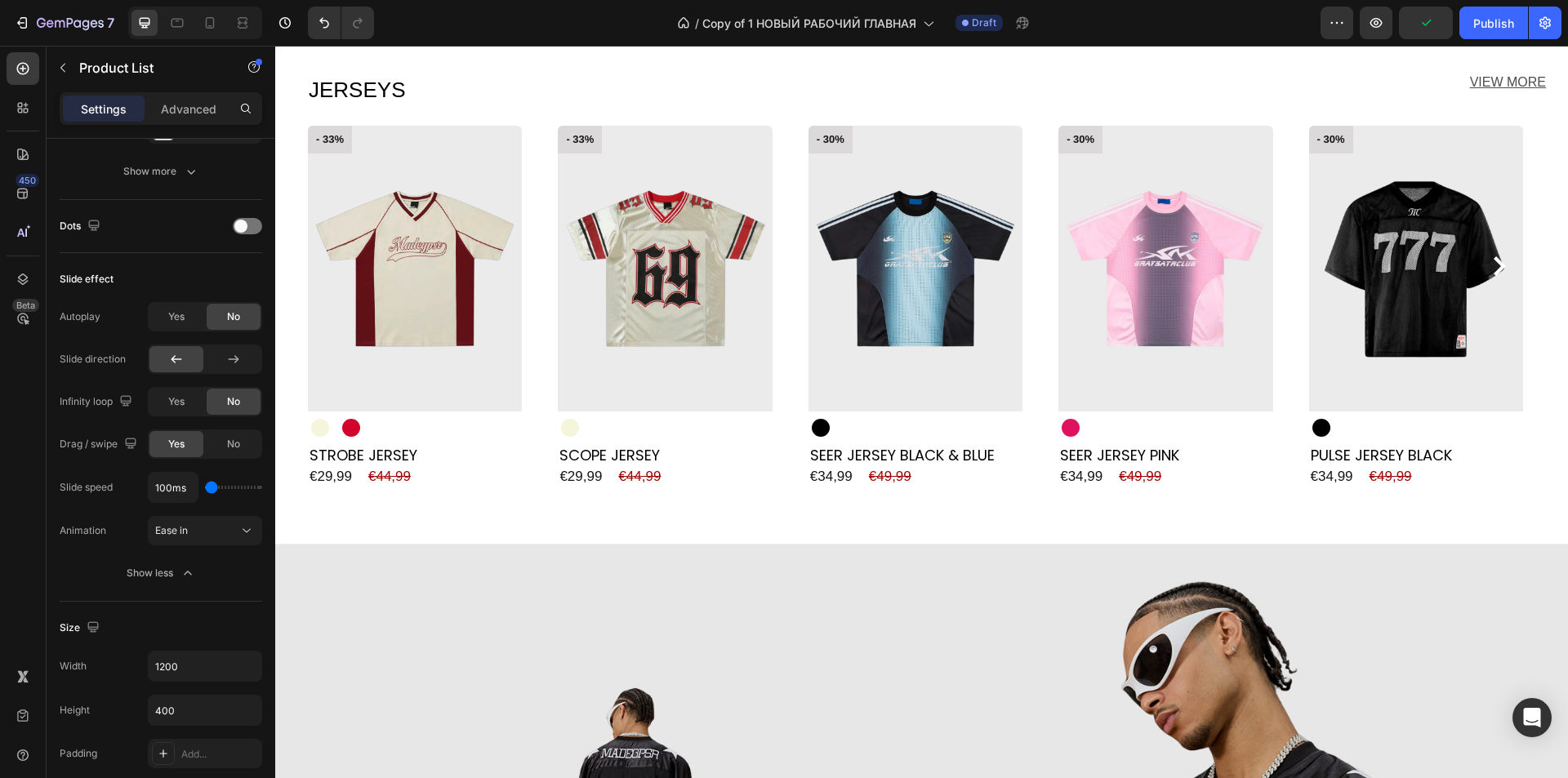
scroll to position [2341, 0]
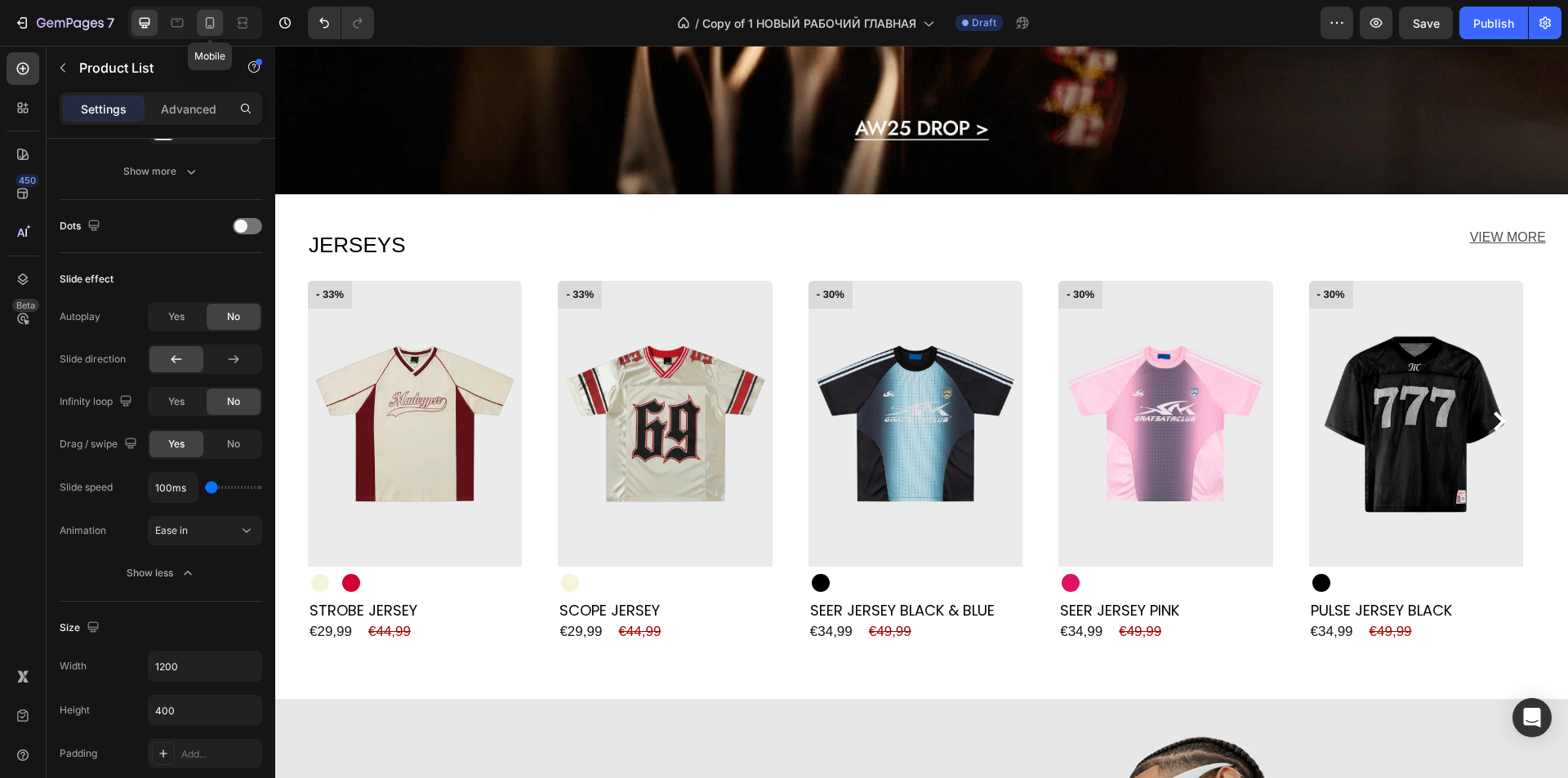
click at [214, 22] on icon at bounding box center [210, 23] width 9 height 11
type input "2.5"
type input "3"
type input "13"
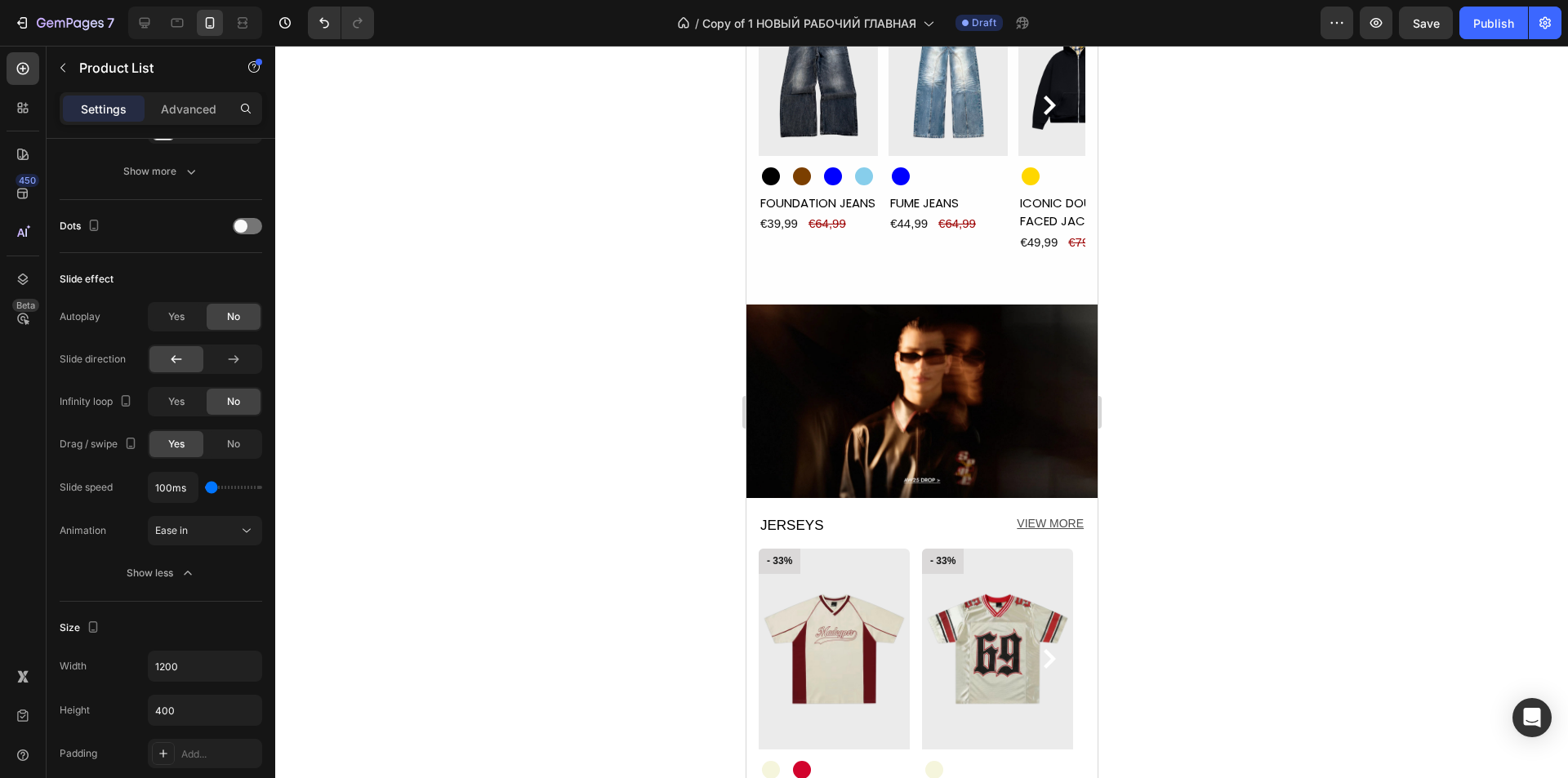
scroll to position [1247, 0]
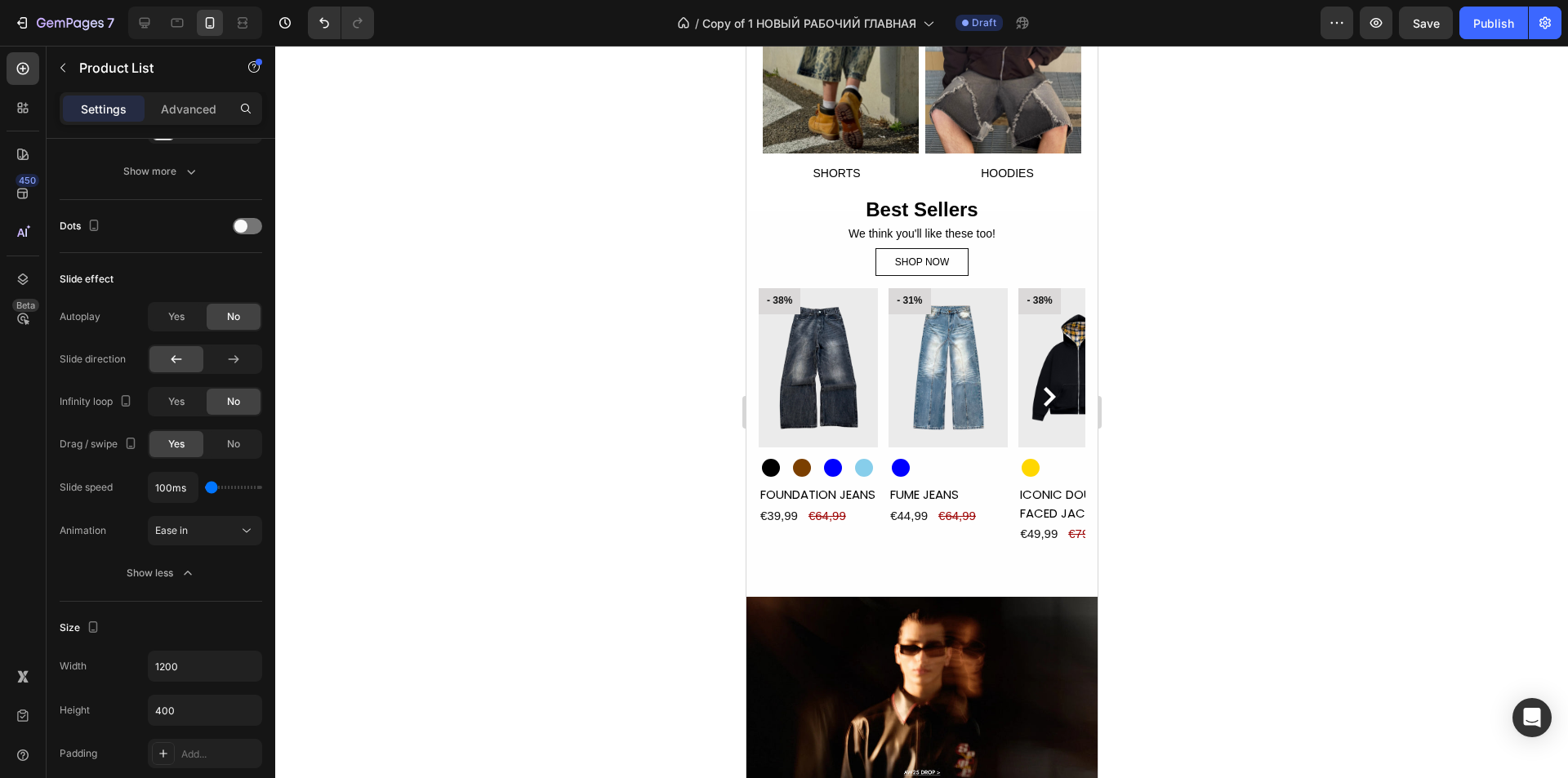
click at [881, 333] on div "- 38% Product Badge Product Images Black Black Brown Brown Blue Blue Light Blue…" at bounding box center [921, 452] width 326 height 326
click at [882, 389] on div "- 38% Product Badge Product Images Black Black Brown Brown Blue Blue Light Blue…" at bounding box center [921, 452] width 326 height 326
click at [886, 289] on div "- 38% Product Badge Product Images Black Black Brown Brown Blue Blue Light Blue…" at bounding box center [921, 452] width 326 height 326
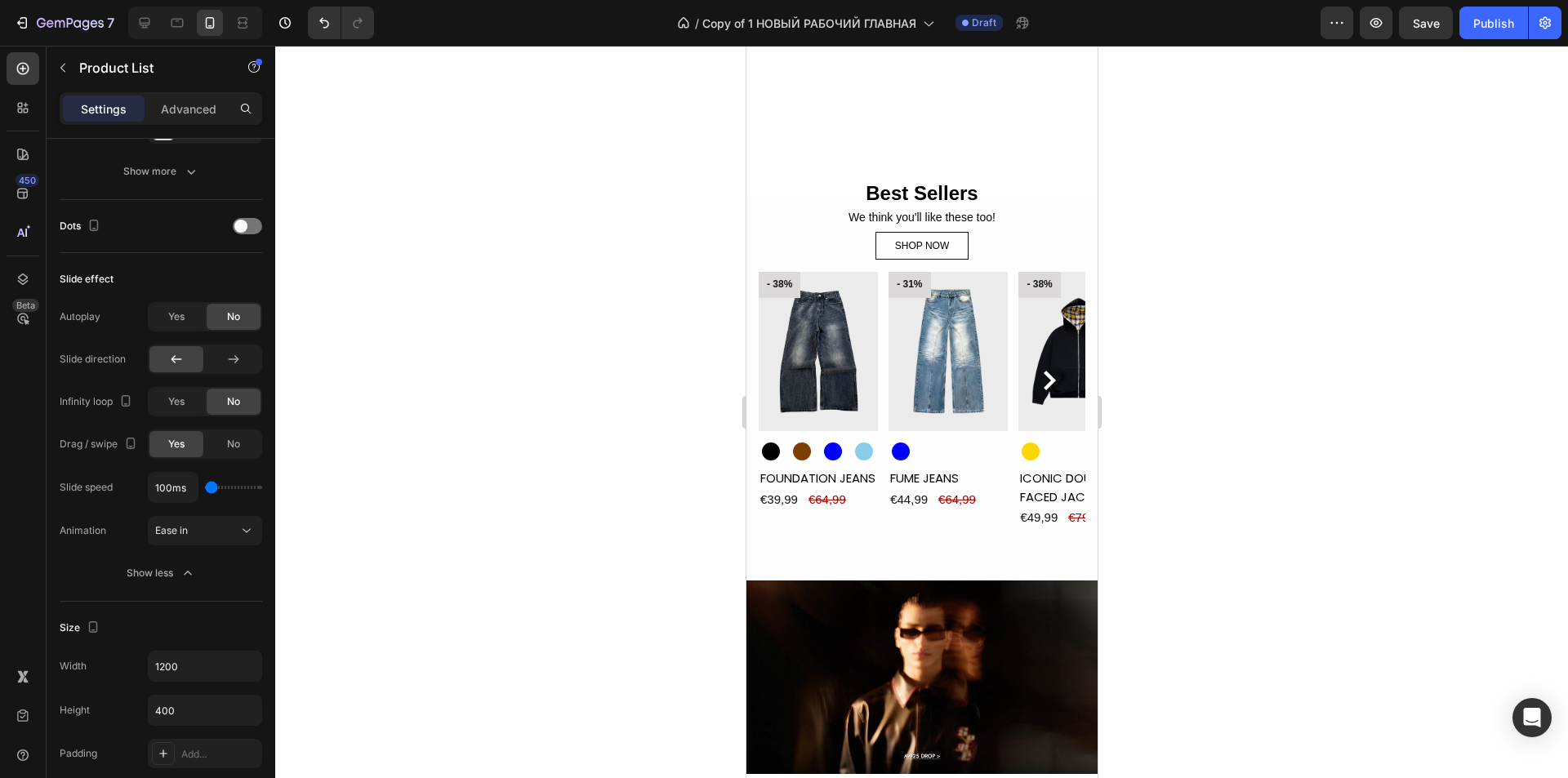
scroll to position [1656, 0]
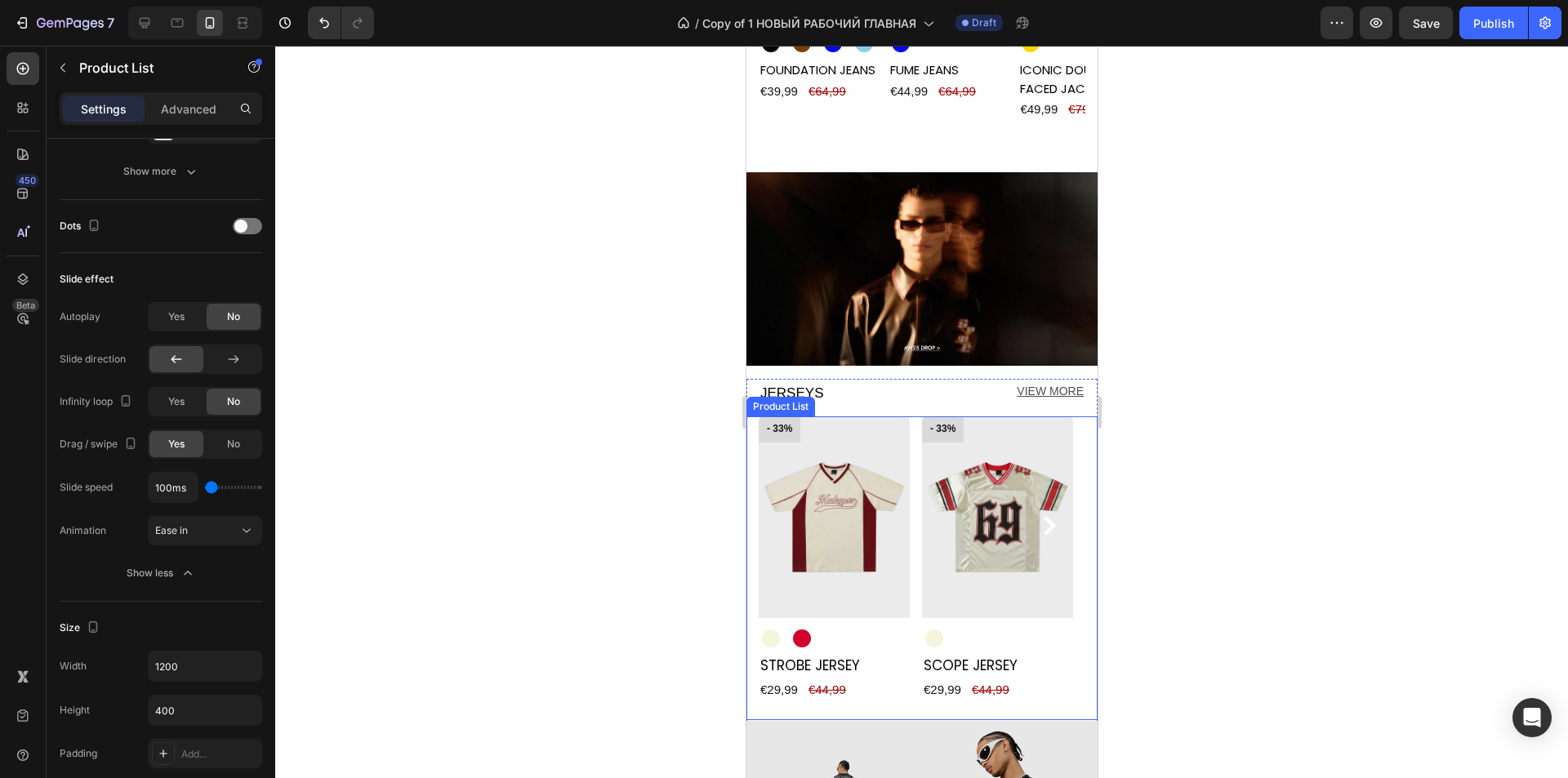
click at [918, 525] on div "- 33% Product Badge Product Images Beige Beige Red Red Product Variants & Swatc…" at bounding box center [921, 569] width 326 height 304
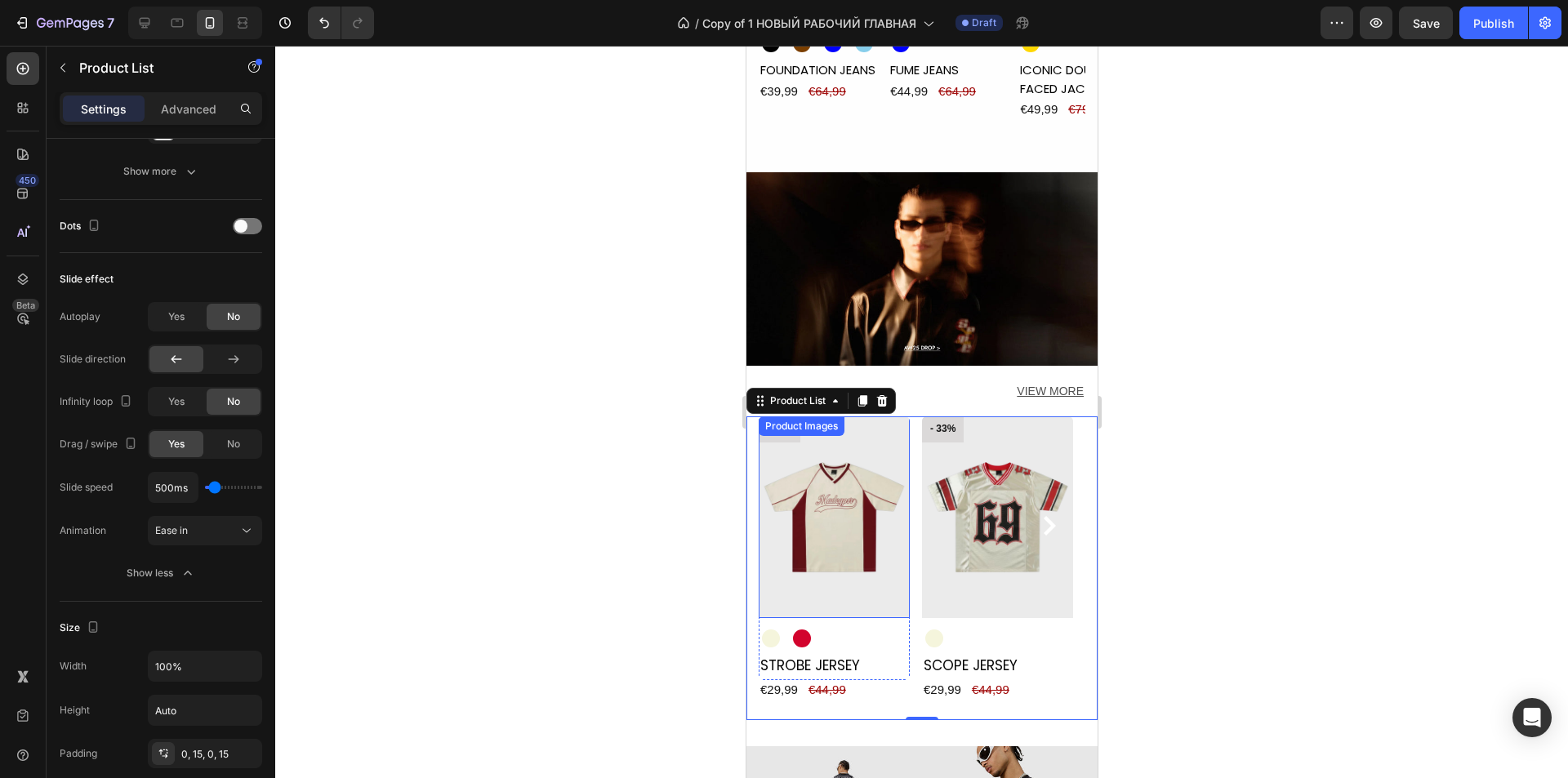
scroll to position [1410, 0]
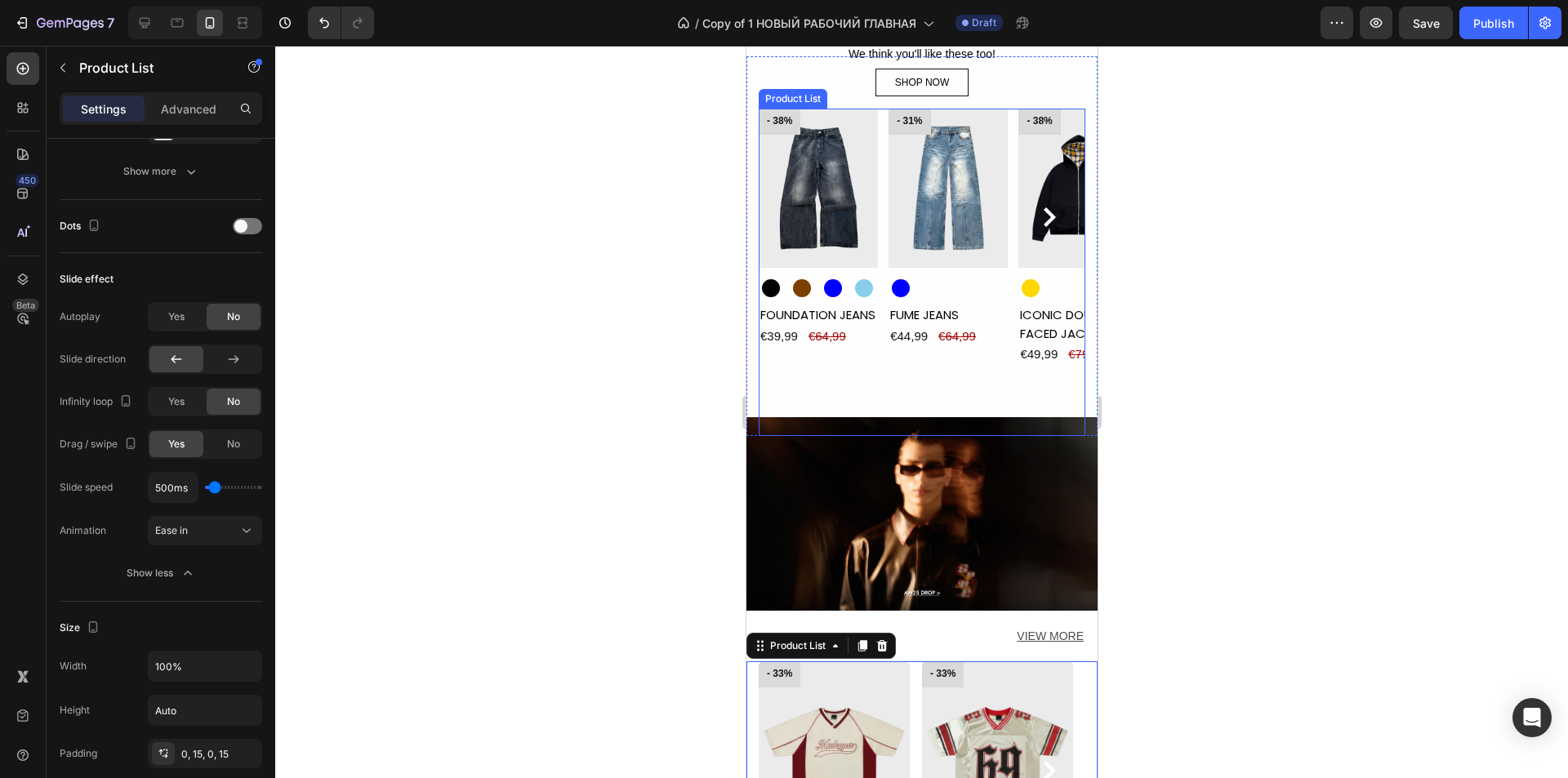
click at [882, 231] on div "- 38% Product Badge Product Images Black Black Brown Brown Blue Blue Light Blue…" at bounding box center [921, 272] width 326 height 326
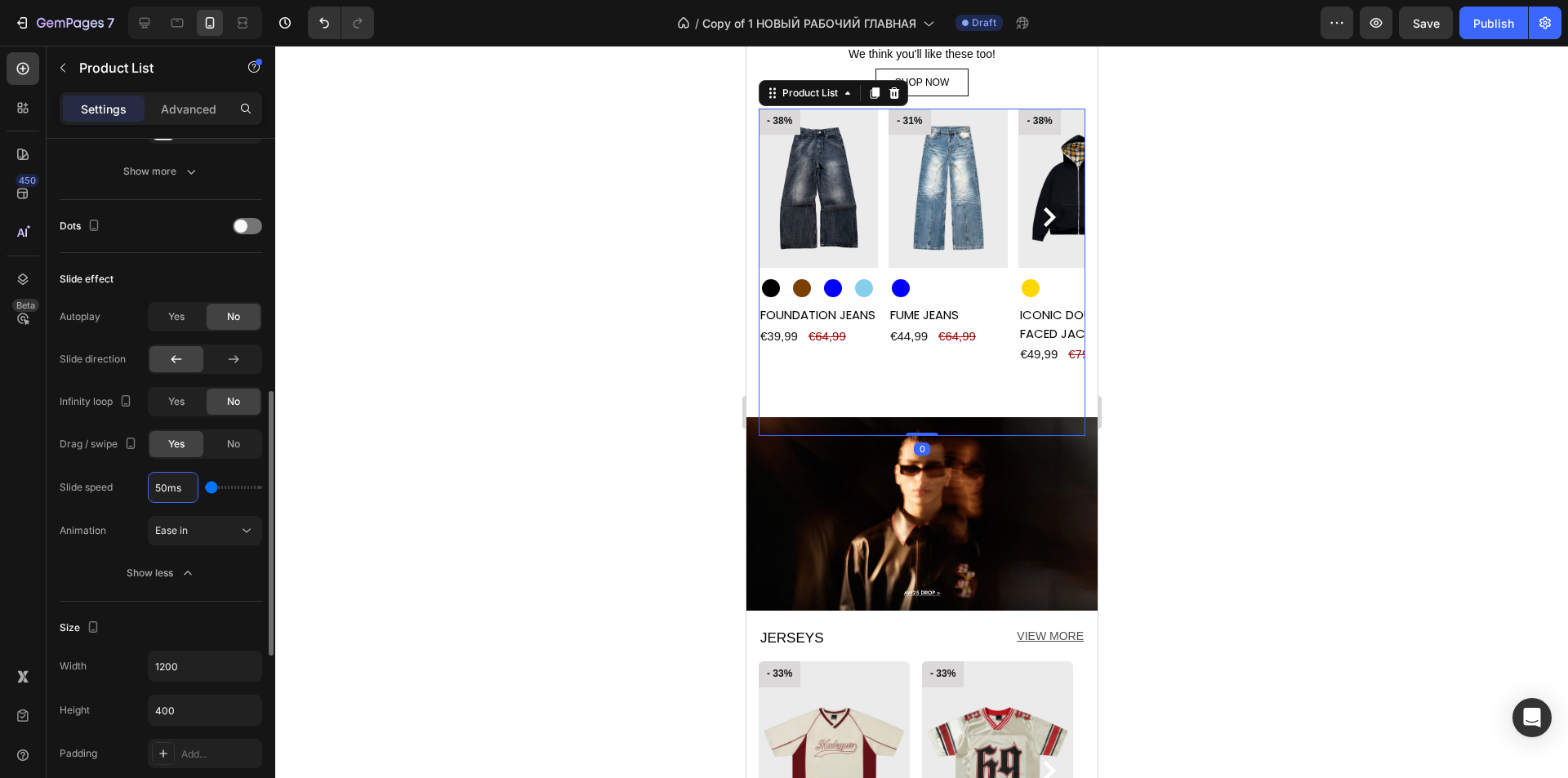
type input "500ms"
type input "500"
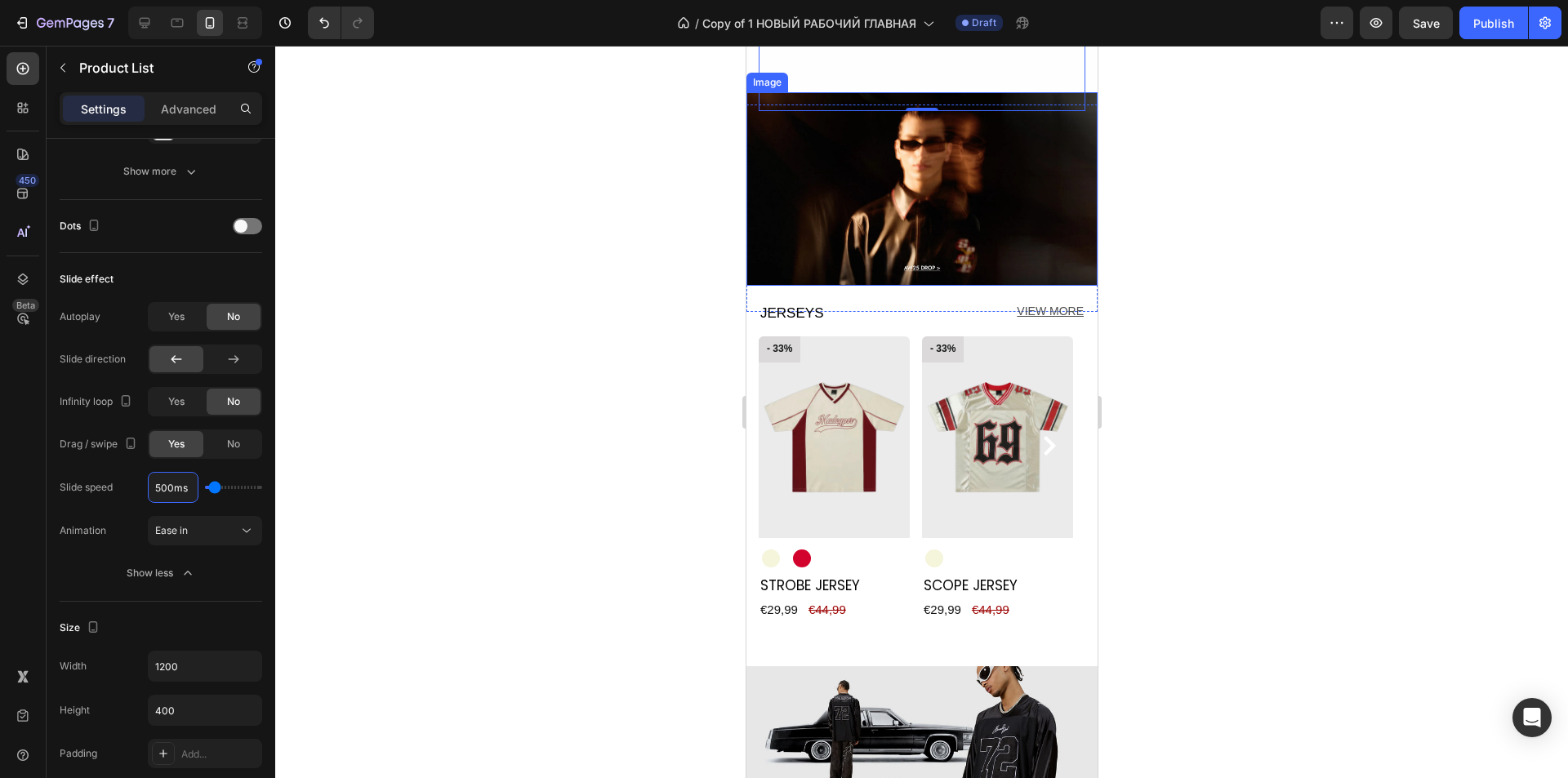
scroll to position [1738, 0]
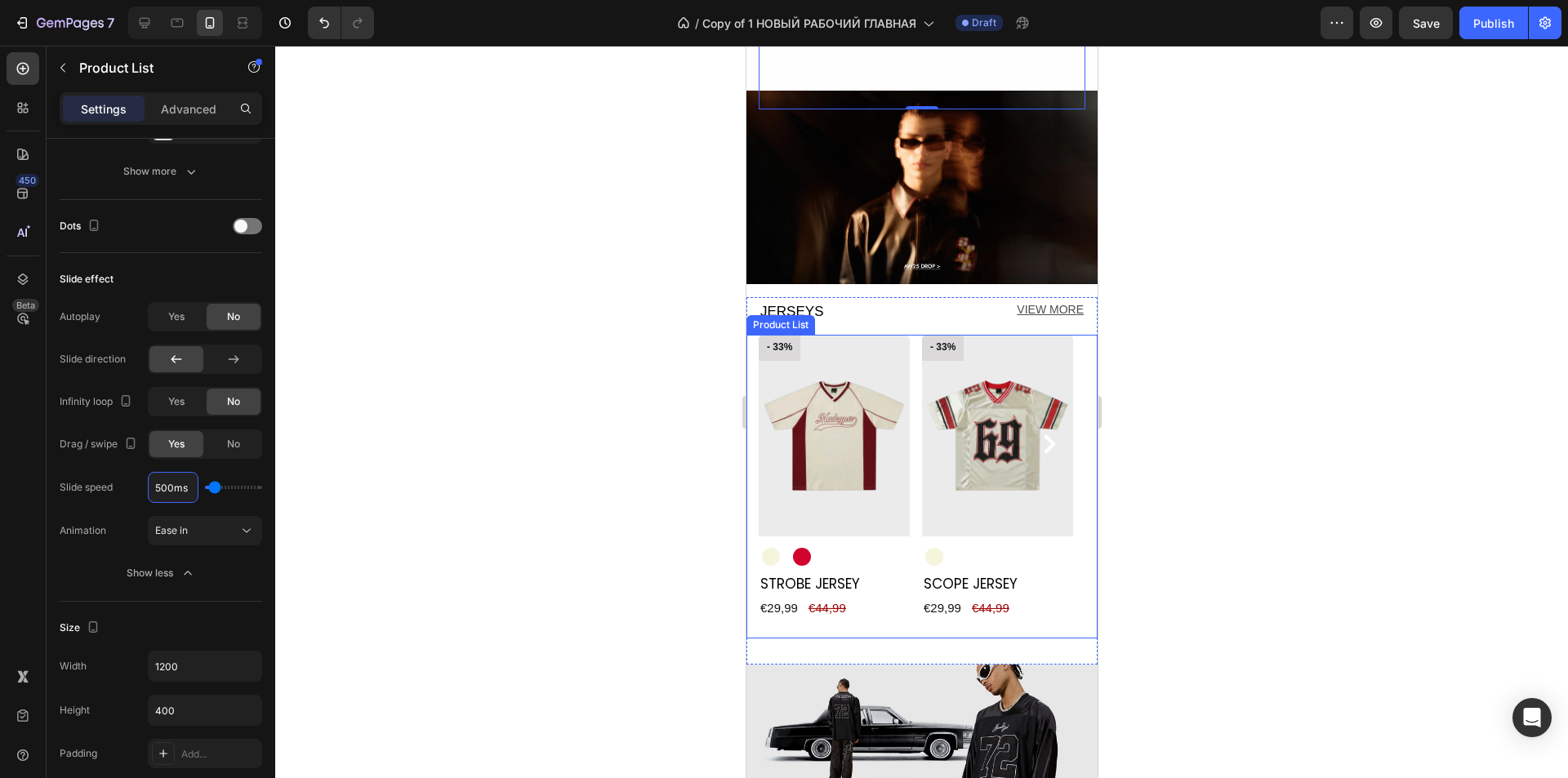
click at [914, 520] on div "- 33% Product Badge Product Images Beige Beige Red Red Product Variants & Swatc…" at bounding box center [921, 487] width 326 height 304
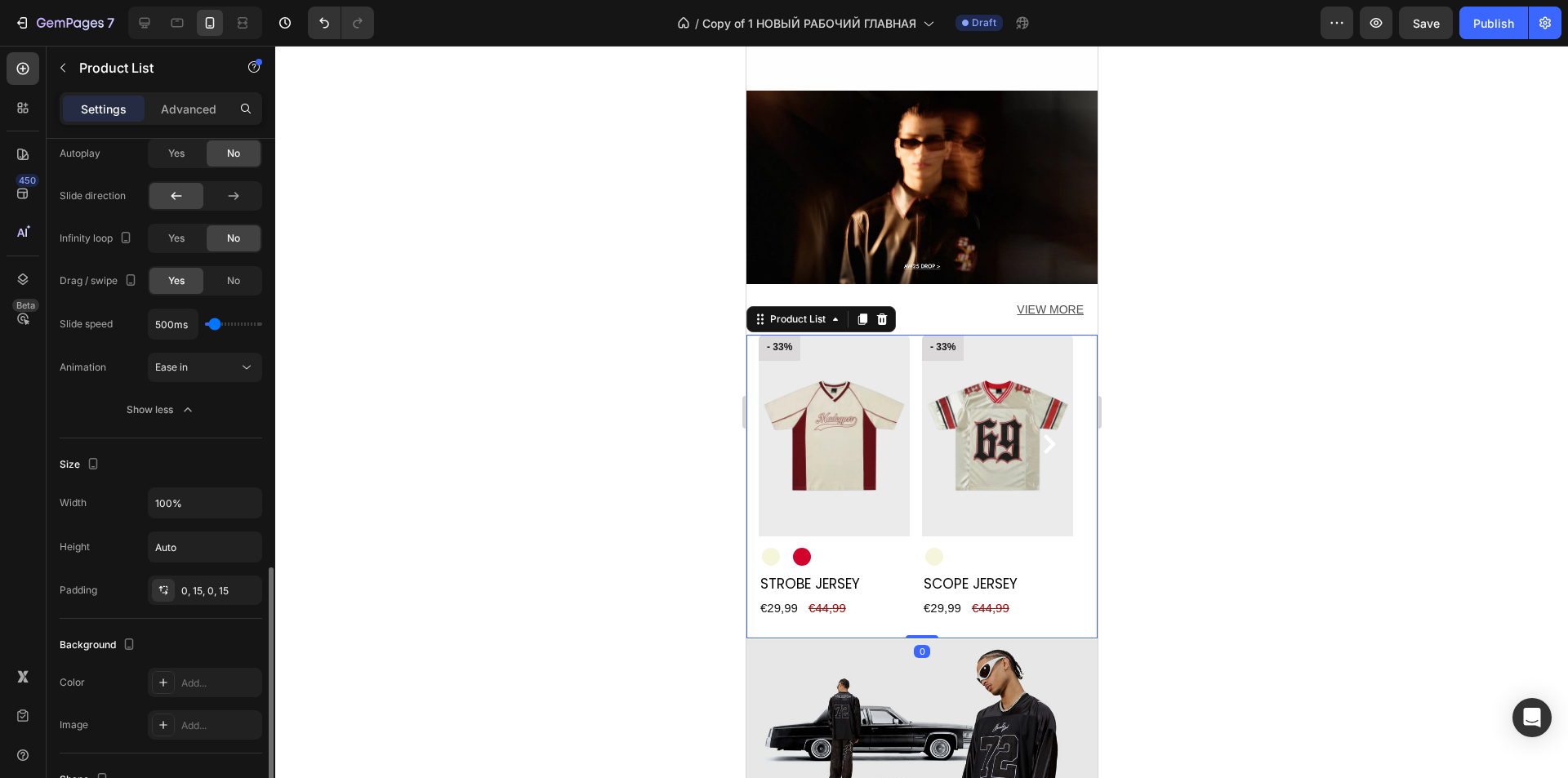
scroll to position [899, 0]
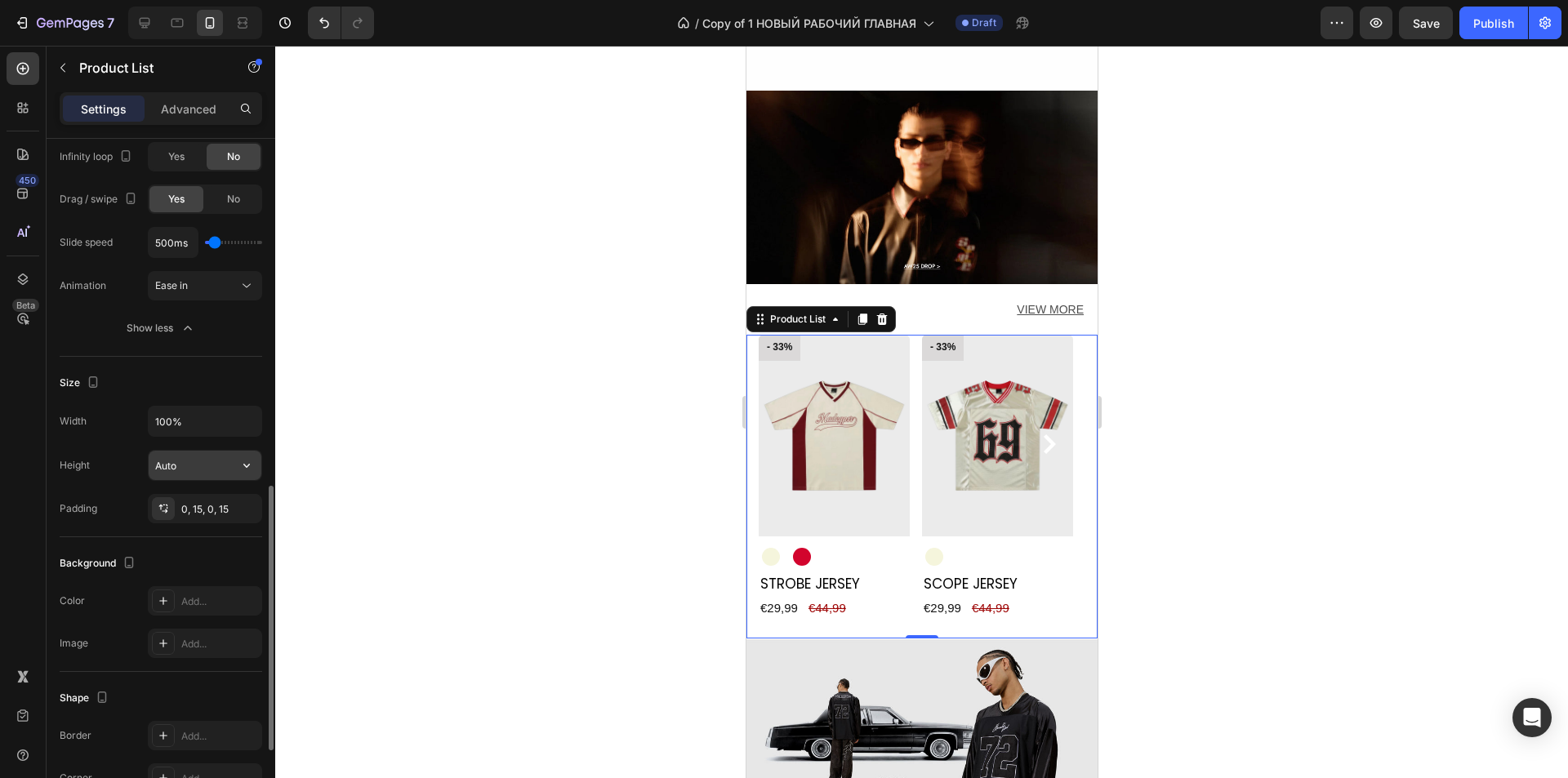
click at [186, 474] on input "Auto" at bounding box center [205, 466] width 112 height 29
click at [204, 514] on div "0, 15, 0, 15" at bounding box center [205, 510] width 47 height 15
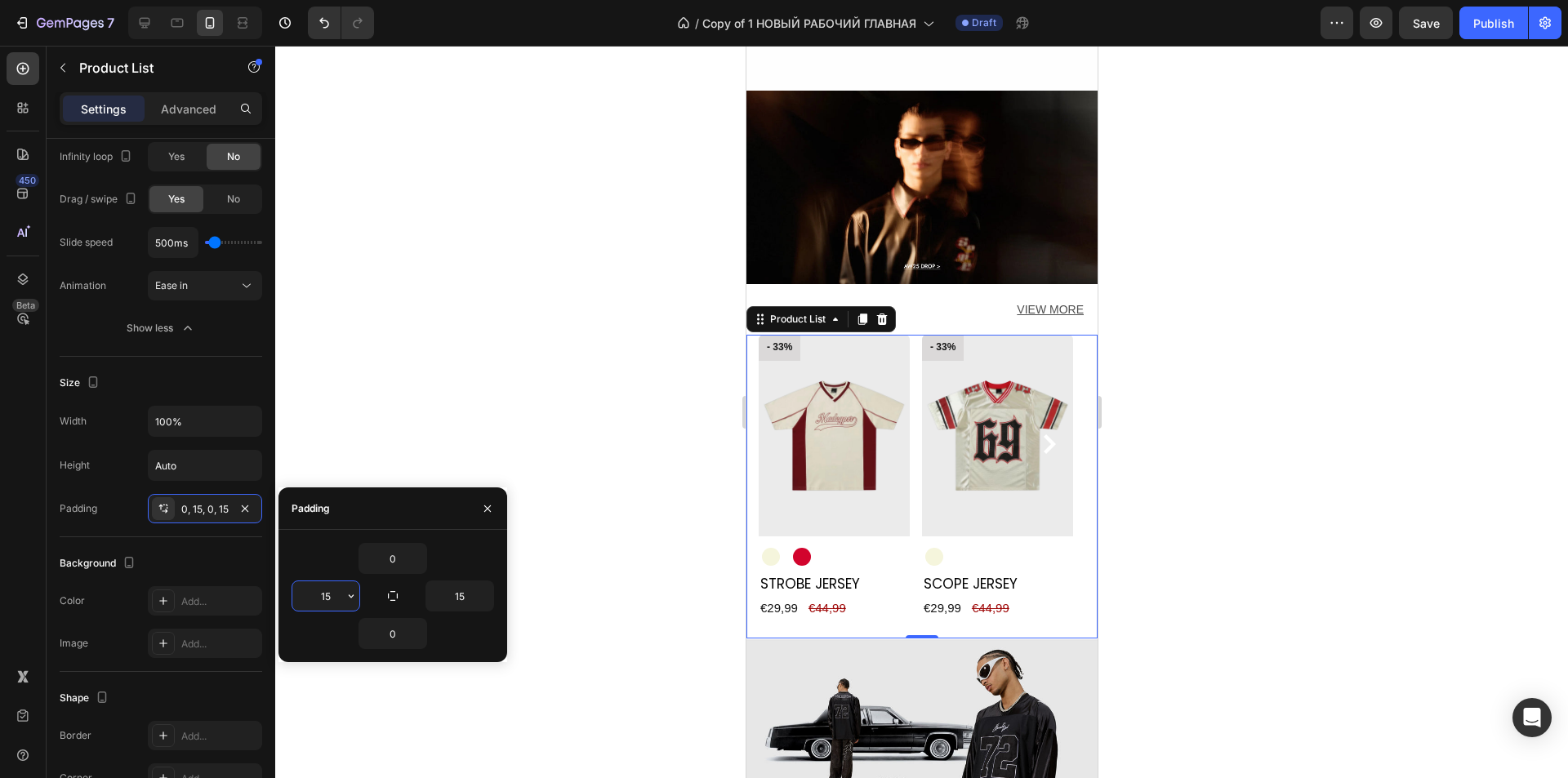
click at [335, 599] on input "15" at bounding box center [325, 596] width 67 height 29
click at [321, 598] on input "015" at bounding box center [325, 596] width 67 height 29
type input "15"
click at [870, 419] on img at bounding box center [833, 435] width 151 height 202
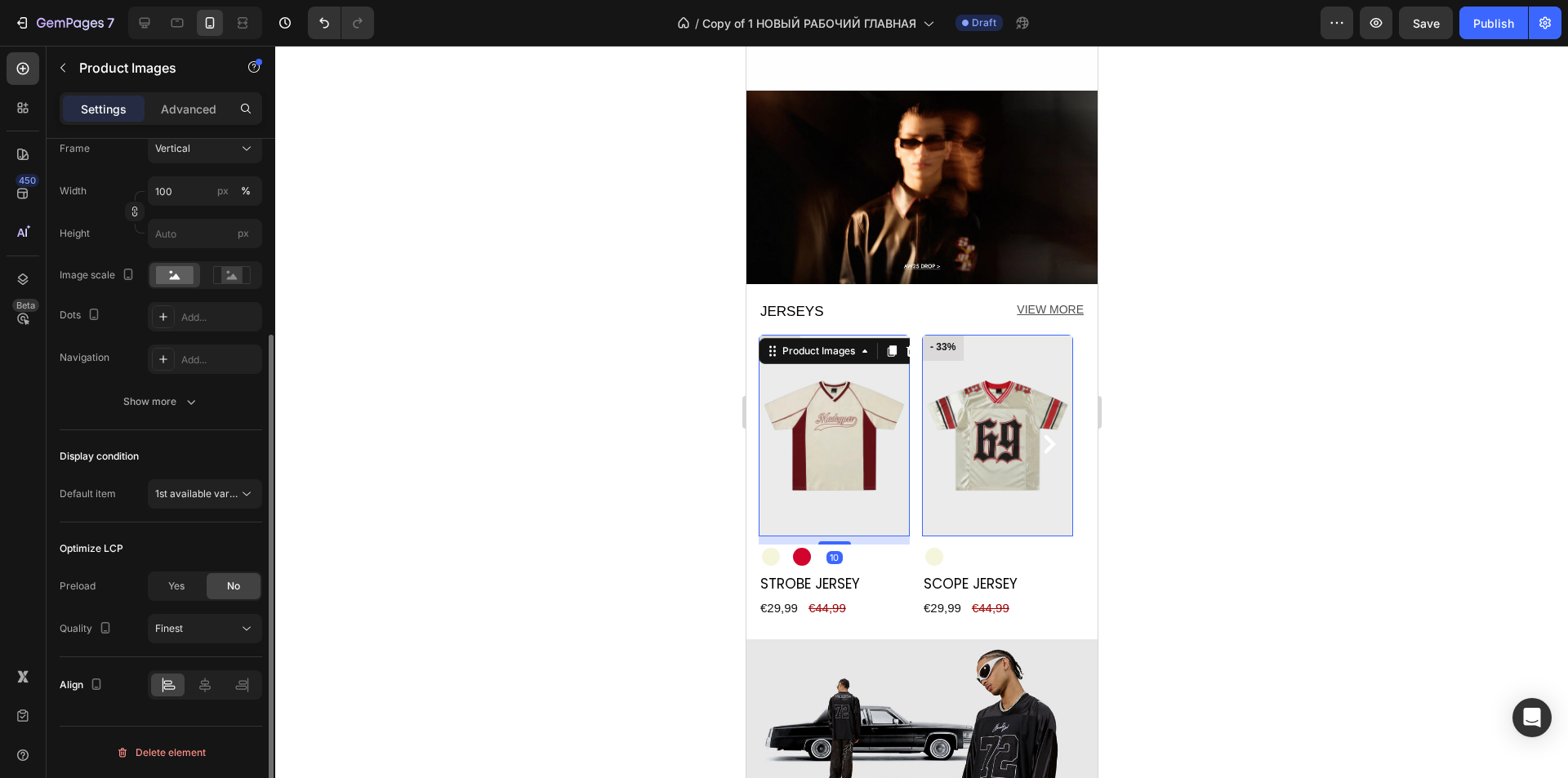
scroll to position [0, 0]
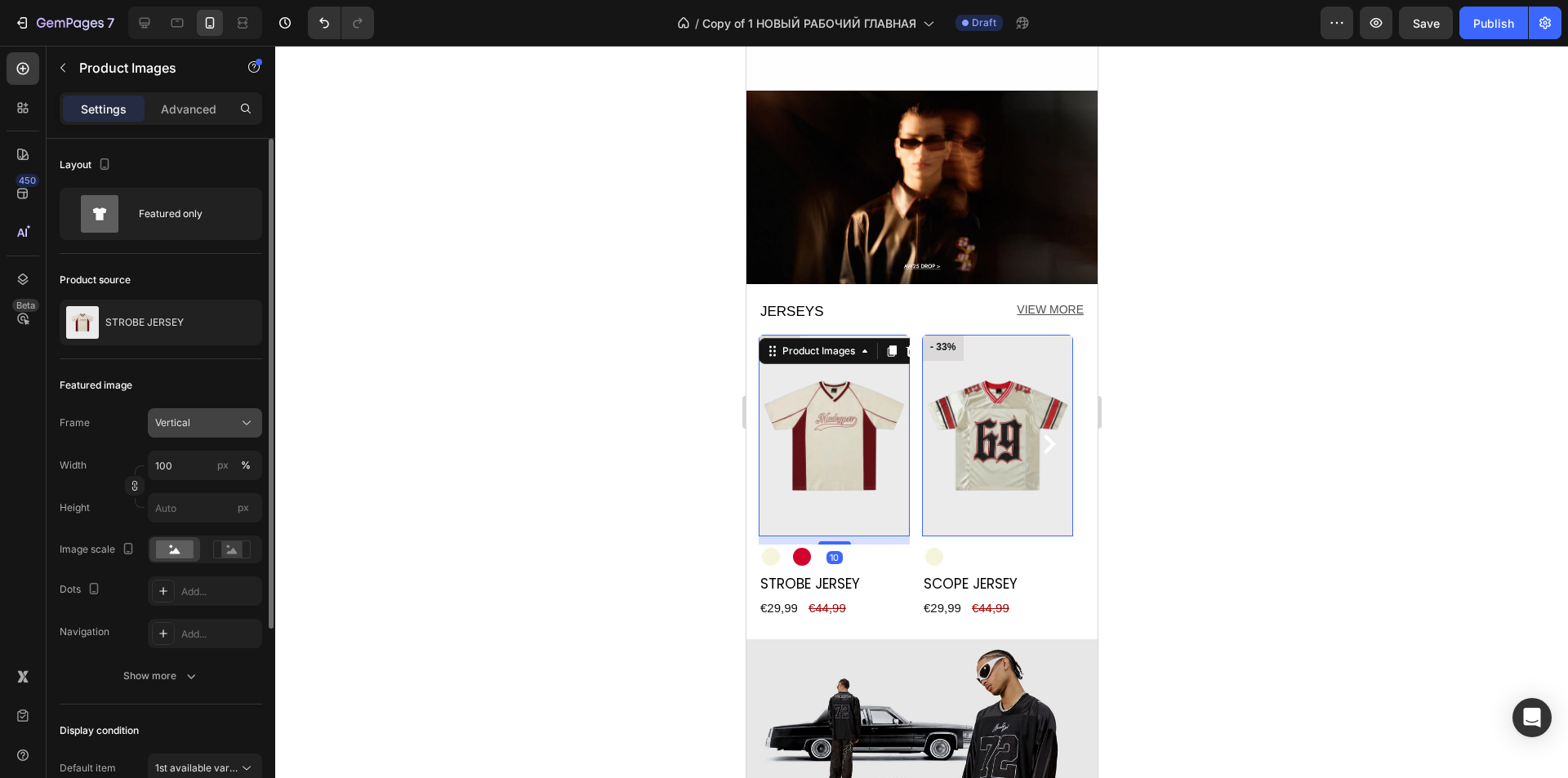
click at [182, 426] on span "Vertical" at bounding box center [172, 423] width 35 height 15
click at [166, 679] on div "Show more" at bounding box center [161, 677] width 76 height 17
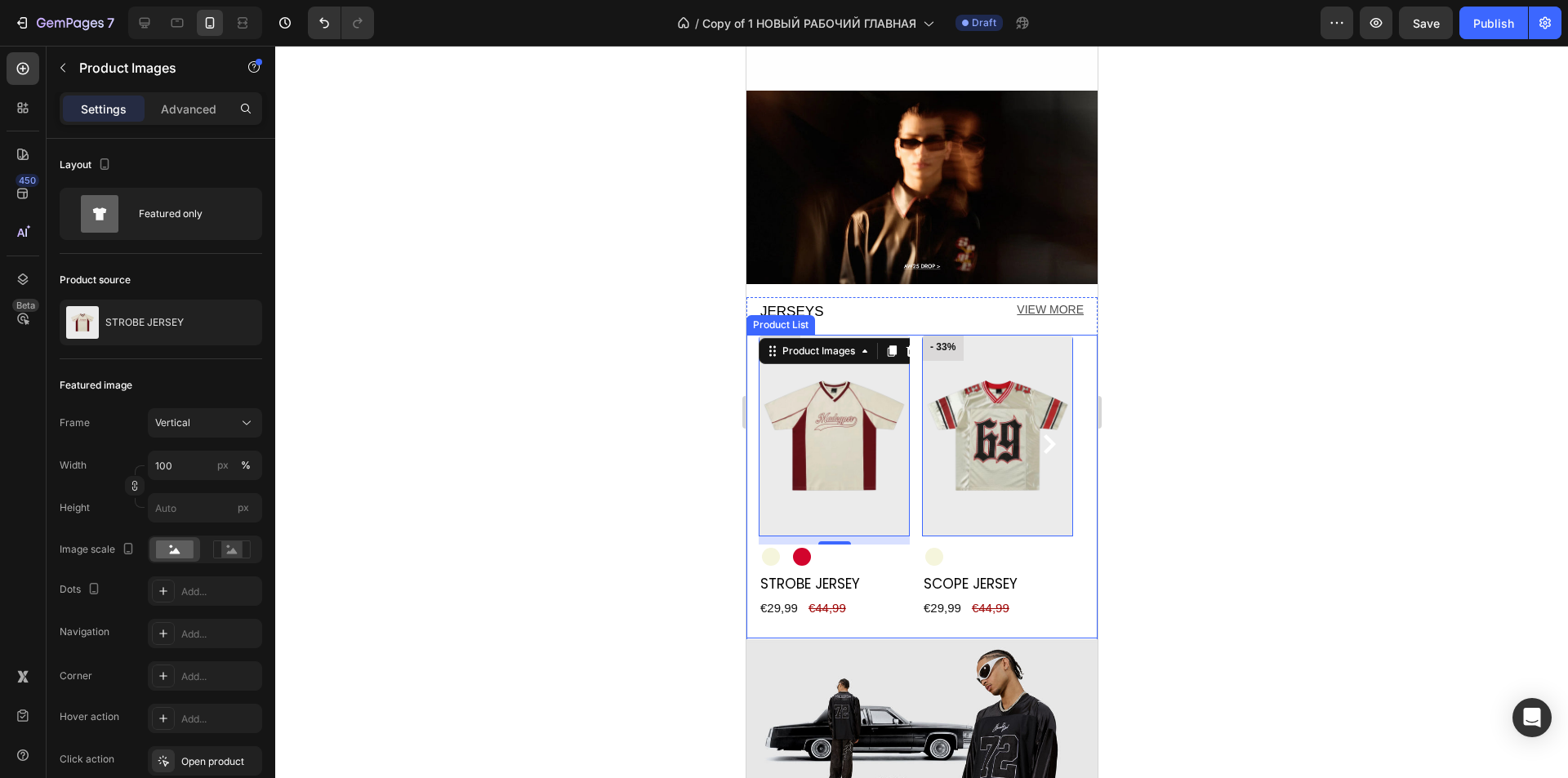
drag, startPoint x: 1423, startPoint y: 528, endPoint x: 914, endPoint y: 474, distance: 511.9
click at [914, 474] on div "- 33% Product Badge Product Images 10 Beige Beige Red Red Product Variants & Sw…" at bounding box center [921, 487] width 326 height 304
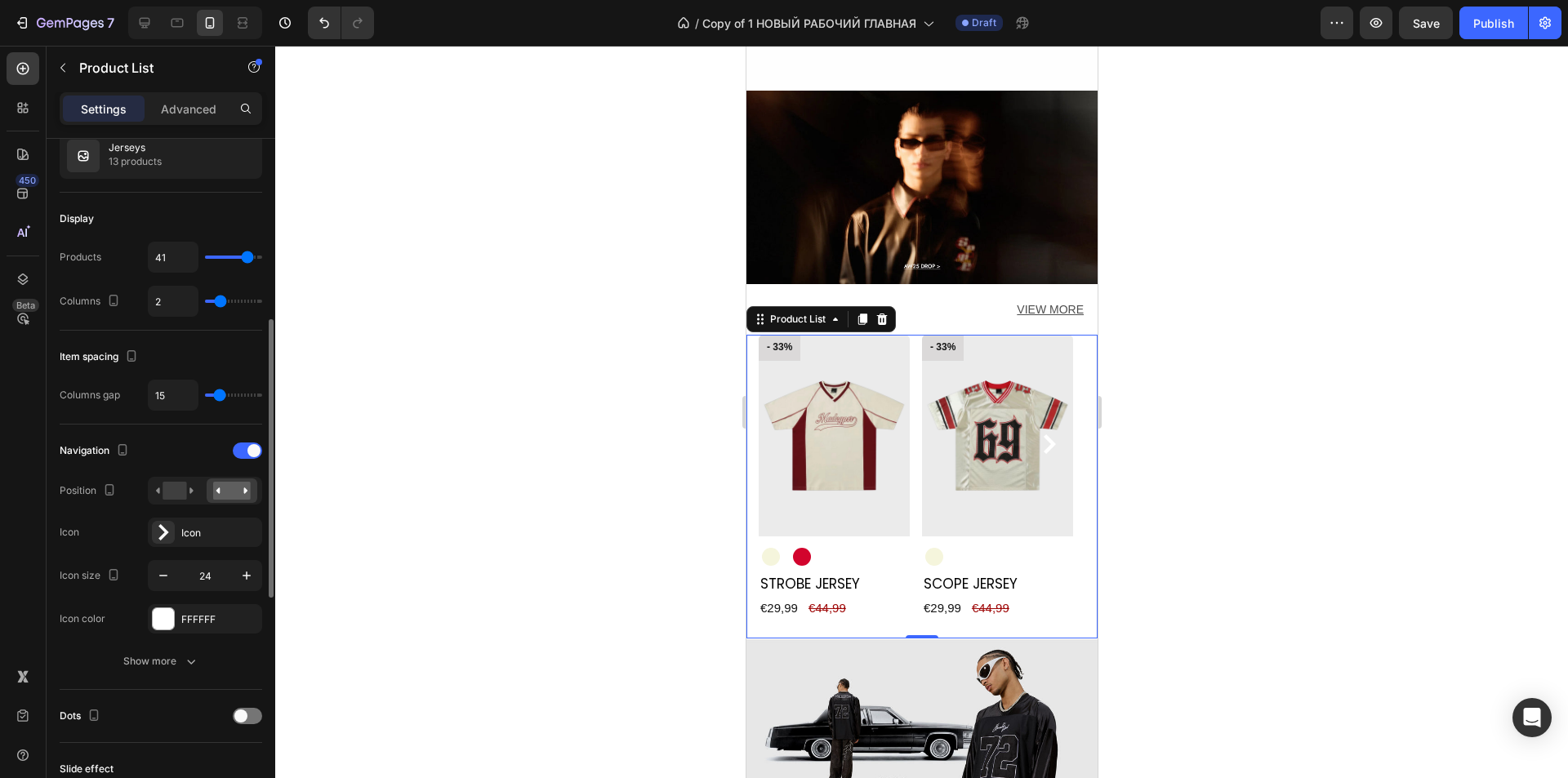
scroll to position [245, 0]
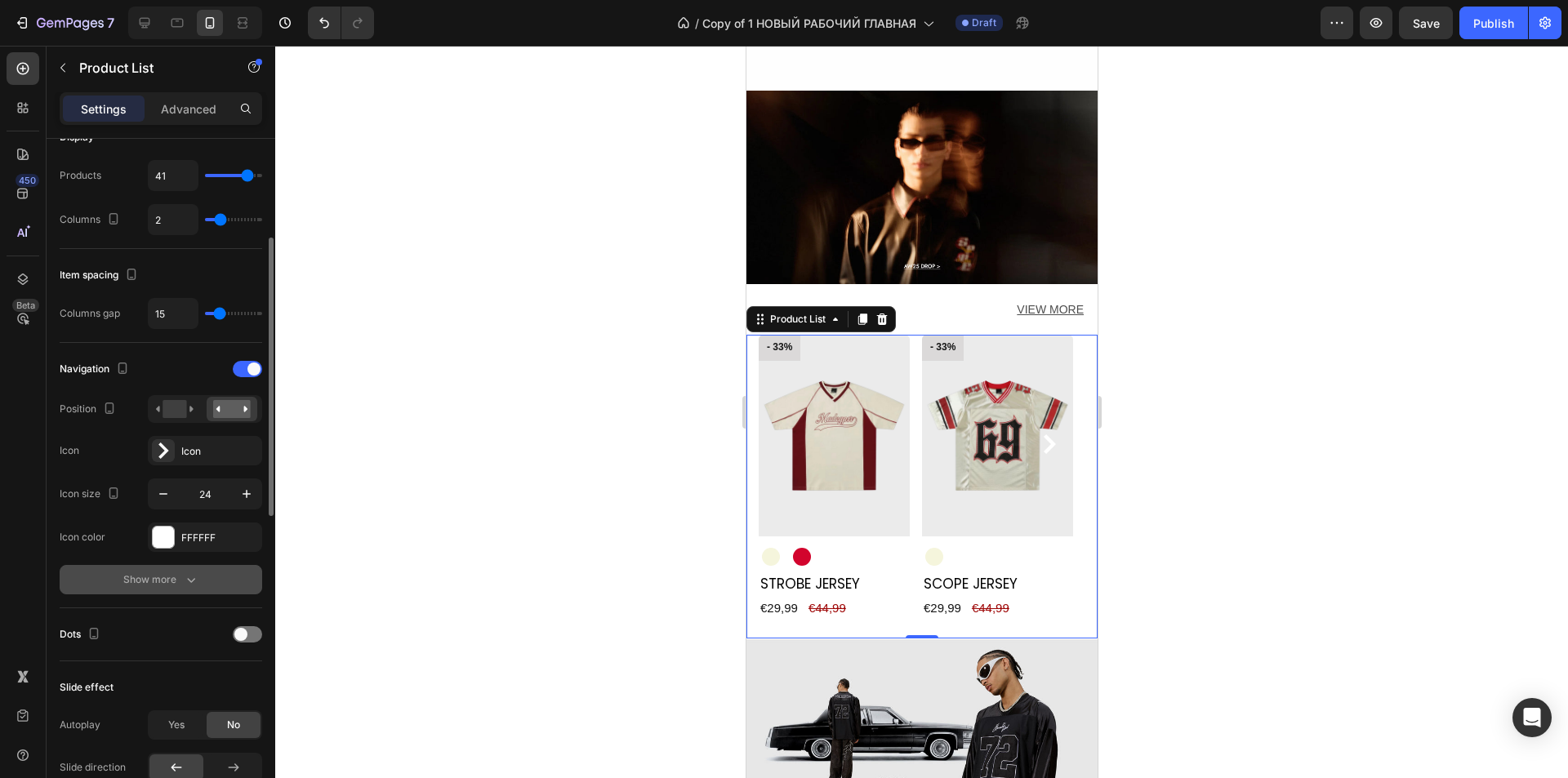
click at [167, 577] on div "Show more" at bounding box center [161, 580] width 76 height 17
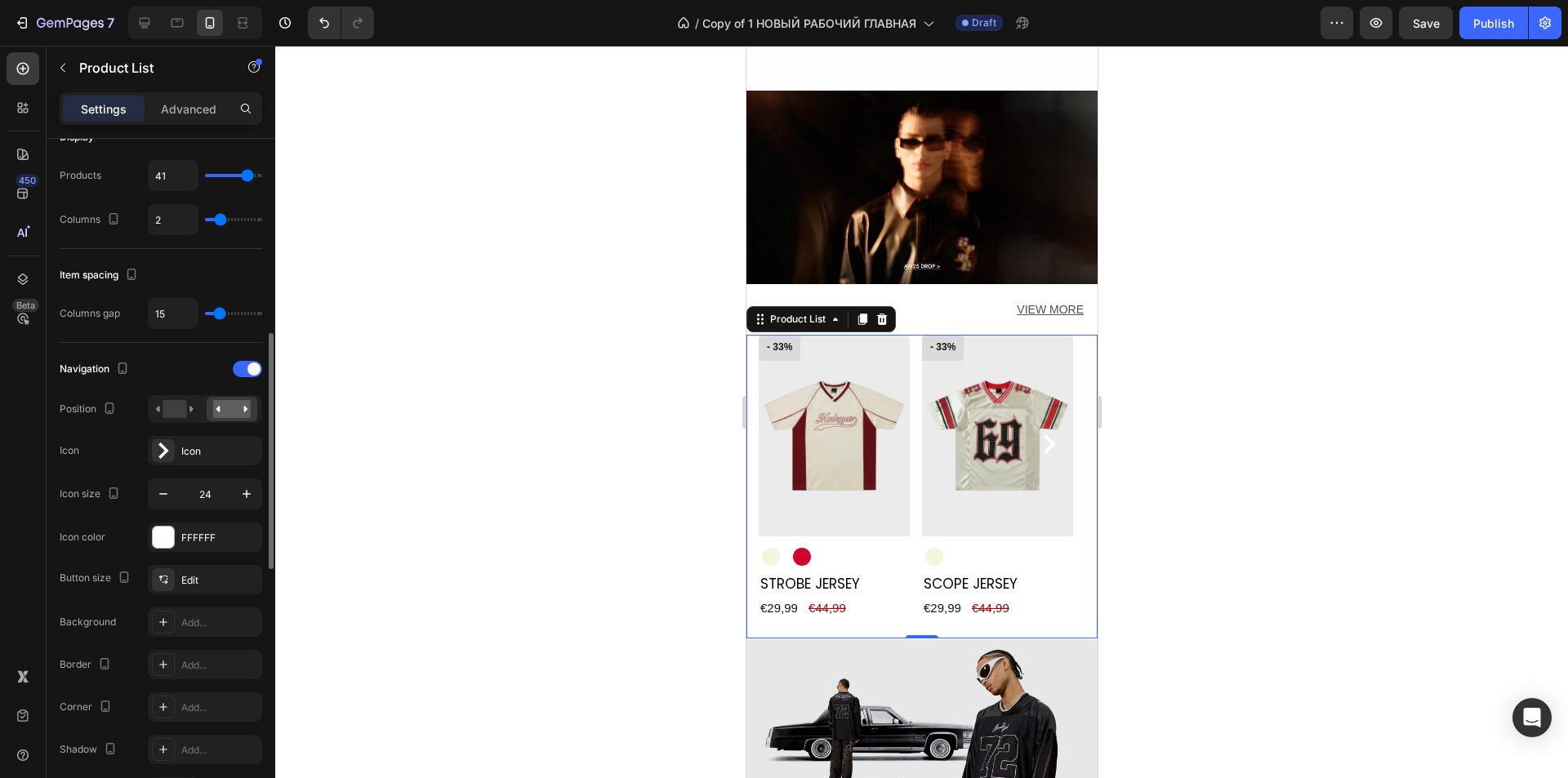
scroll to position [490, 0]
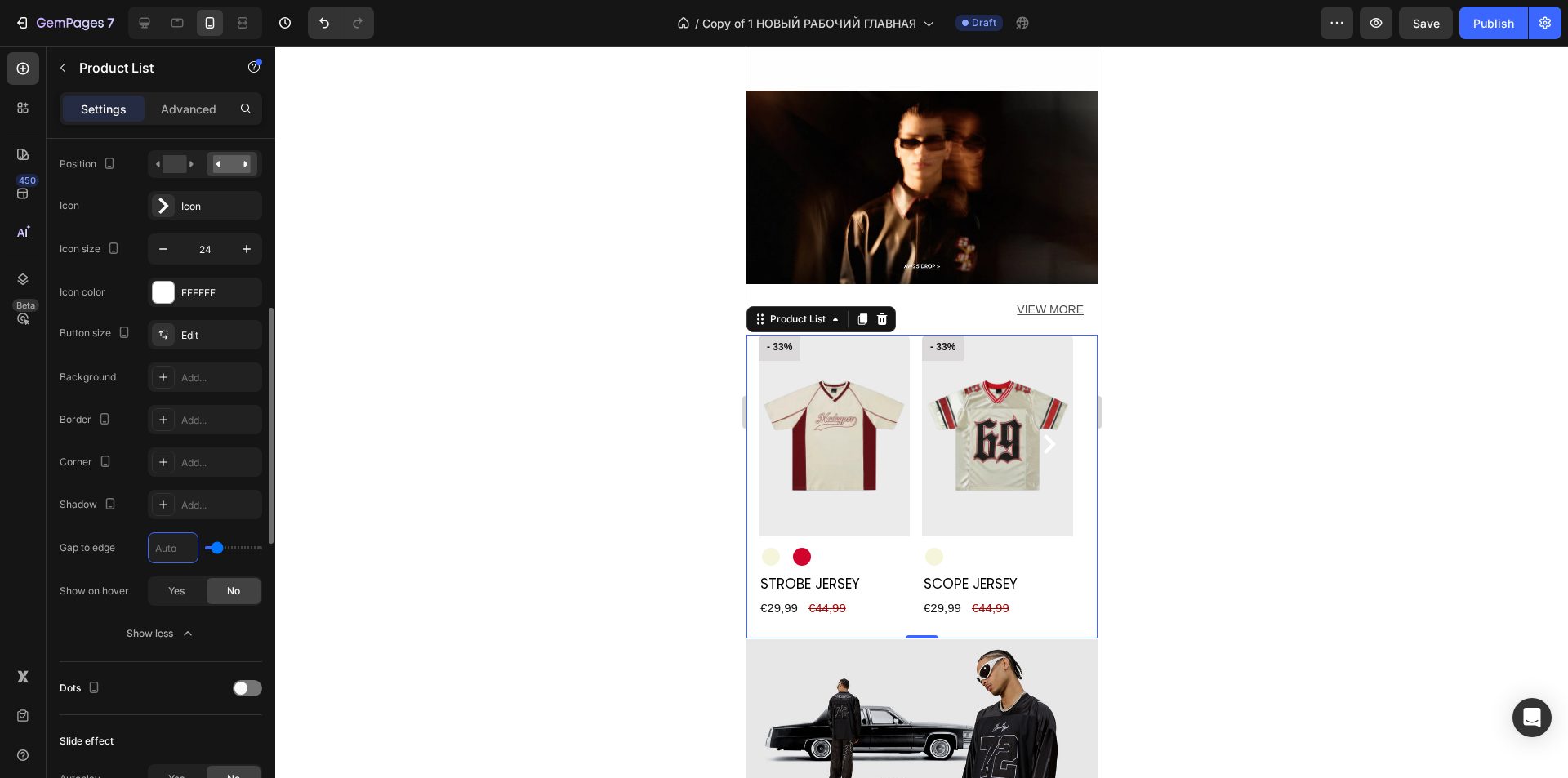
type input "0"
type input "1"
click at [578, 502] on div at bounding box center [922, 412] width 1293 height 733
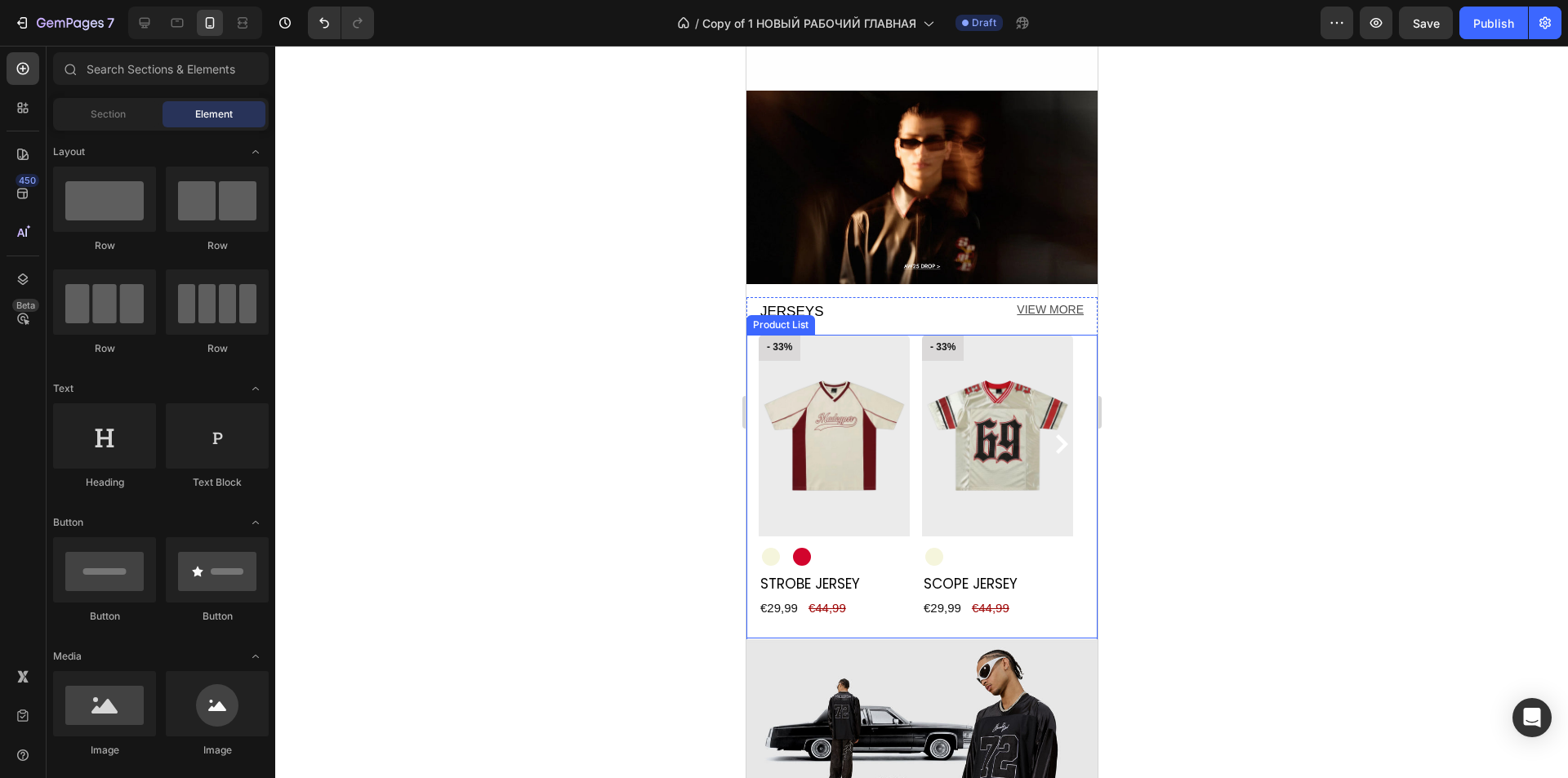
click at [918, 467] on div "- 33% Product Badge Product Images Beige Beige Red Red Product Variants & Swatc…" at bounding box center [921, 487] width 326 height 304
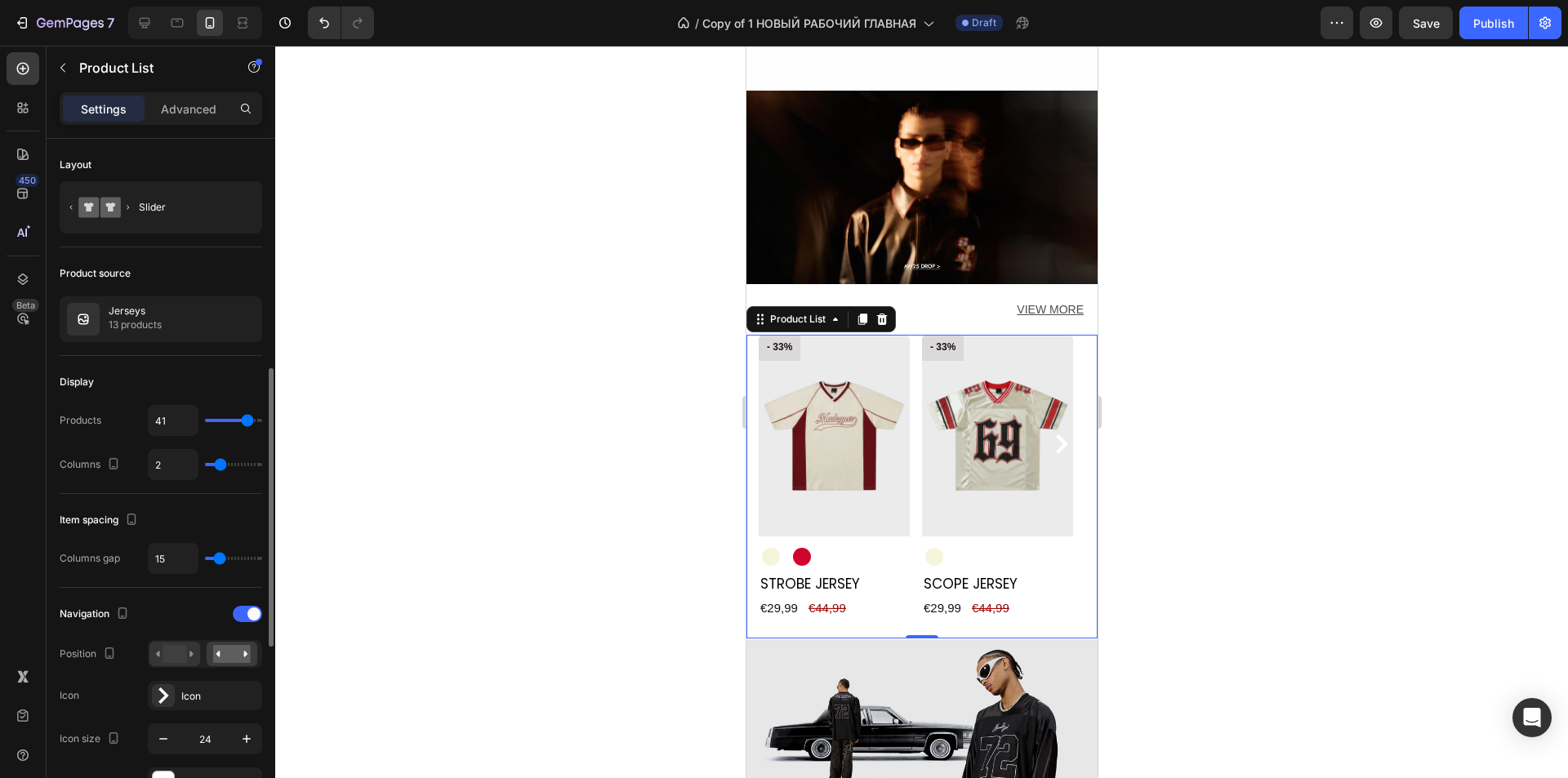
scroll to position [326, 0]
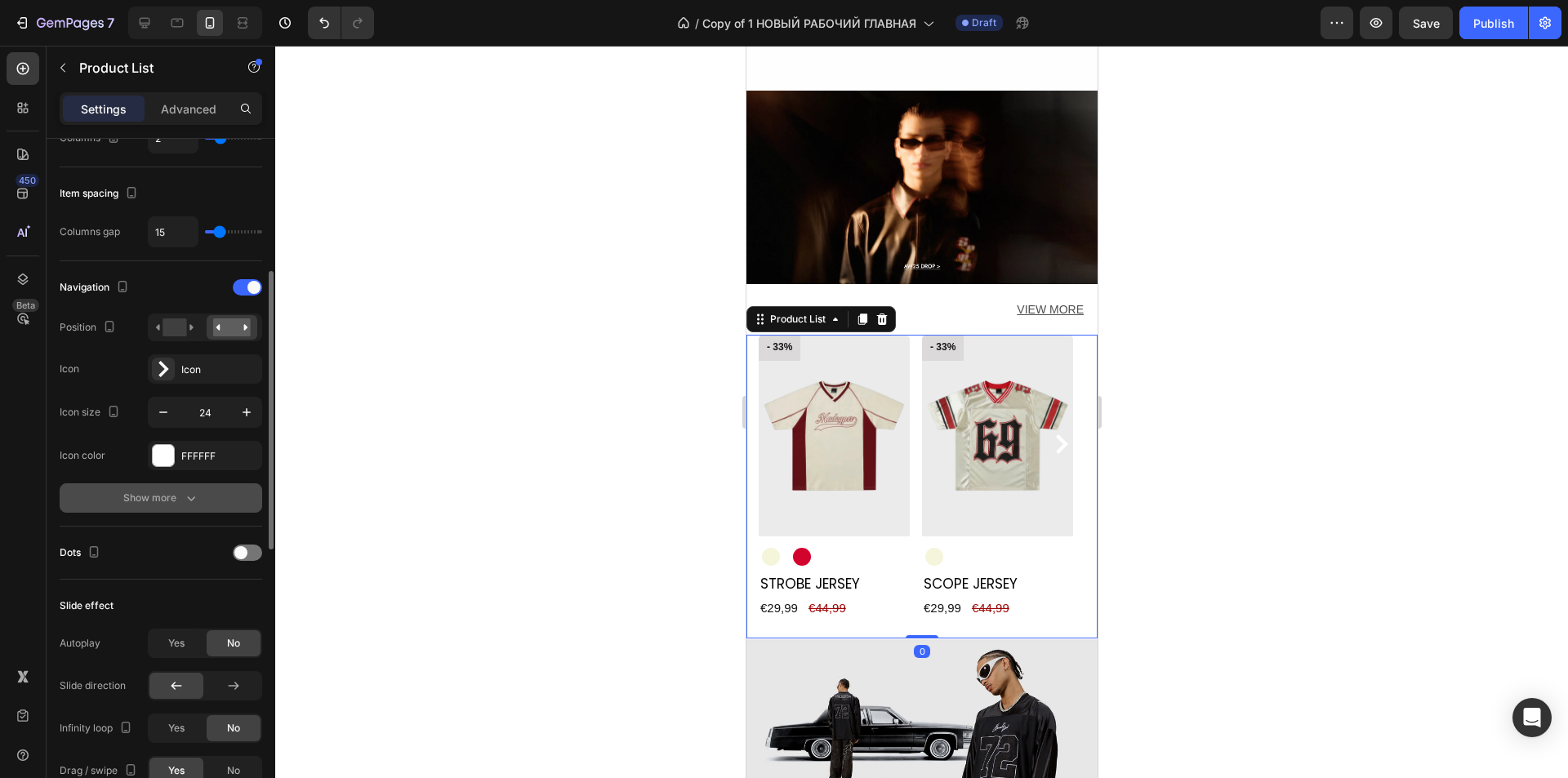
click at [146, 499] on div "Show more" at bounding box center [161, 499] width 76 height 17
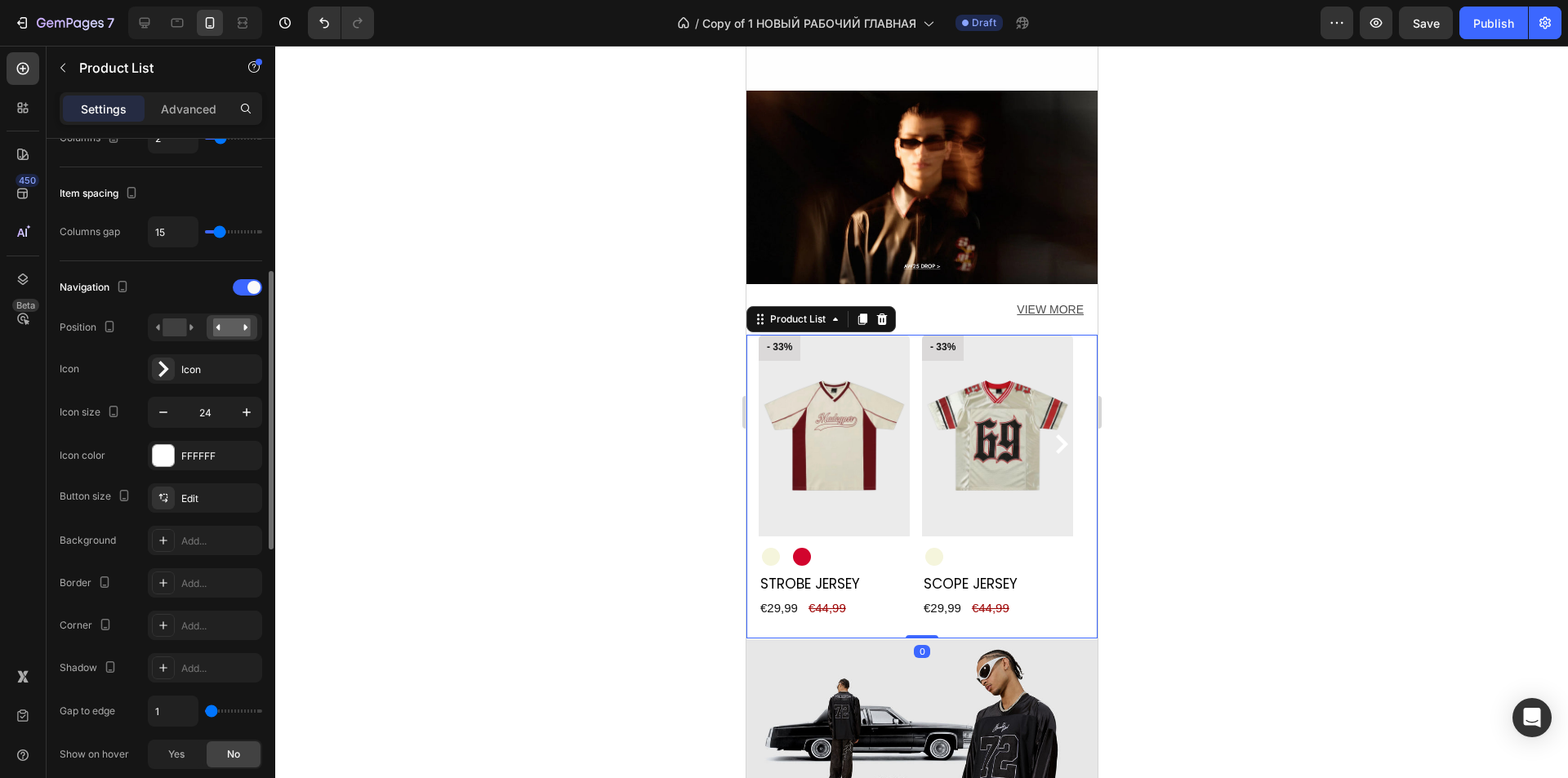
scroll to position [572, 0]
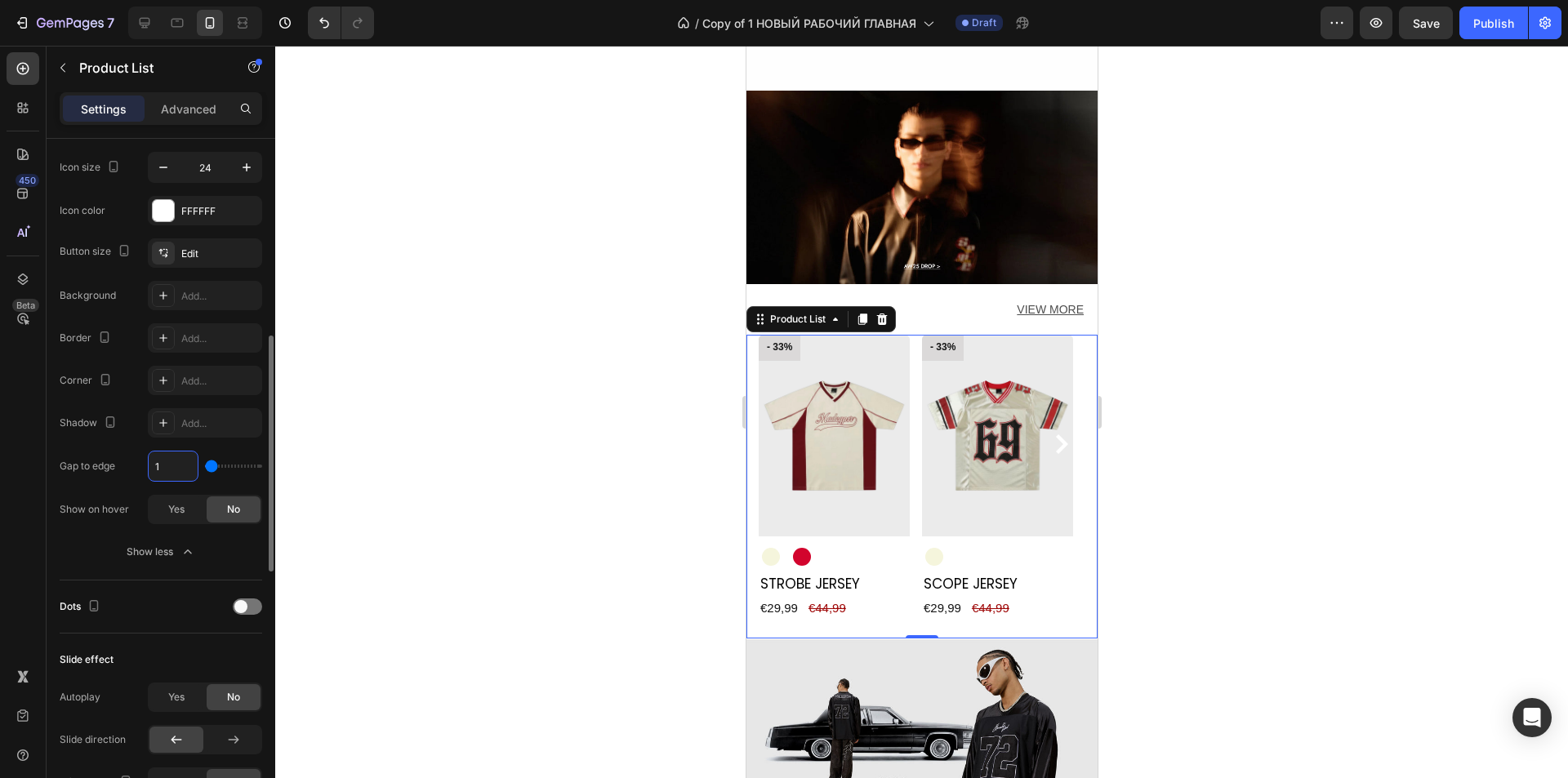
type input "16"
click at [177, 508] on span "Yes" at bounding box center [177, 510] width 17 height 15
click at [231, 513] on span "No" at bounding box center [233, 510] width 13 height 15
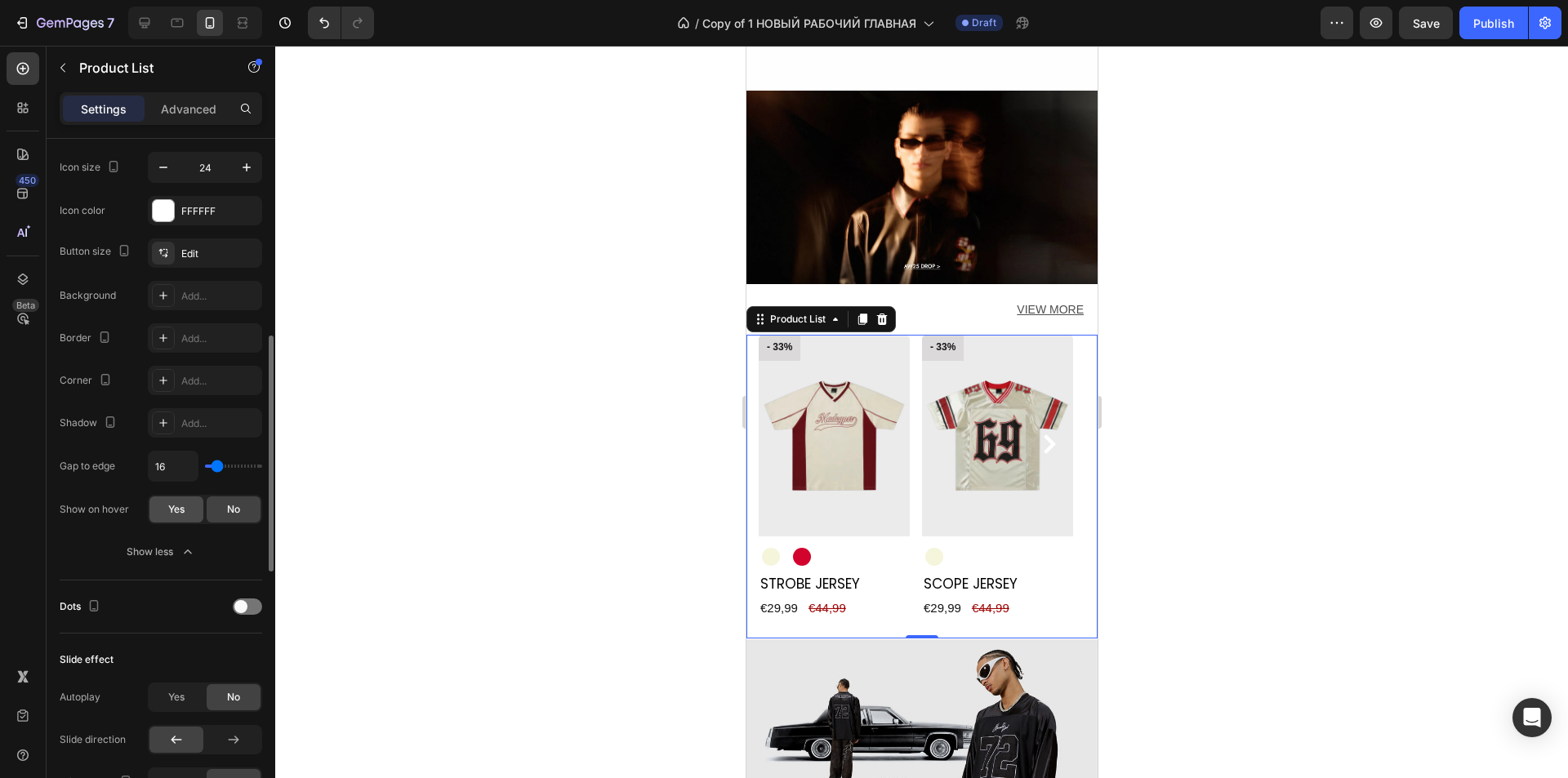
click at [164, 510] on div "Yes" at bounding box center [176, 510] width 53 height 26
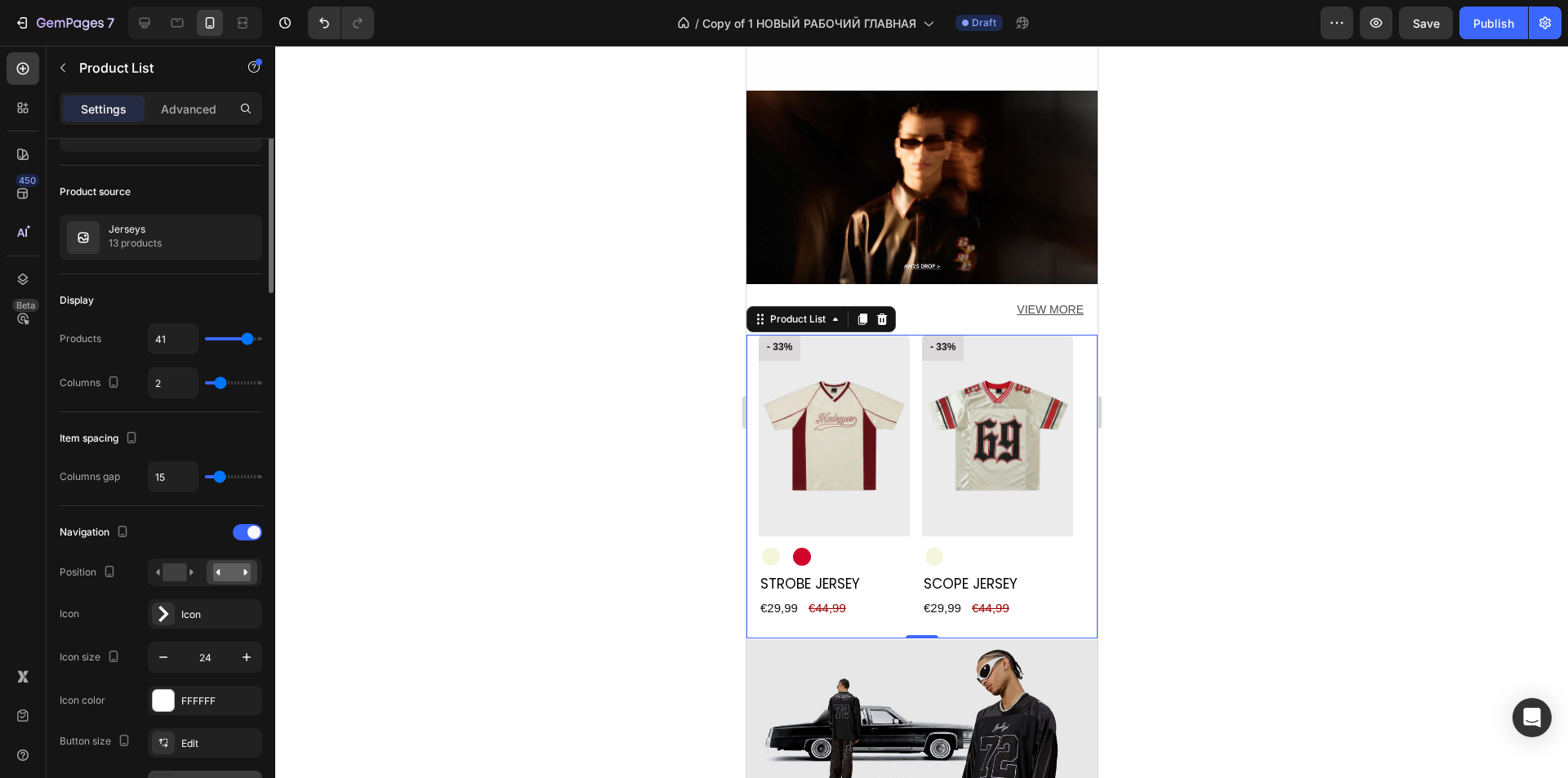
scroll to position [0, 0]
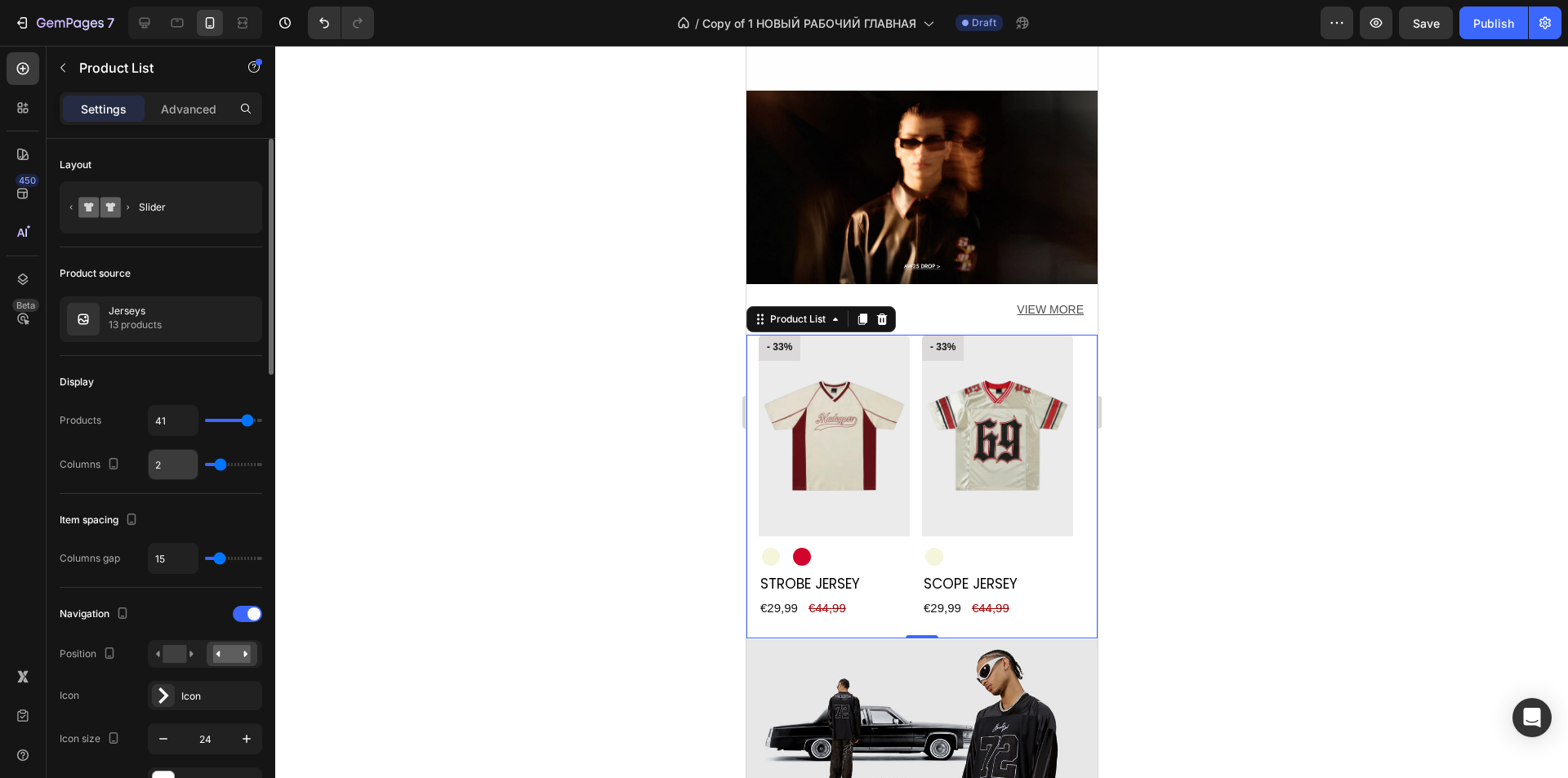
click at [169, 465] on input "2" at bounding box center [172, 465] width 49 height 29
click at [184, 474] on input "2" at bounding box center [172, 465] width 49 height 29
type input "2.5"
type input "3"
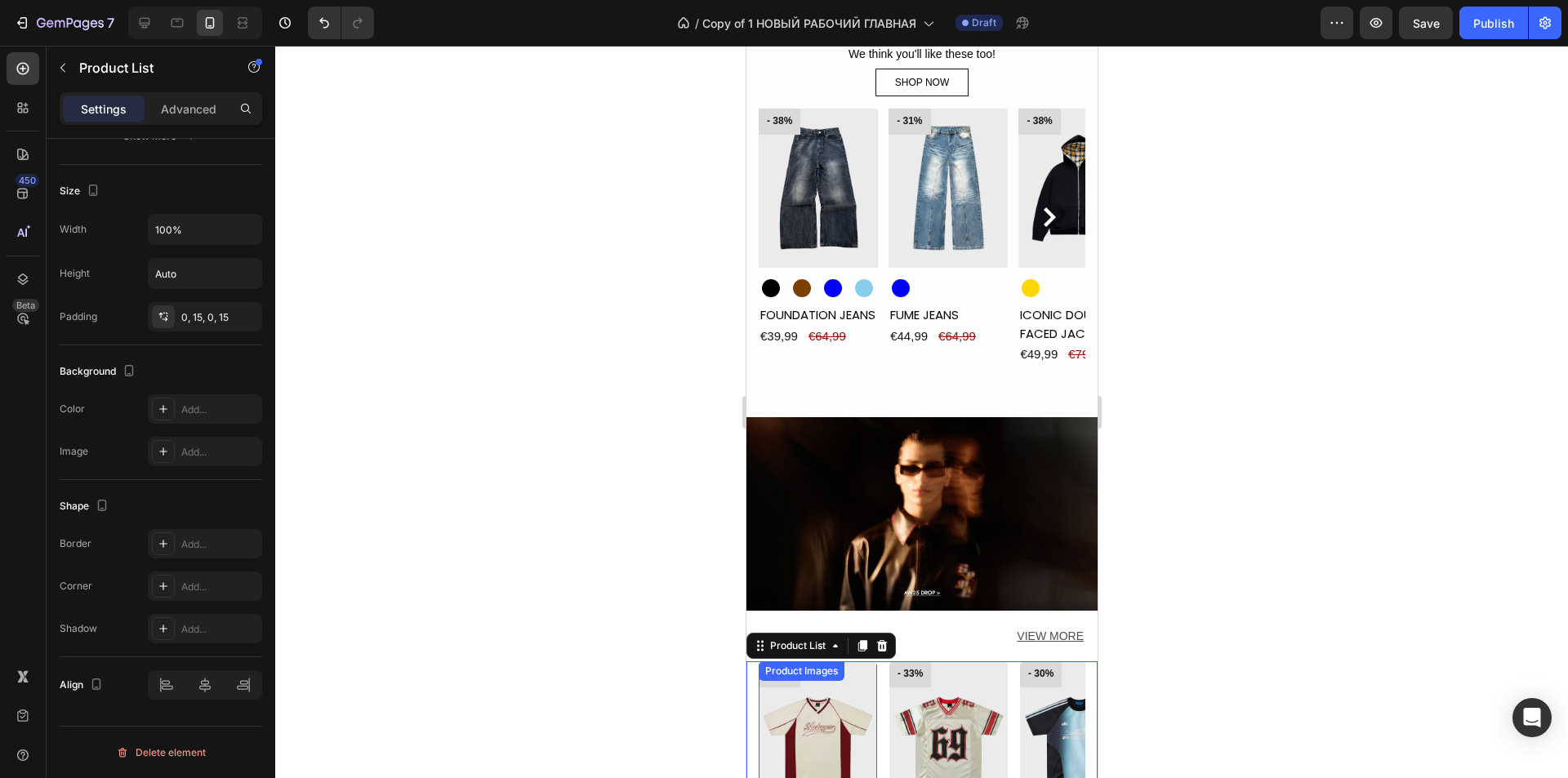
scroll to position [1329, 0]
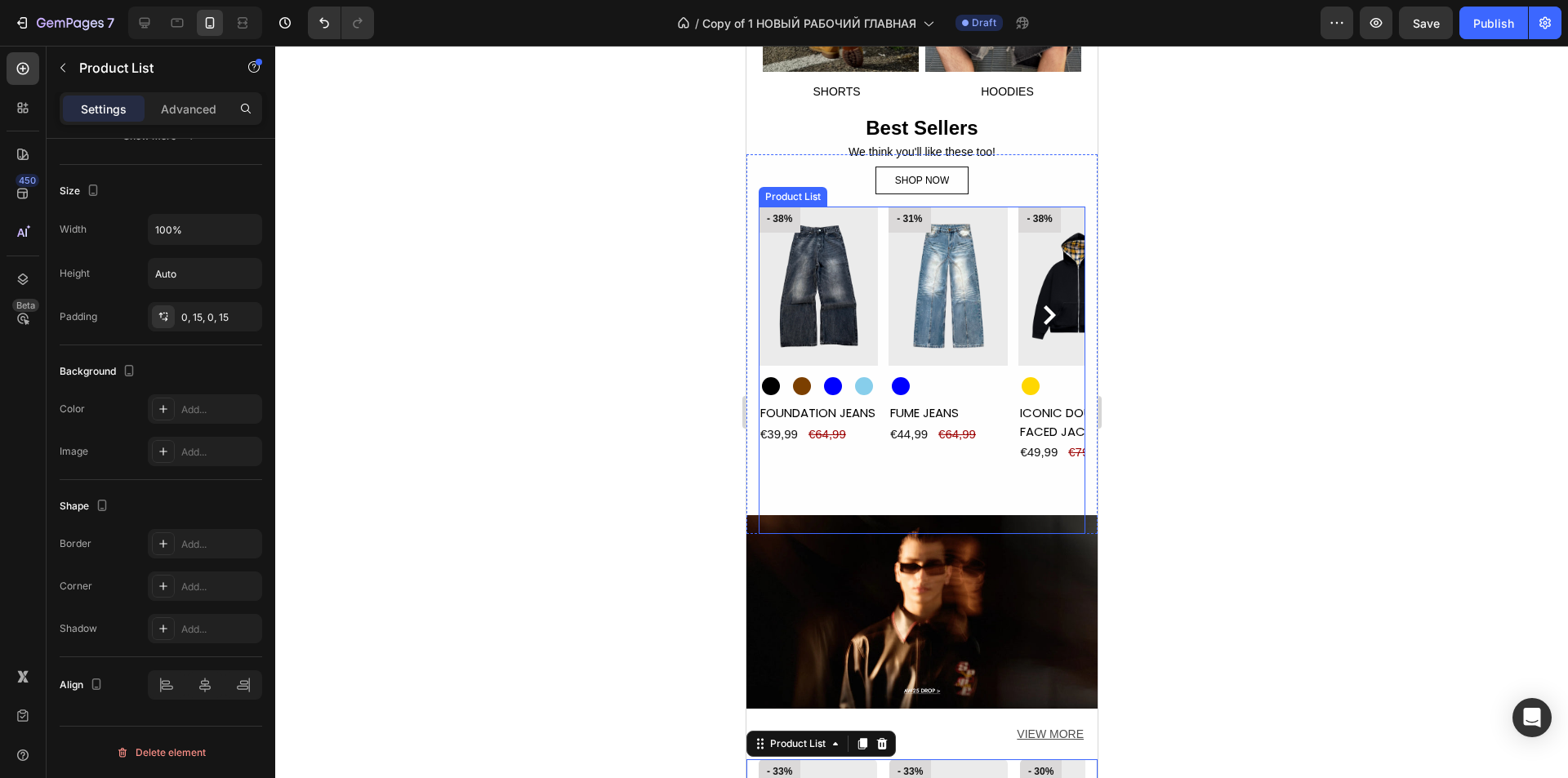
click at [1043, 305] on icon "Carousel Next Arrow" at bounding box center [1048, 314] width 12 height 19
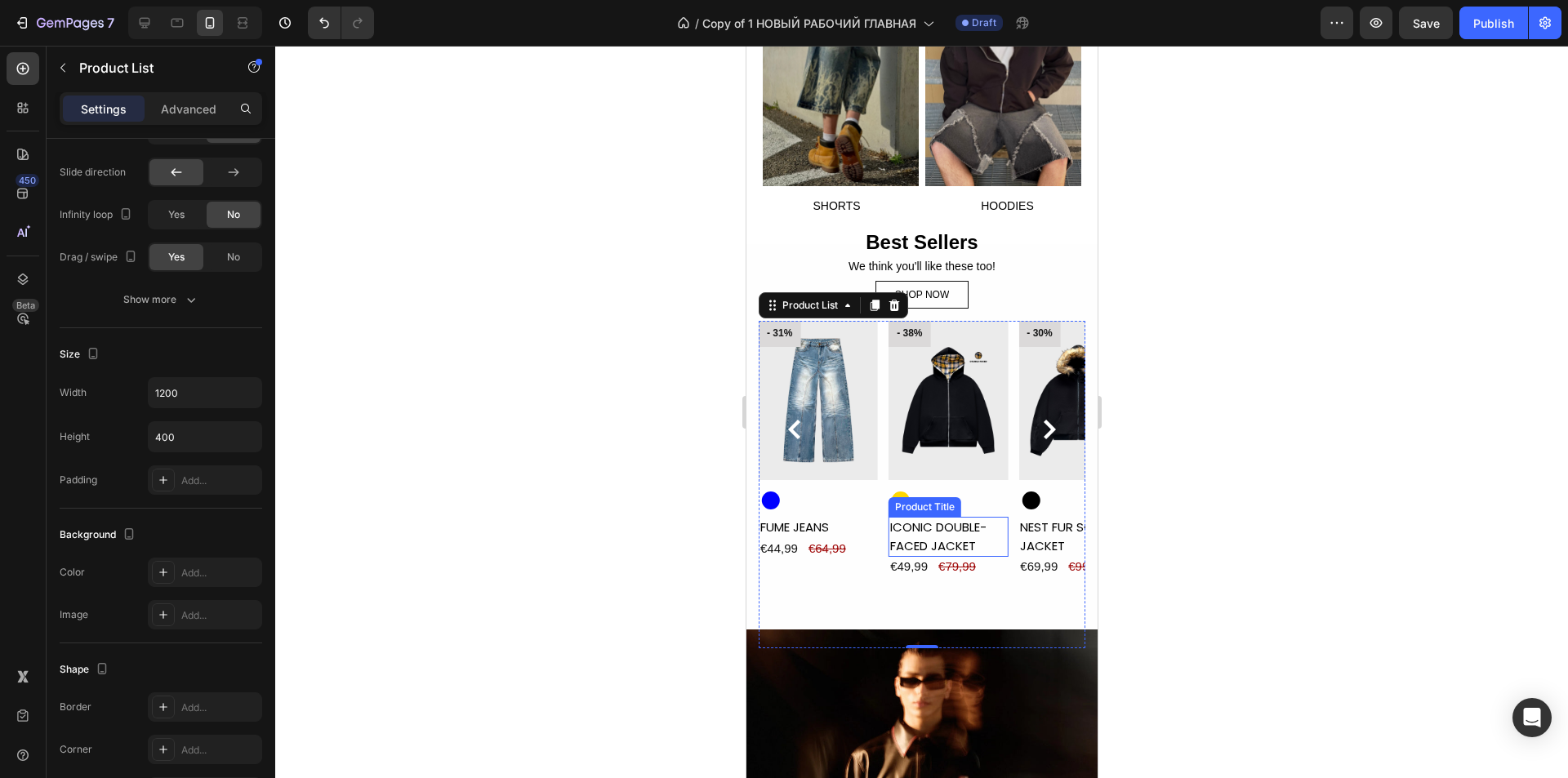
scroll to position [1084, 0]
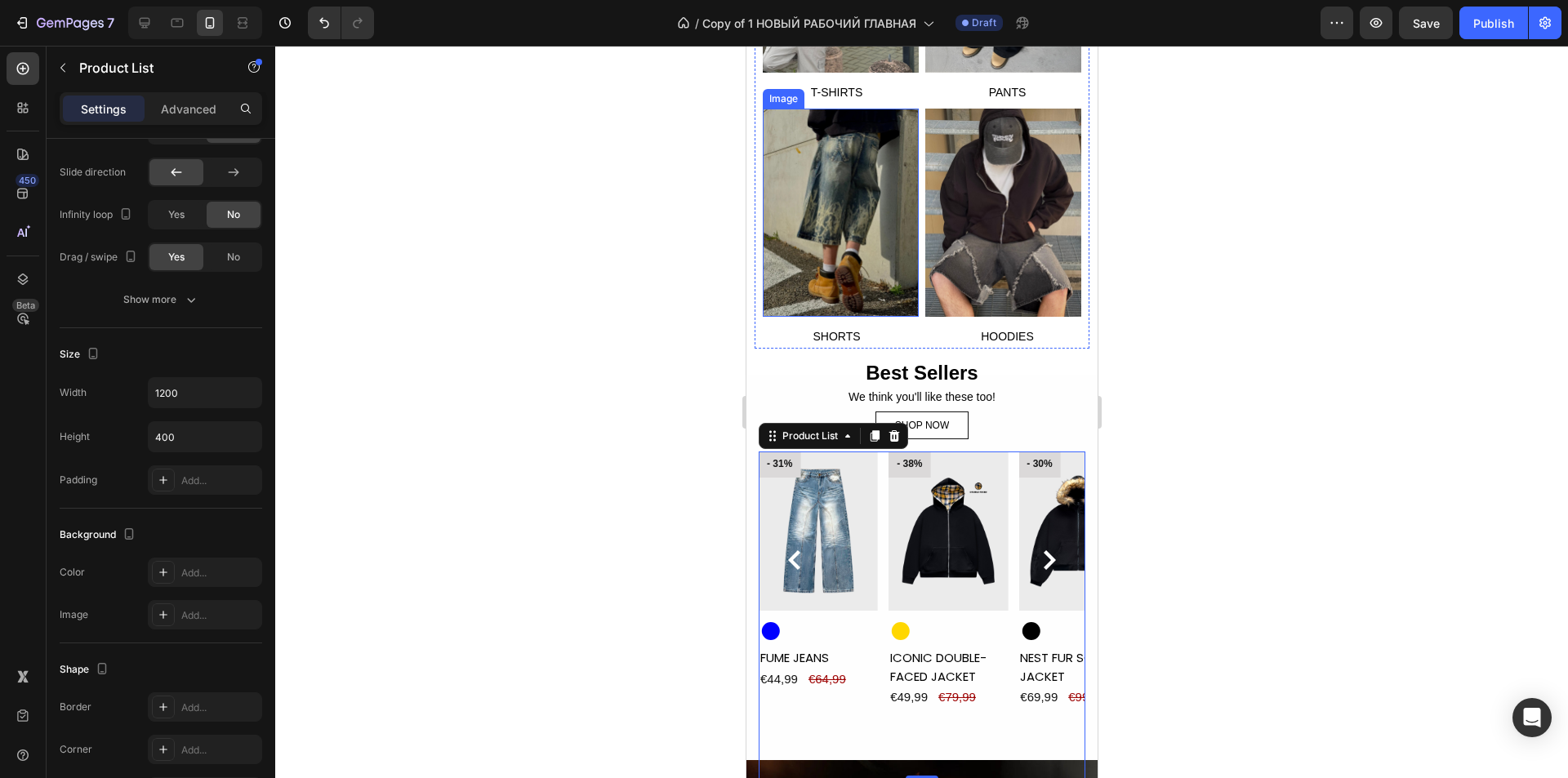
click at [762, 267] on img at bounding box center [840, 213] width 156 height 208
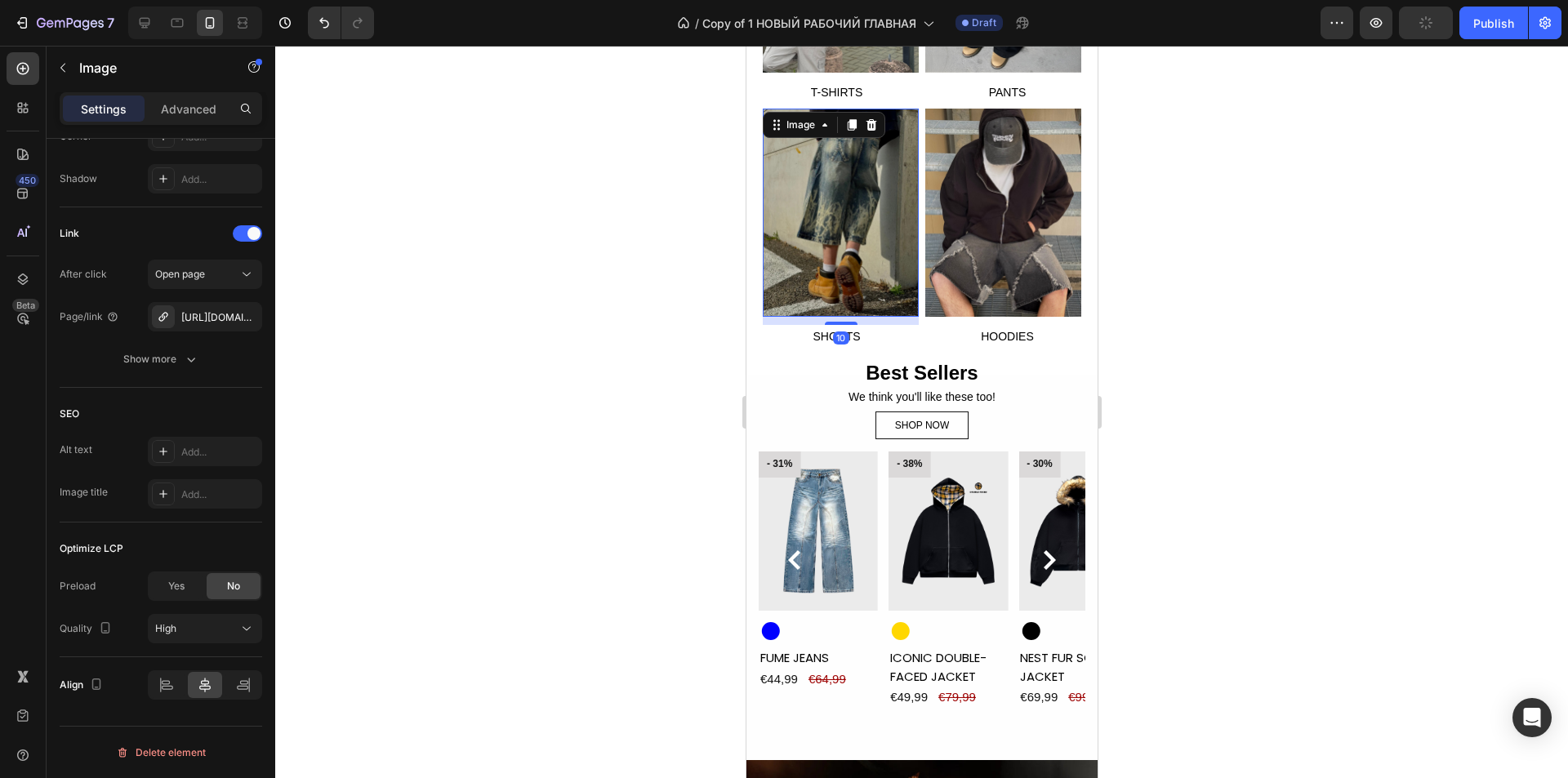
scroll to position [0, 0]
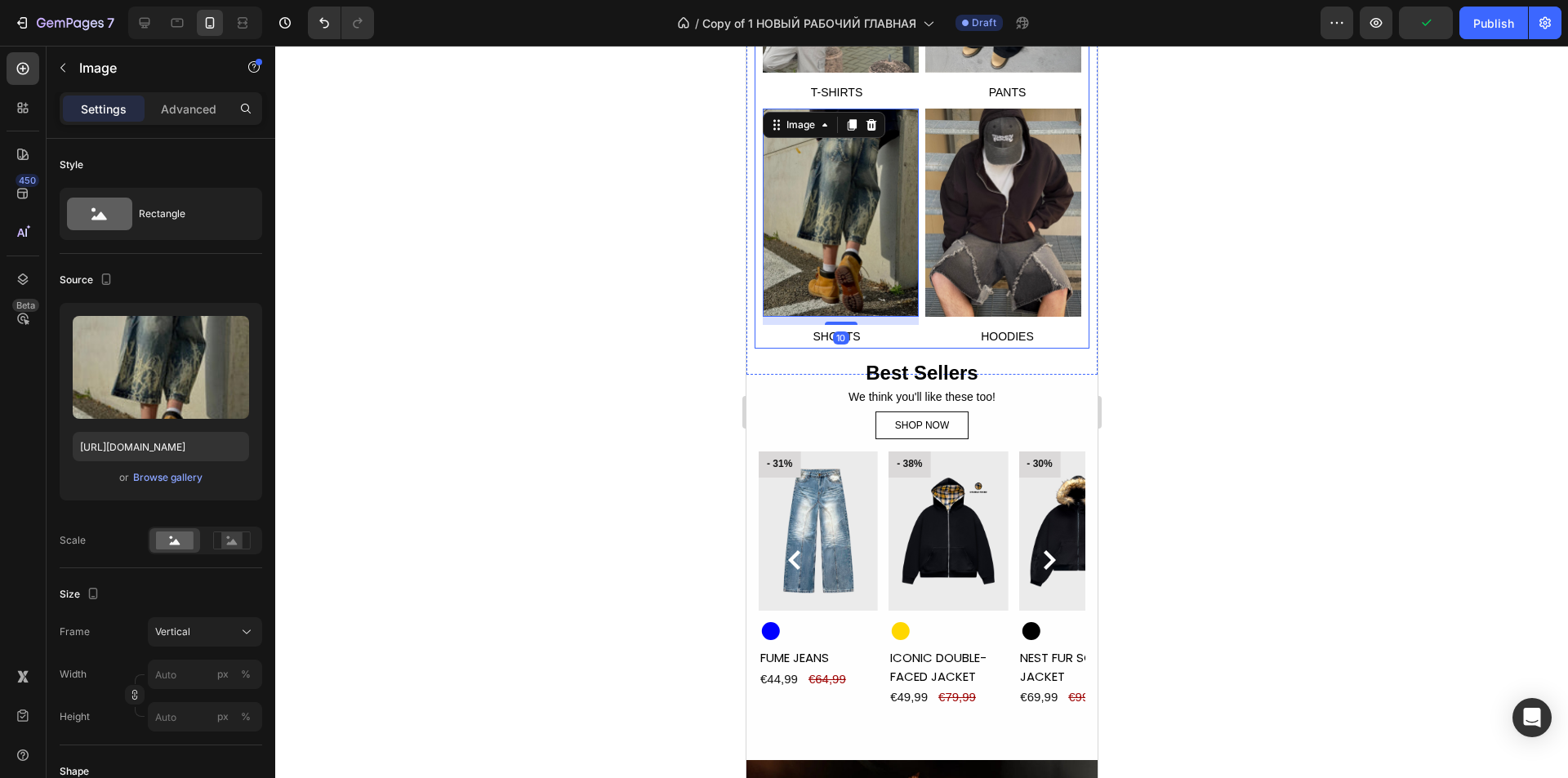
click at [915, 325] on div "Image T-SHIRTS Text Block Image PANTS Text Block Image 10 SHORTS Text Block Ima…" at bounding box center [921, 106] width 335 height 484
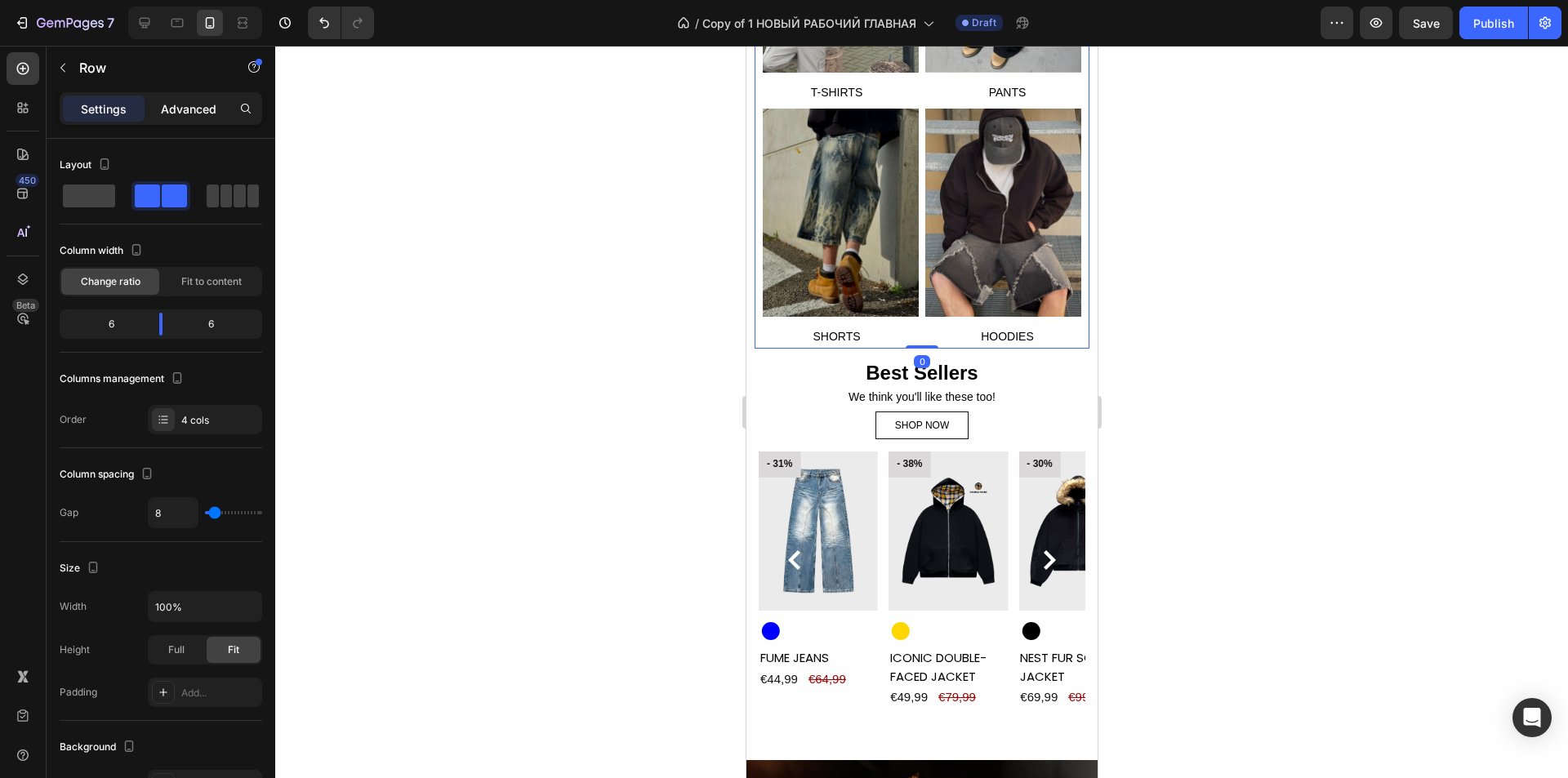
click at [169, 106] on p "Advanced" at bounding box center [189, 109] width 55 height 18
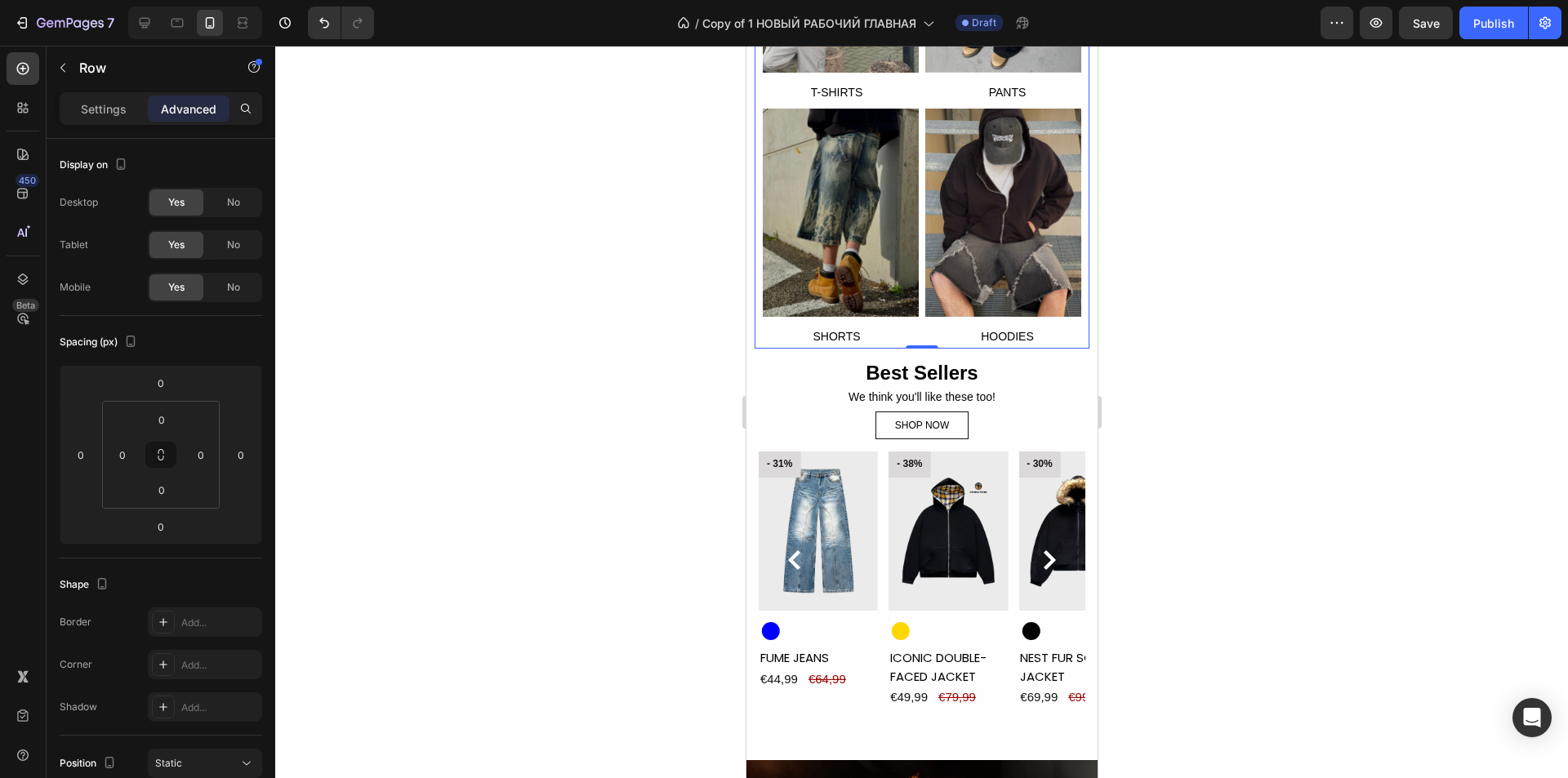
click at [93, 111] on p "Settings" at bounding box center [104, 109] width 46 height 18
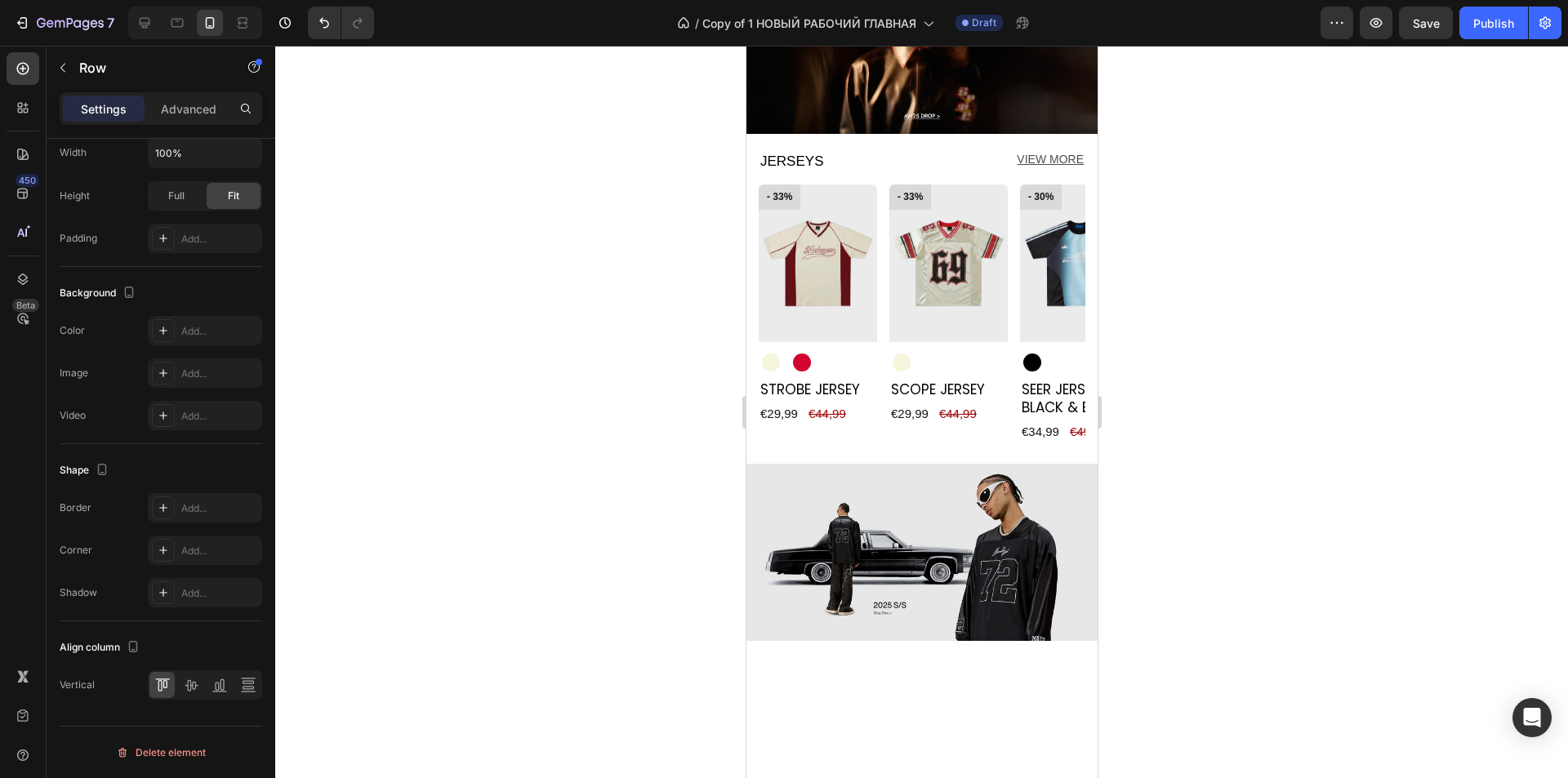
scroll to position [1410, 0]
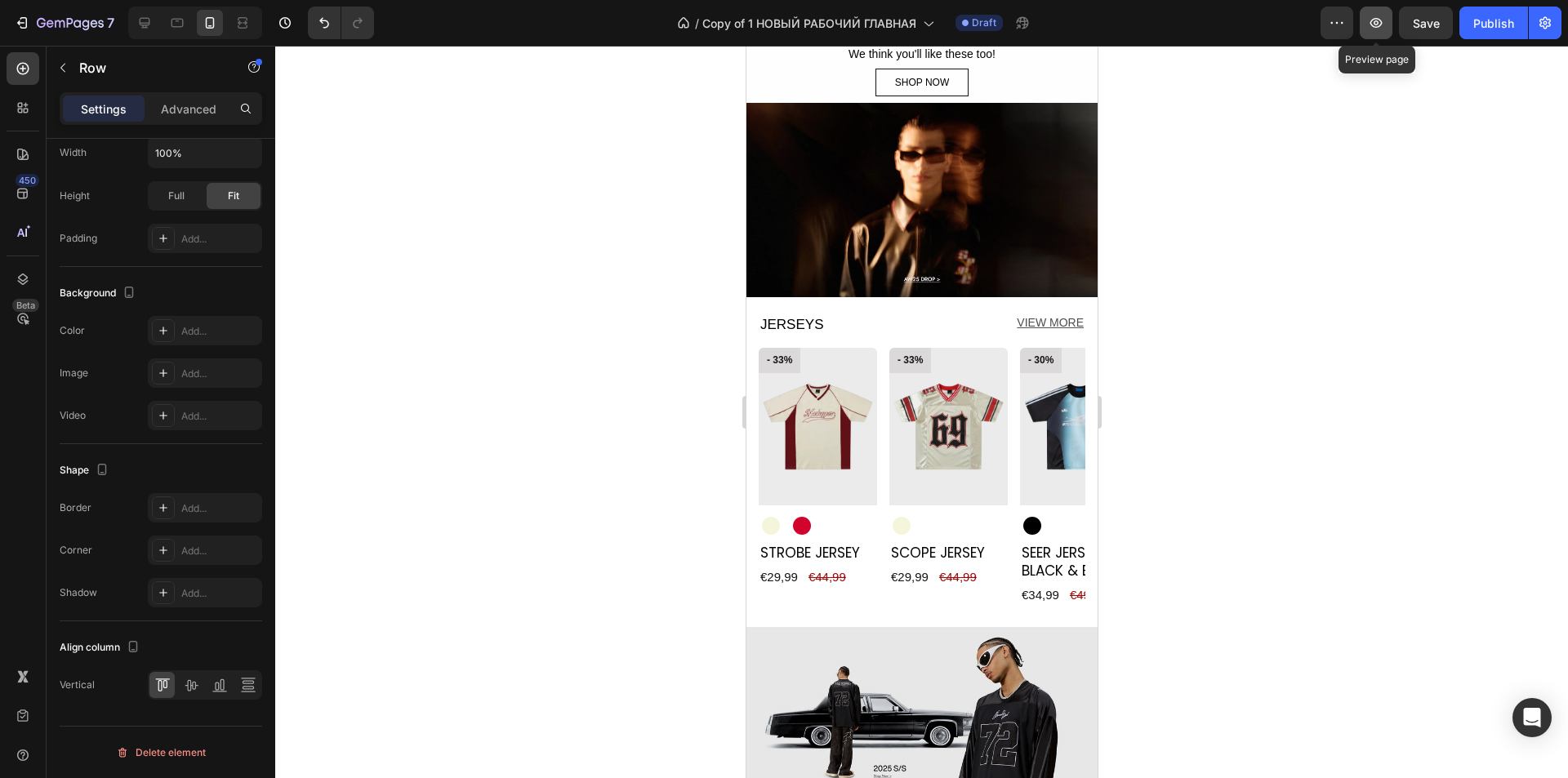
click at [1380, 22] on icon "button" at bounding box center [1376, 23] width 17 height 17
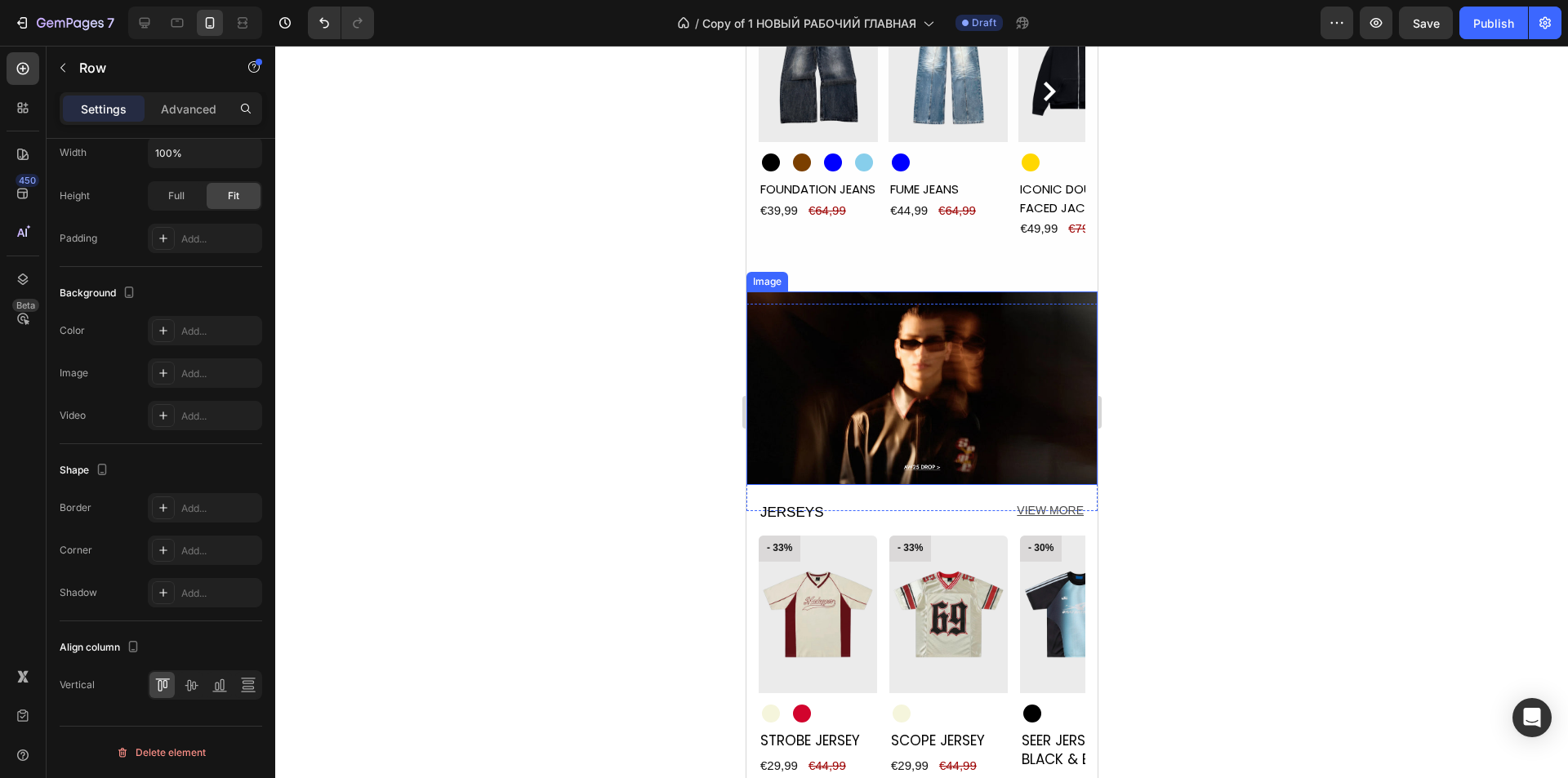
scroll to position [1656, 0]
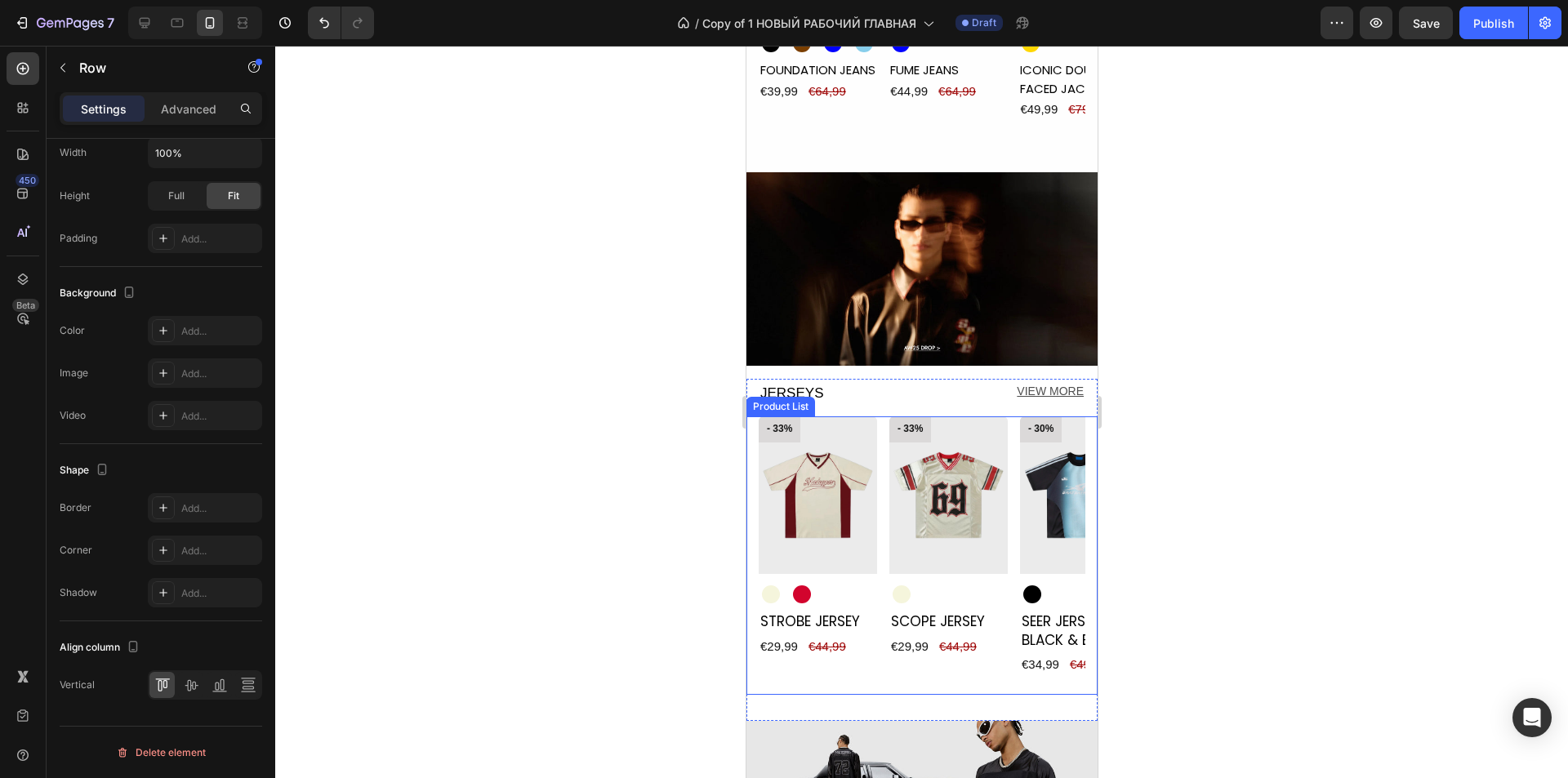
click at [883, 558] on div "- 33% Product Badge Product Images Beige Beige Red Red Product Variants & Swatc…" at bounding box center [921, 556] width 326 height 278
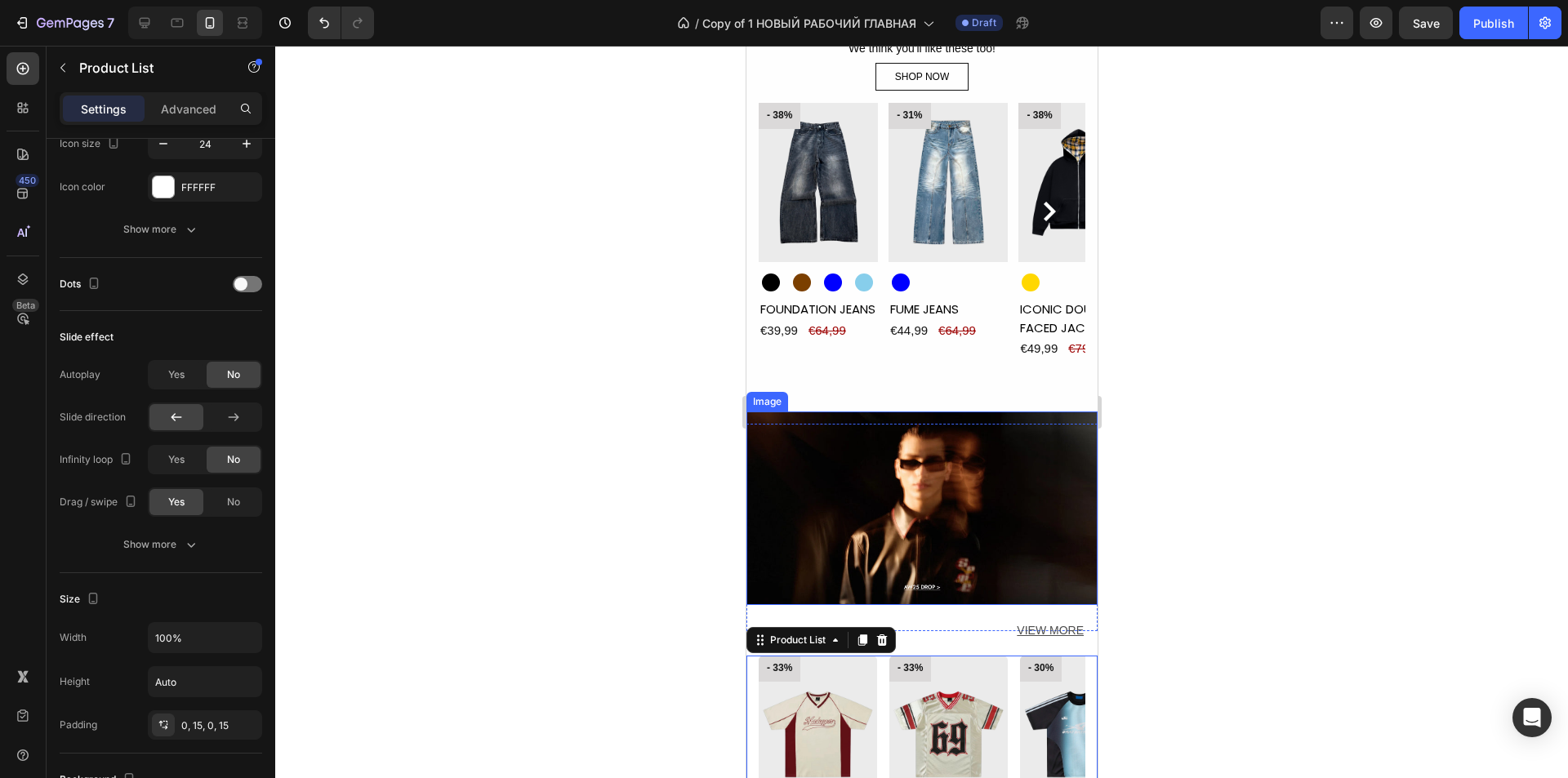
scroll to position [1410, 0]
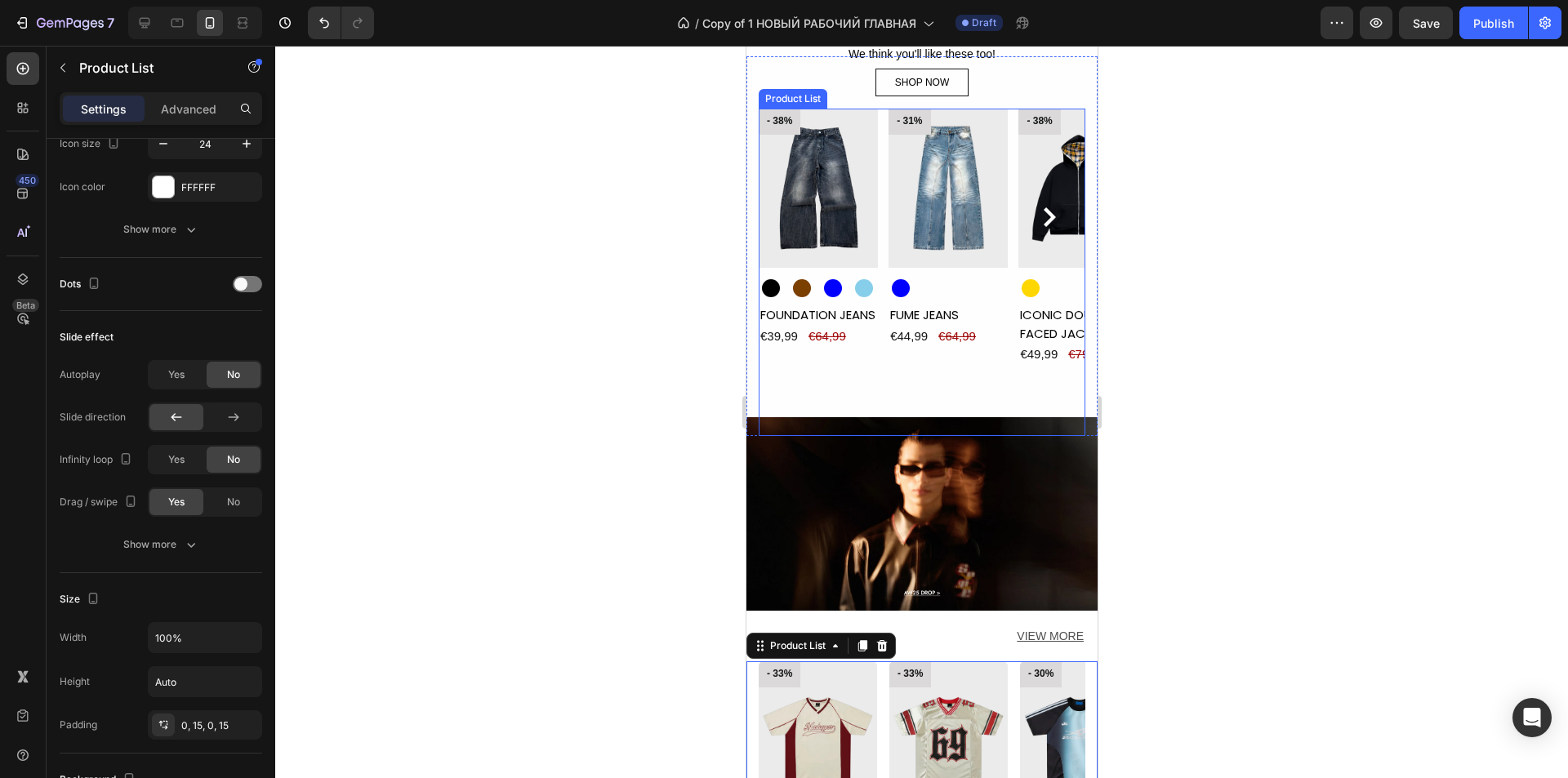
click at [885, 245] on div "- 38% Product Badge Product Images Black Black Brown Brown Blue Blue Light Blue…" at bounding box center [921, 272] width 326 height 326
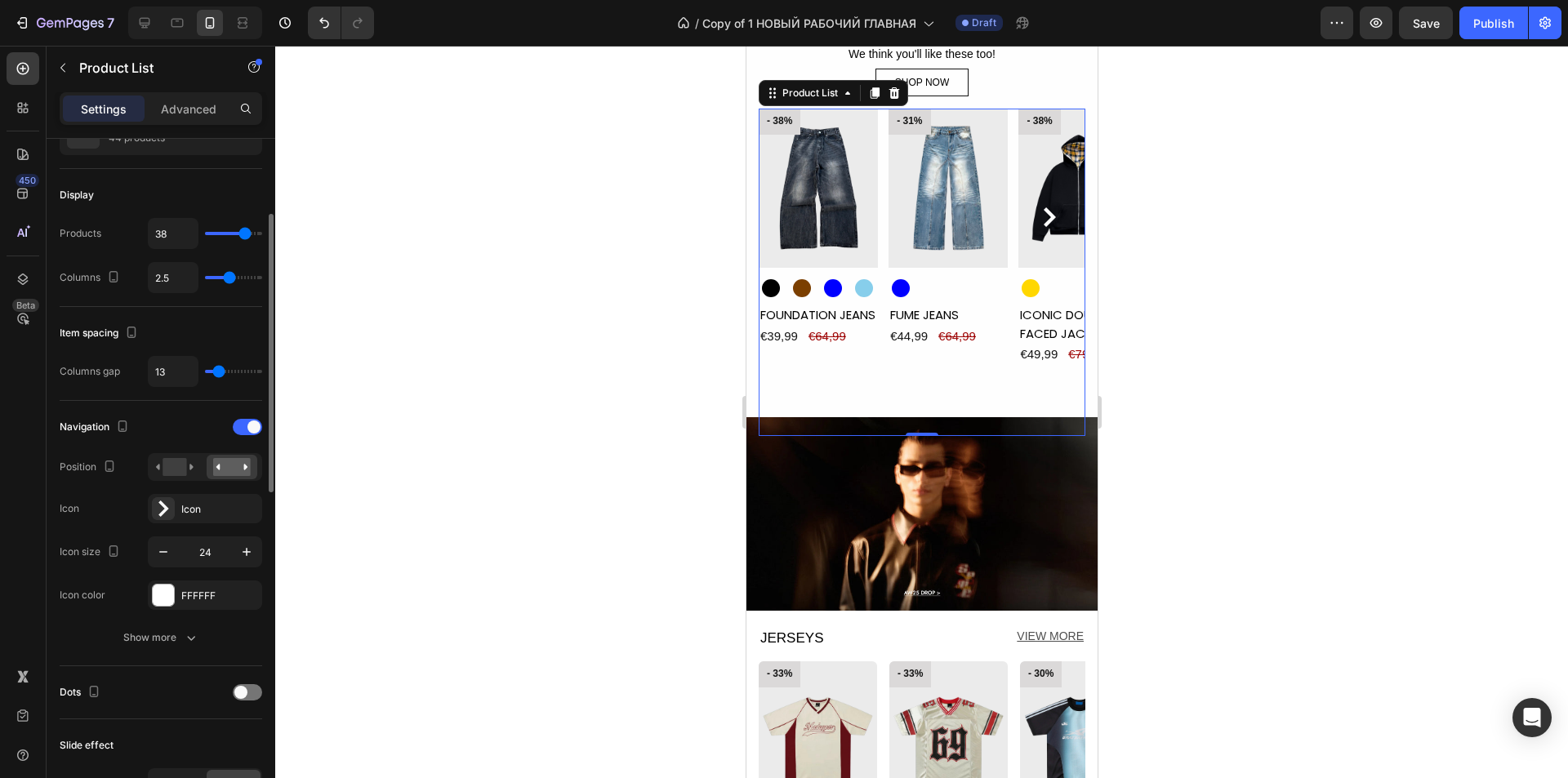
scroll to position [0, 0]
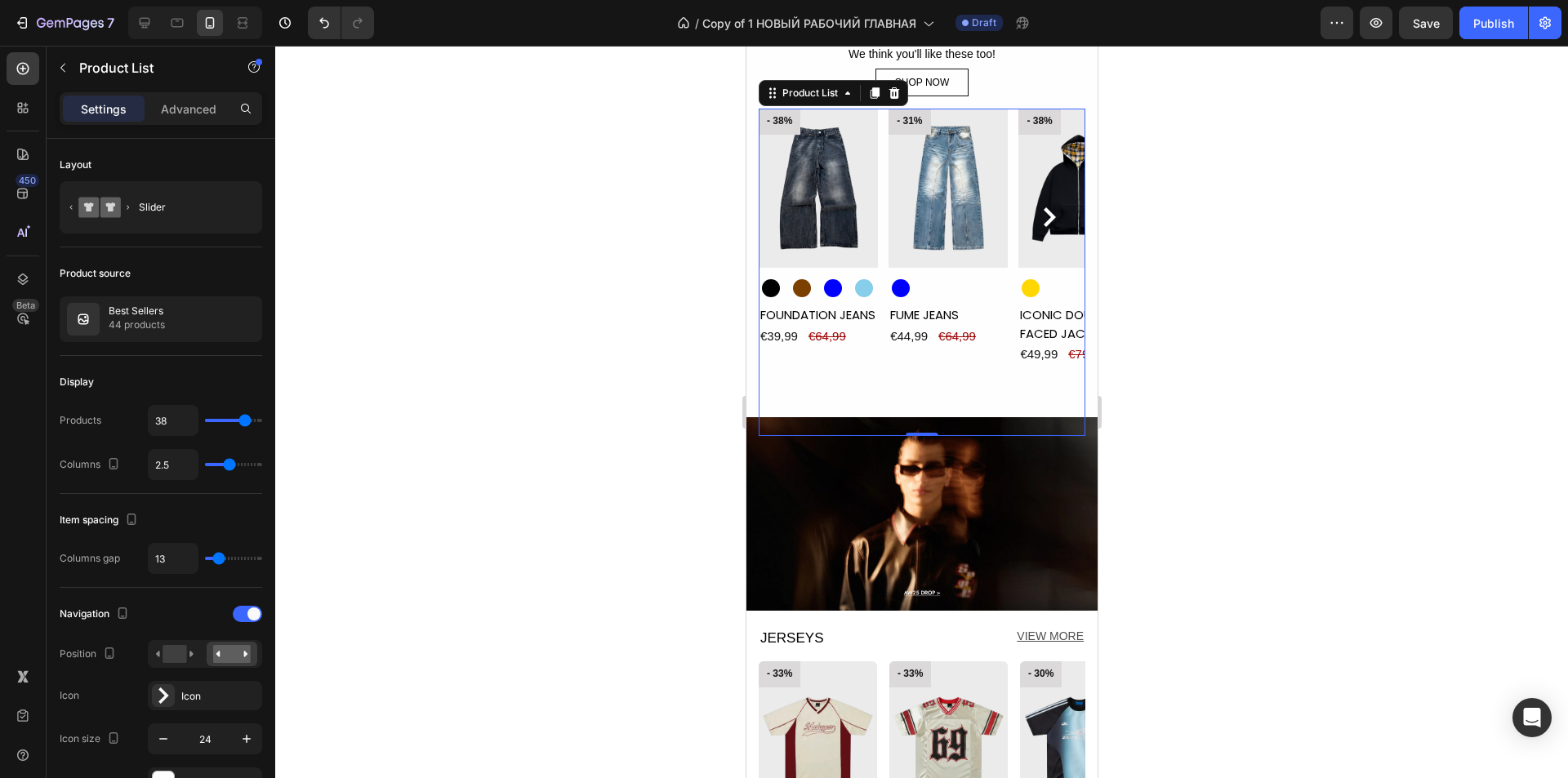
click at [894, 94] on icon at bounding box center [894, 93] width 11 height 11
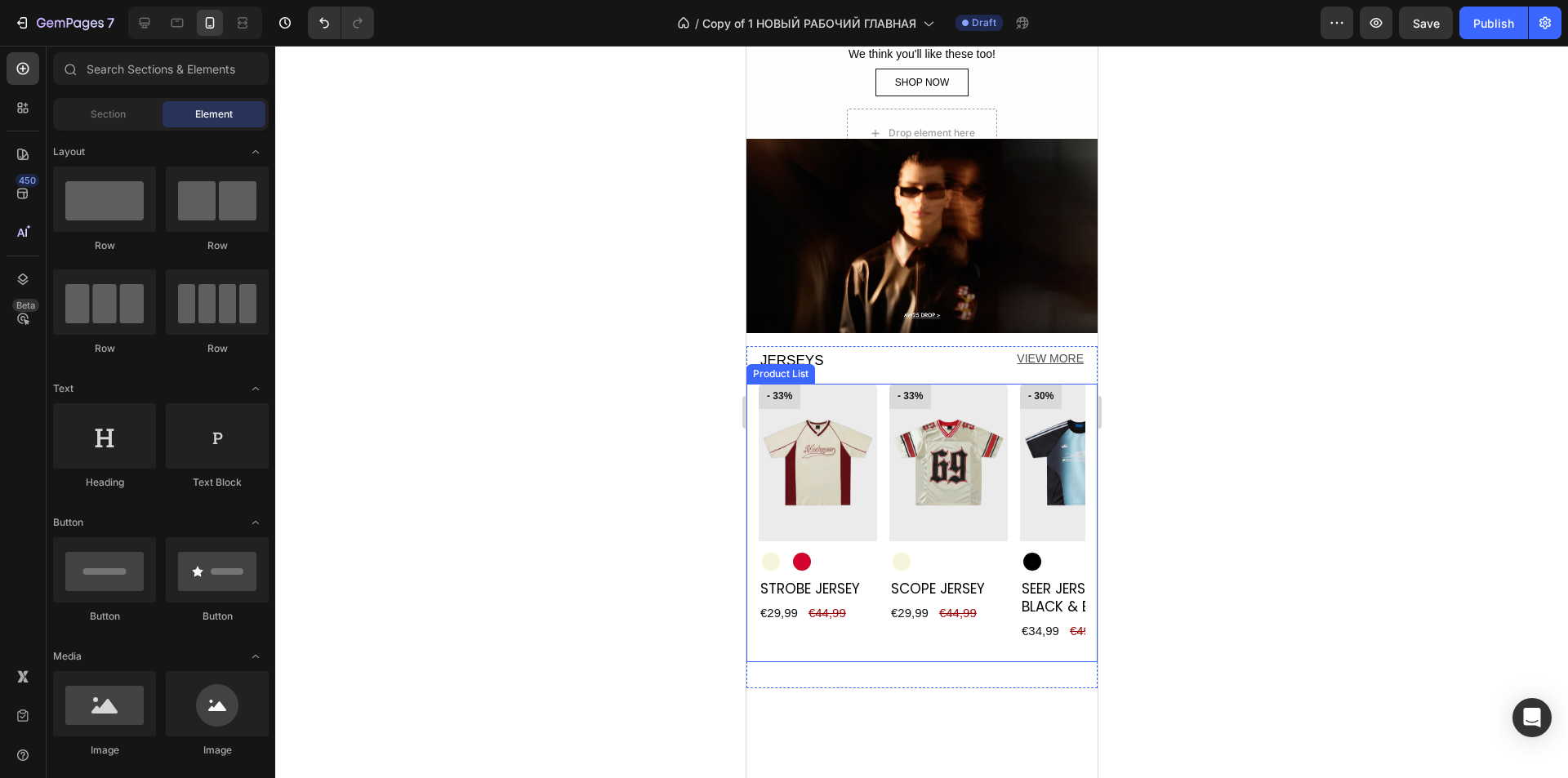
click at [881, 501] on div "- 33% Product Badge Product Images Beige Beige Red Red Product Variants & Swatc…" at bounding box center [921, 523] width 326 height 278
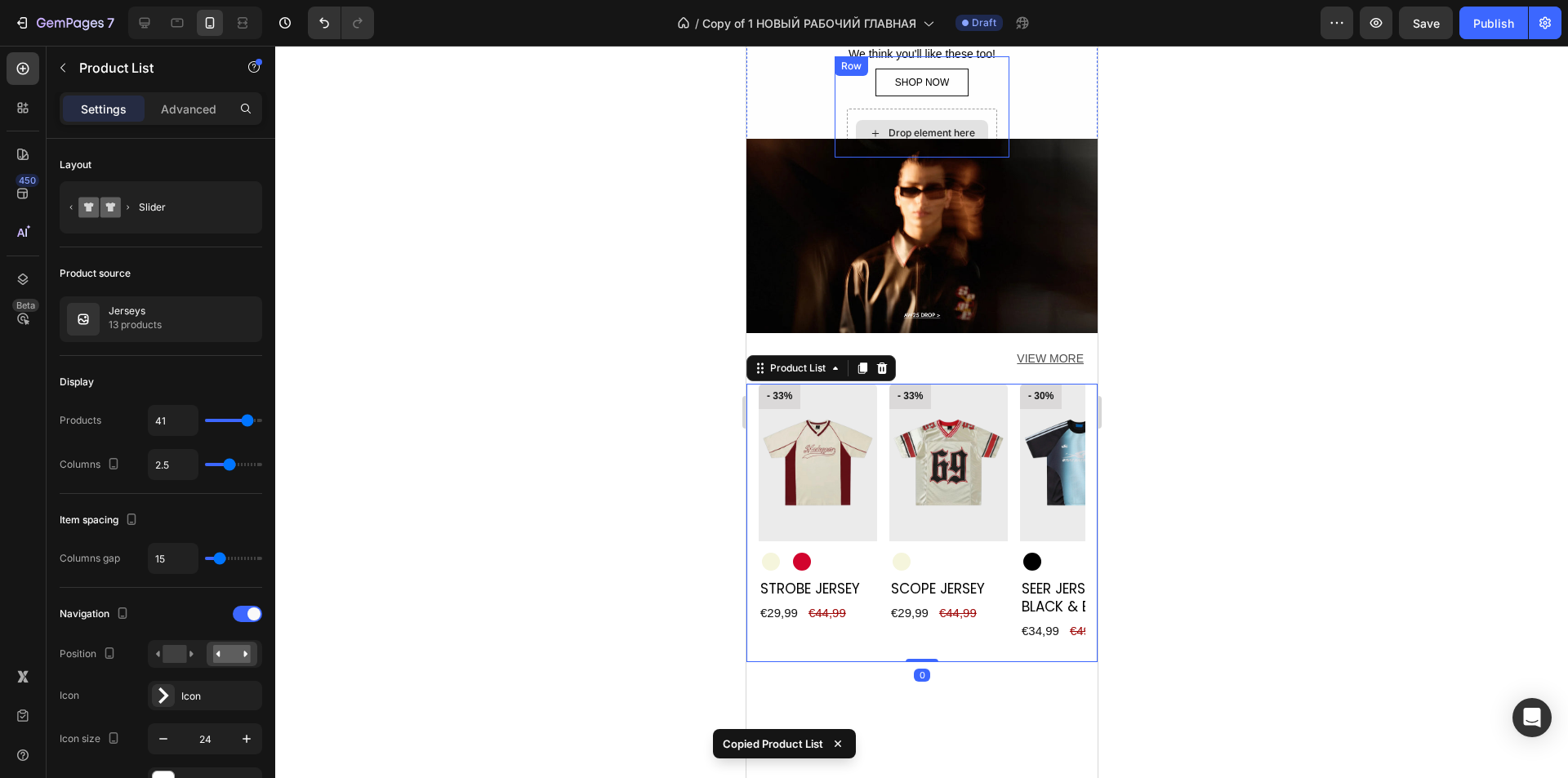
click at [892, 121] on div "Drop element here" at bounding box center [922, 133] width 133 height 26
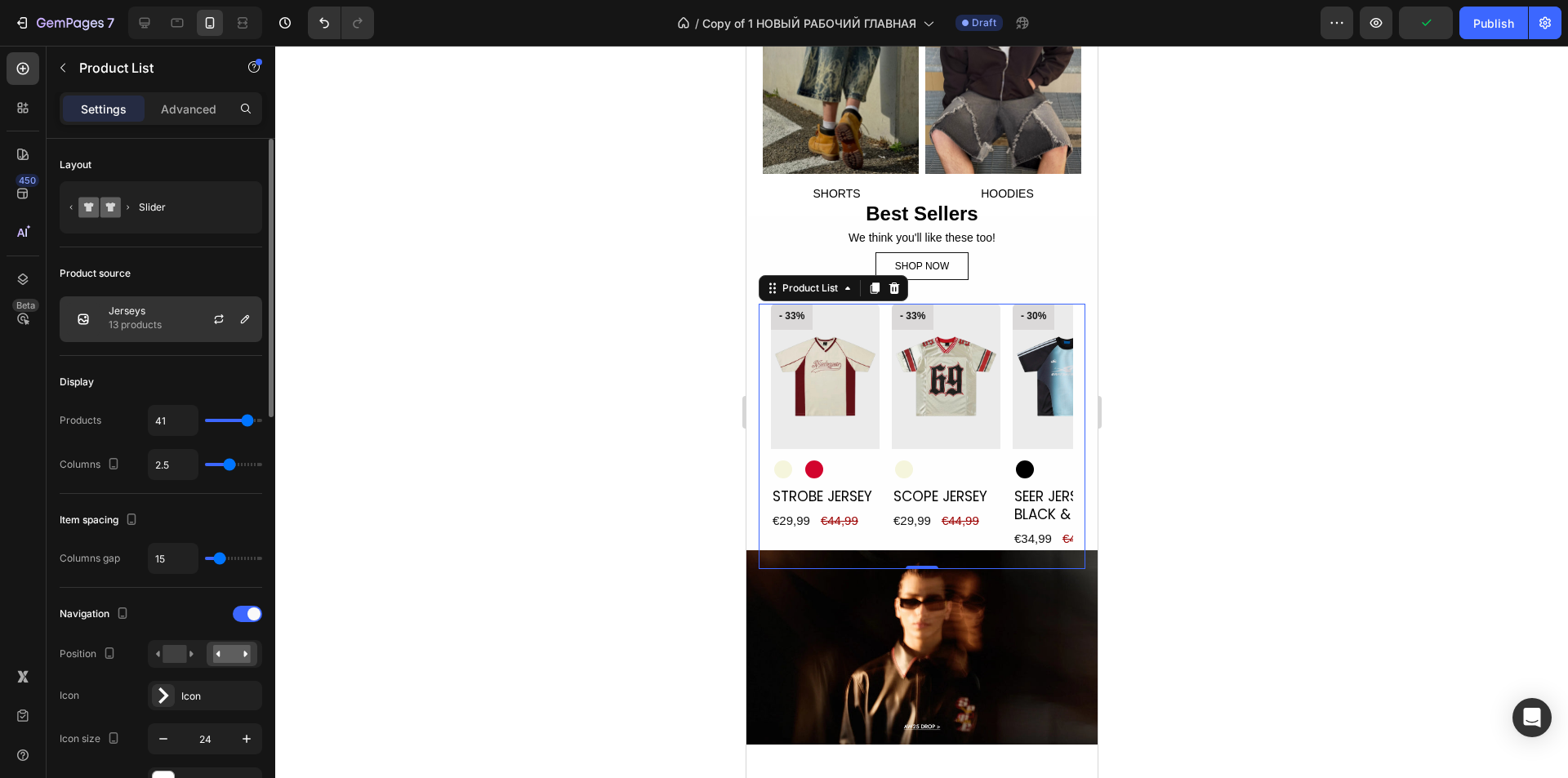
scroll to position [1165, 0]
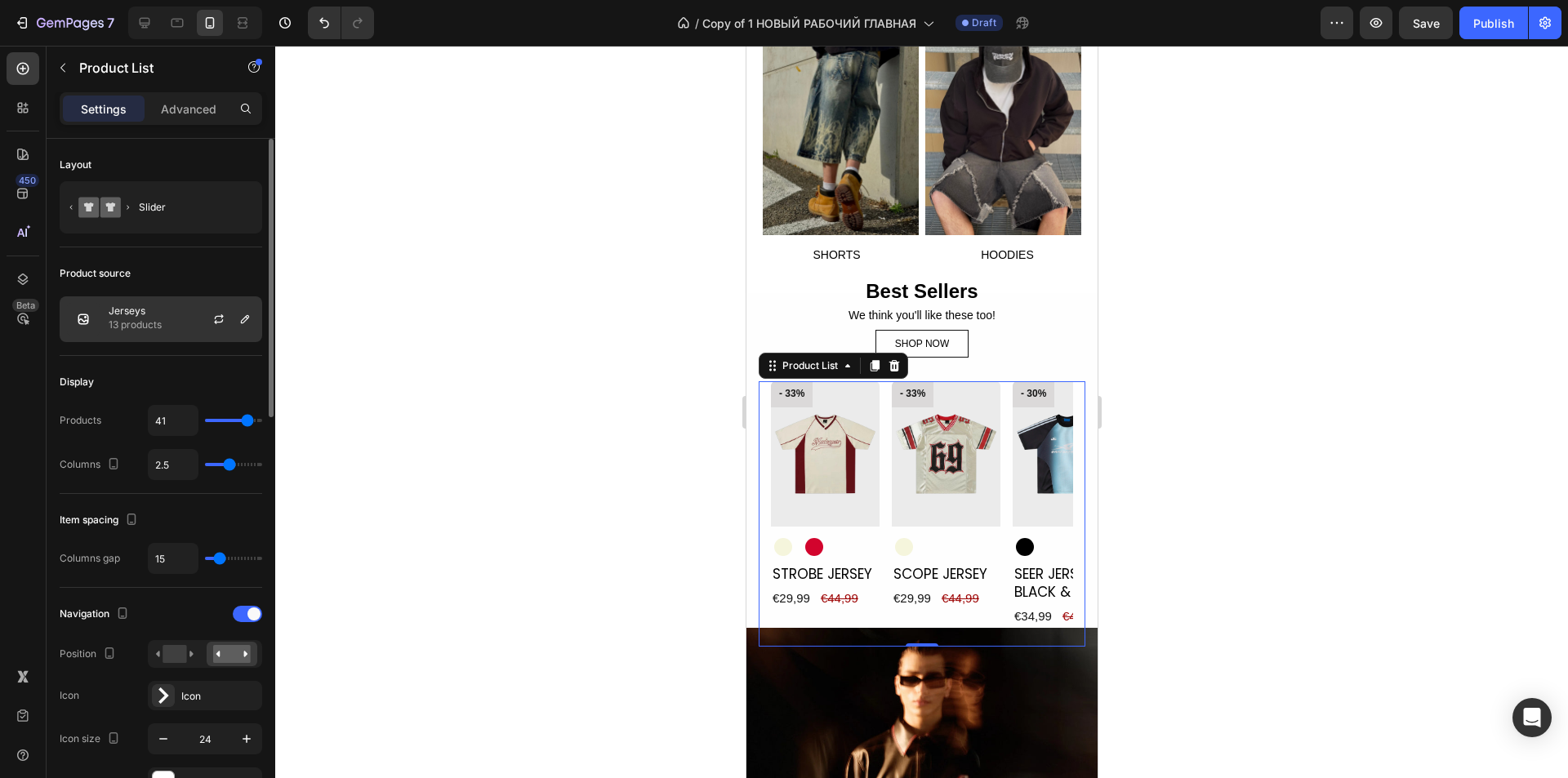
click at [141, 326] on p "13 products" at bounding box center [136, 325] width 53 height 17
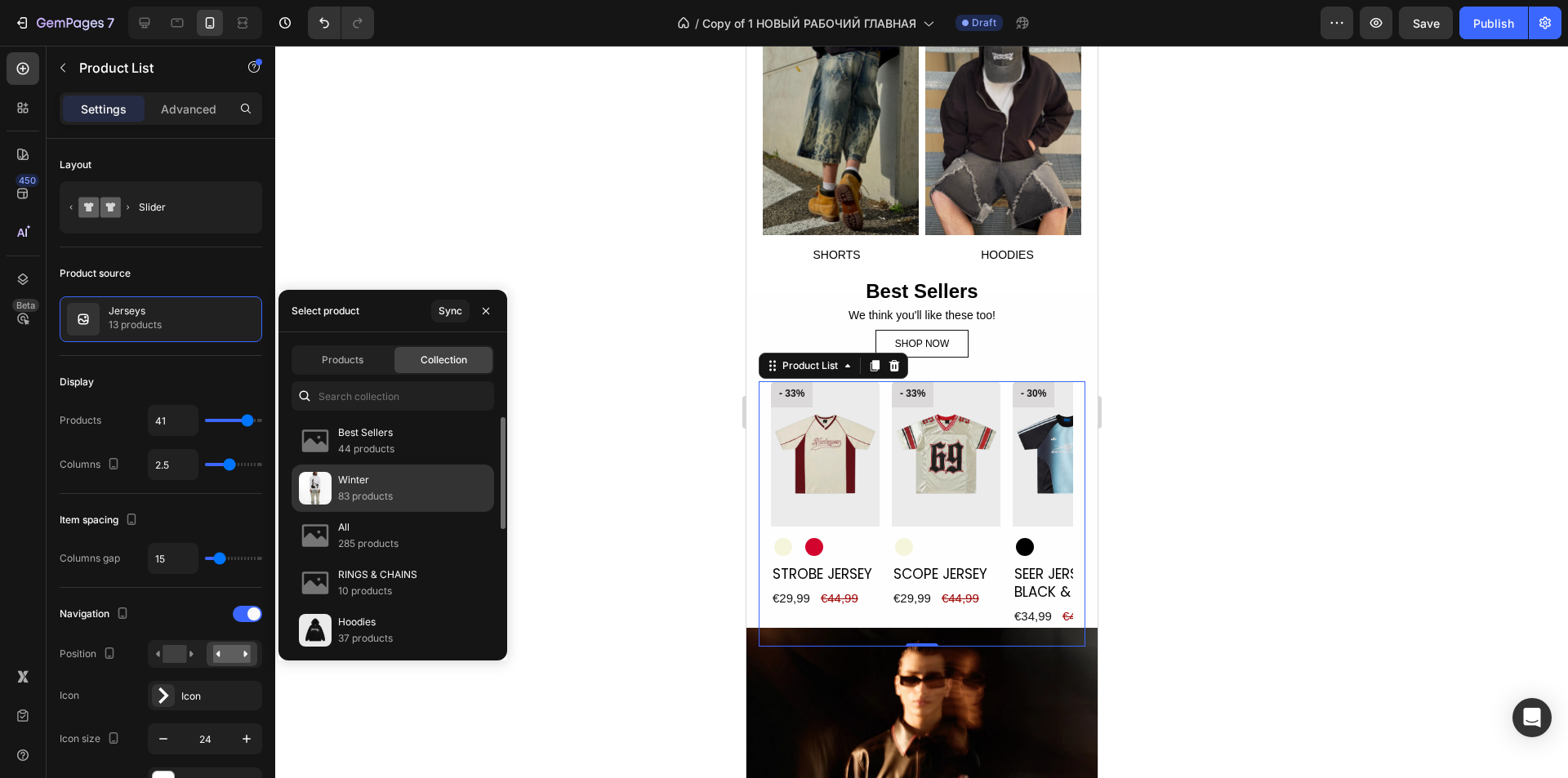
click at [391, 489] on p "83 products" at bounding box center [365, 497] width 54 height 17
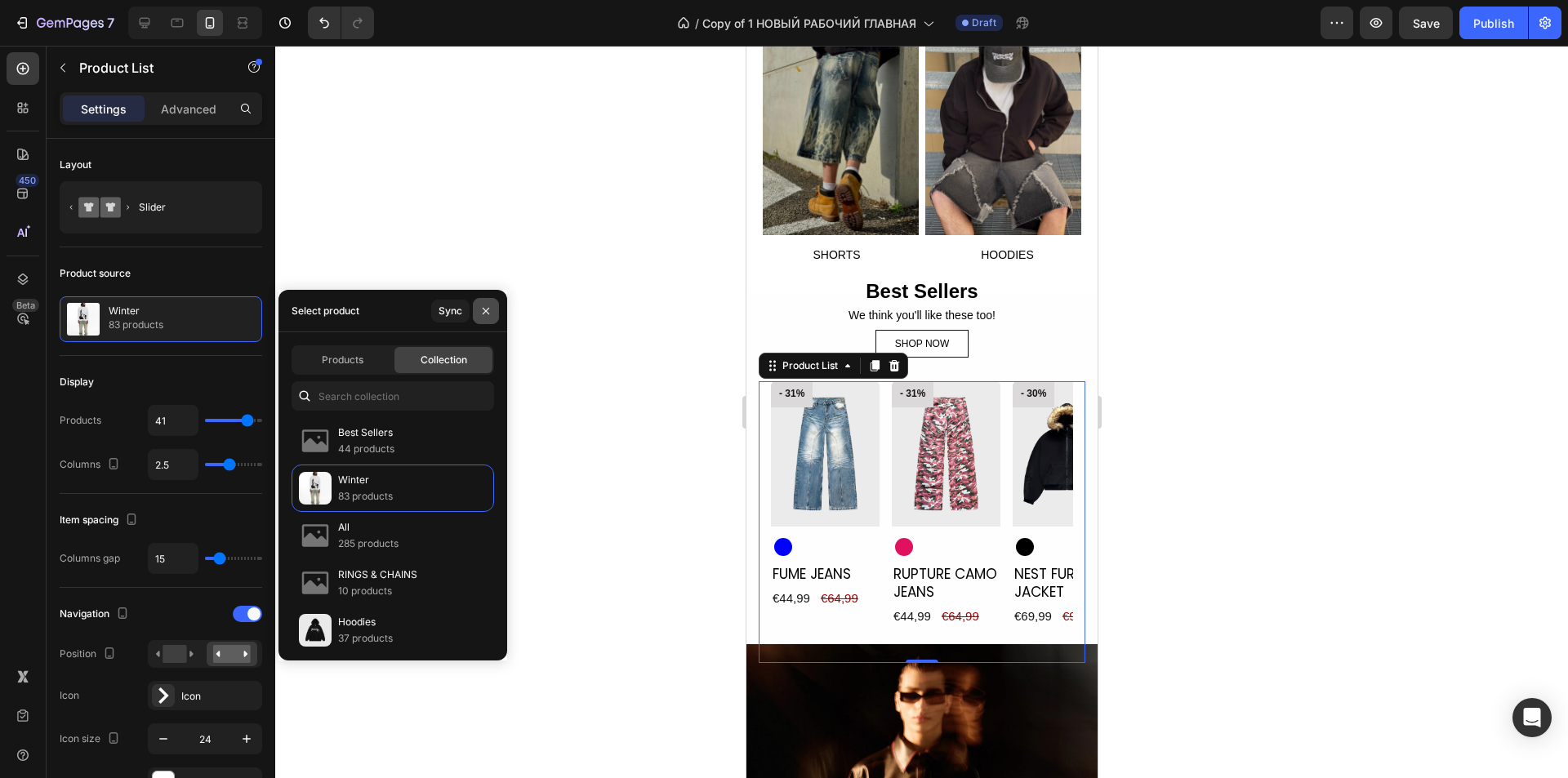
click at [485, 308] on icon "button" at bounding box center [486, 311] width 13 height 13
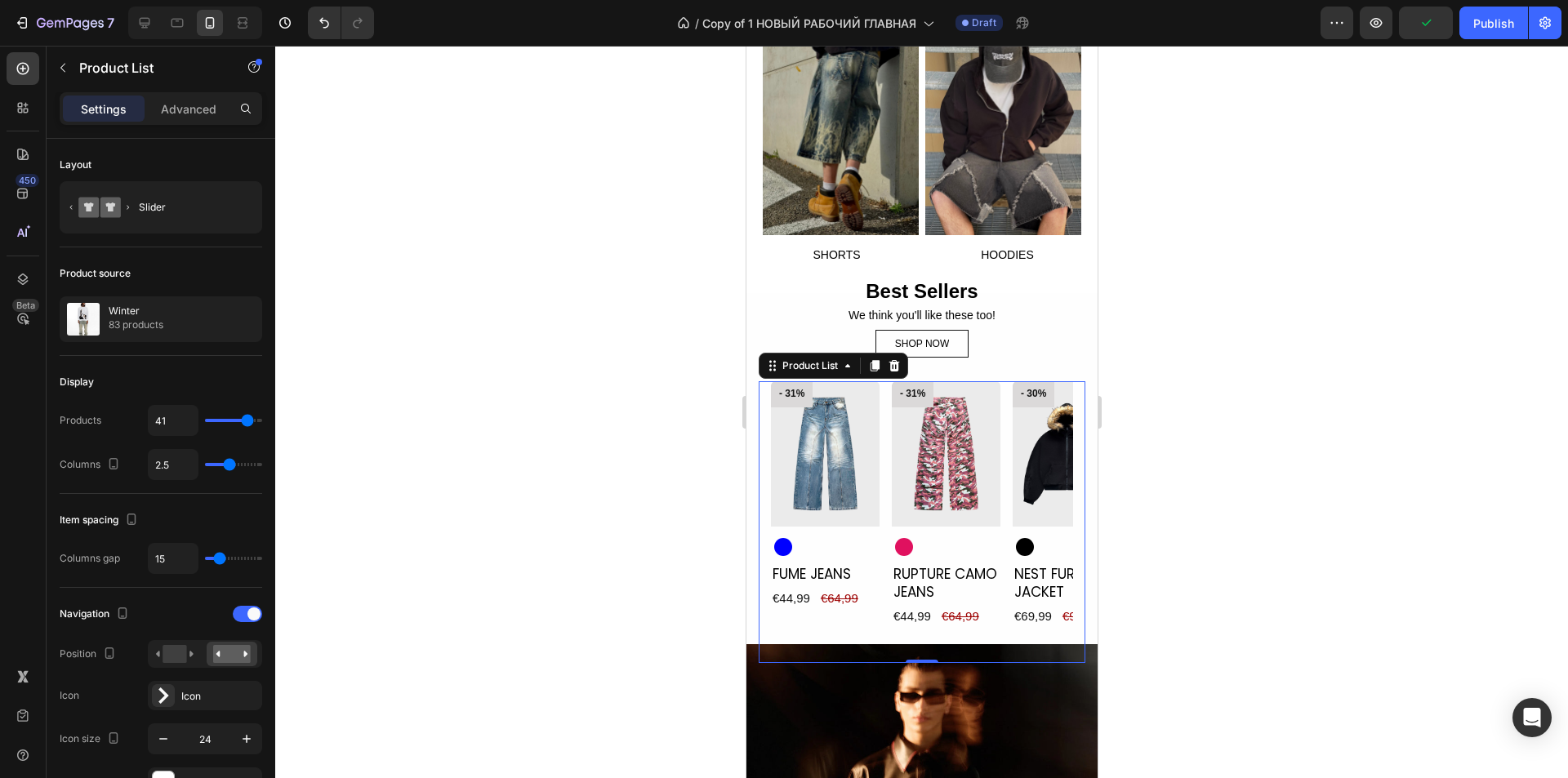
click at [1031, 470] on icon "Carousel Next Arrow" at bounding box center [1036, 479] width 12 height 19
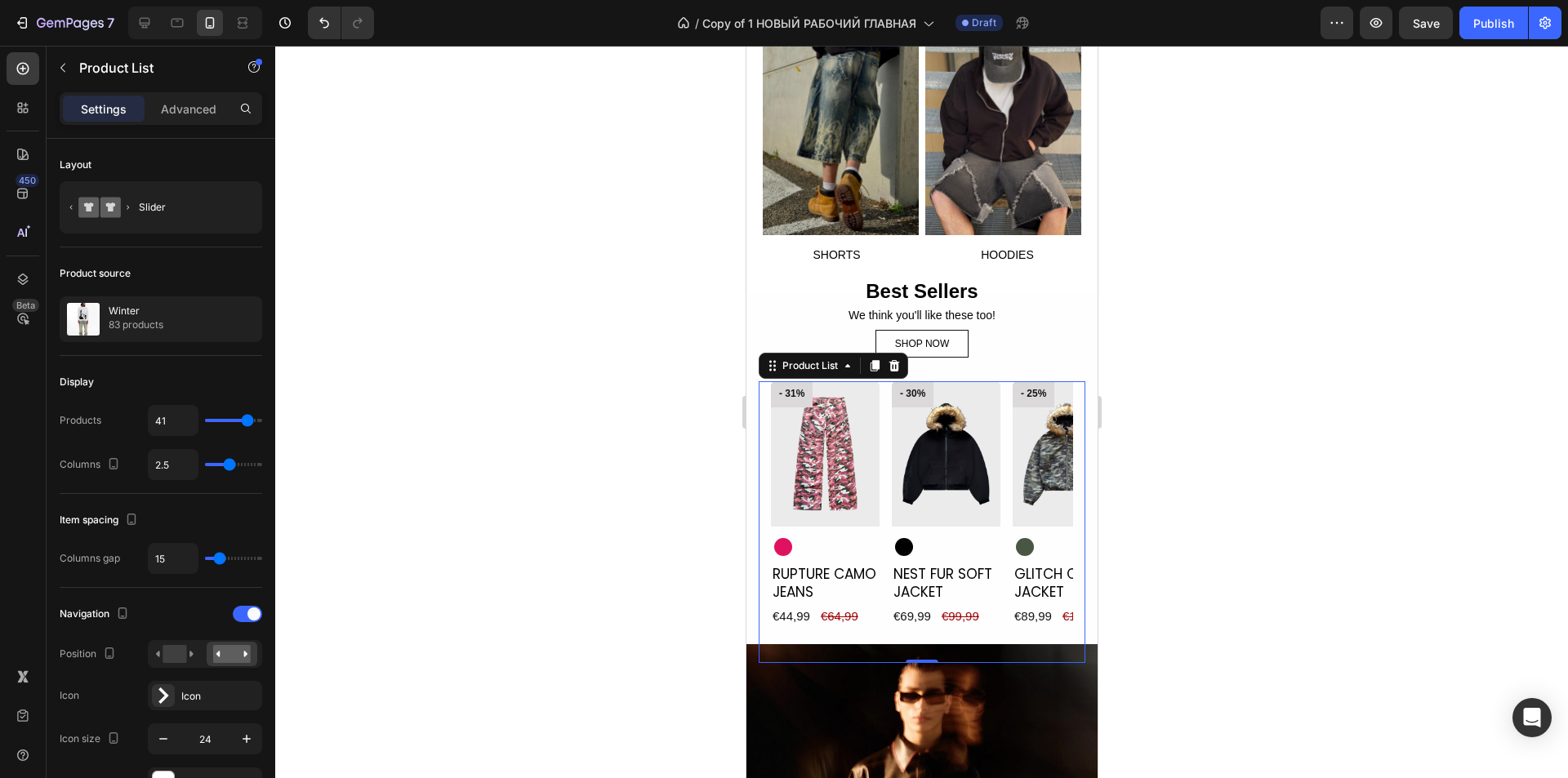
click at [1031, 470] on icon "Carousel Next Arrow" at bounding box center [1036, 479] width 12 height 19
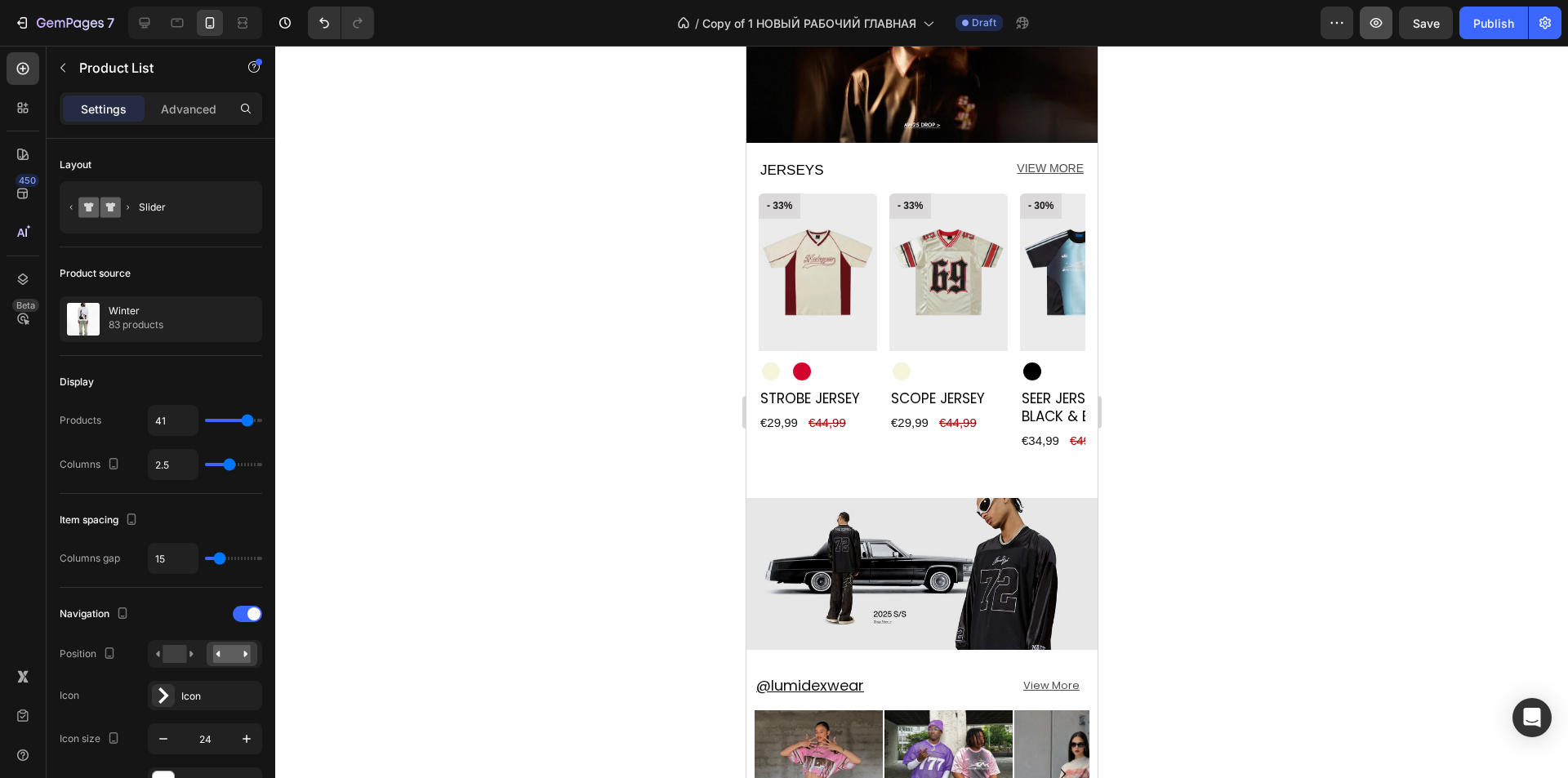
scroll to position [1901, 0]
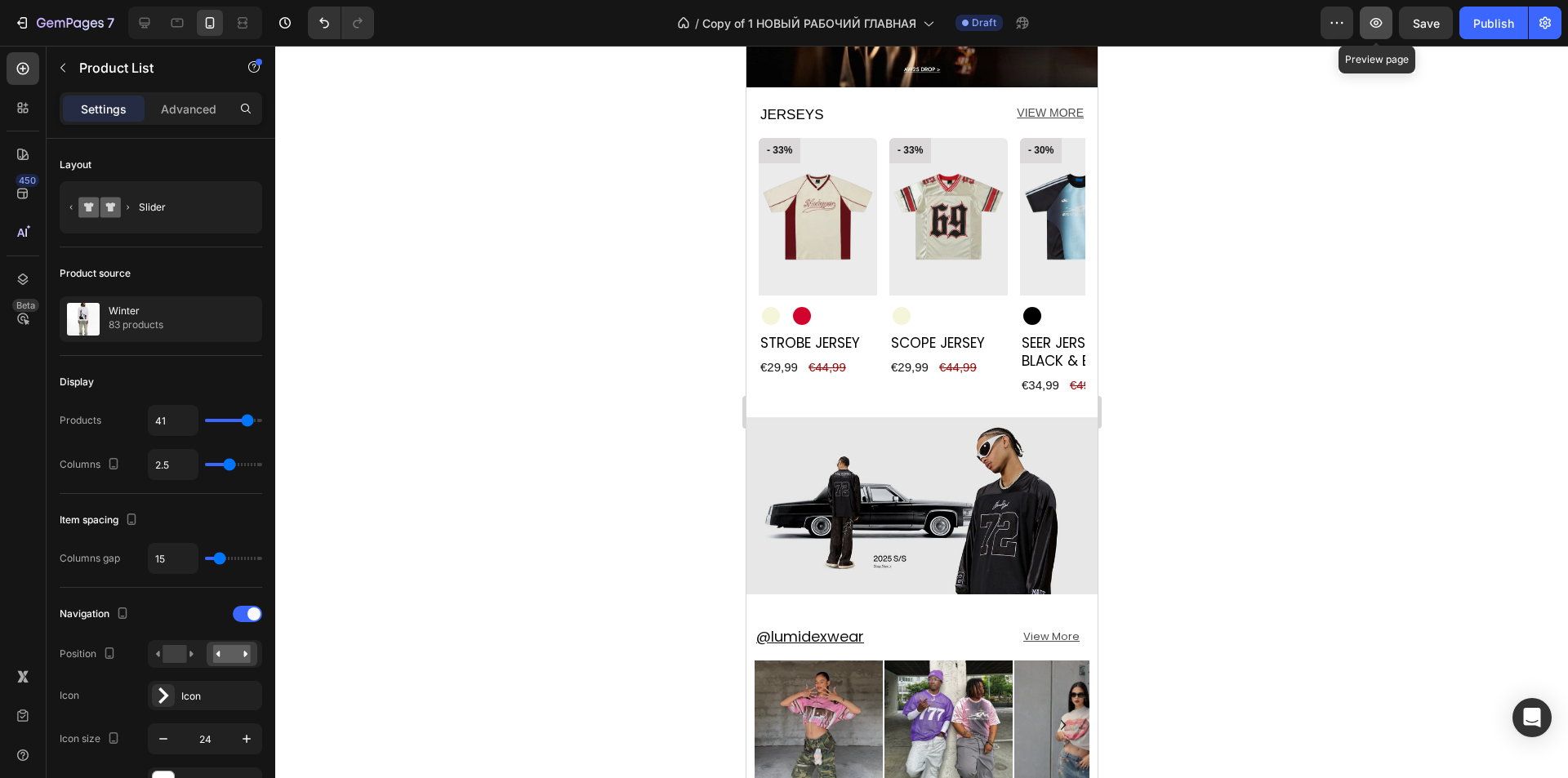
click at [1376, 24] on icon "button" at bounding box center [1376, 23] width 17 height 17
